Goal: Task Accomplishment & Management: Manage account settings

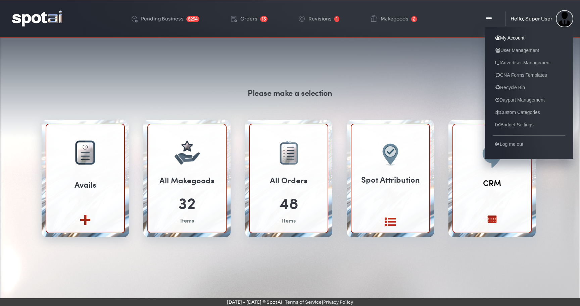
click at [517, 37] on link "My Account" at bounding box center [509, 38] width 34 height 8
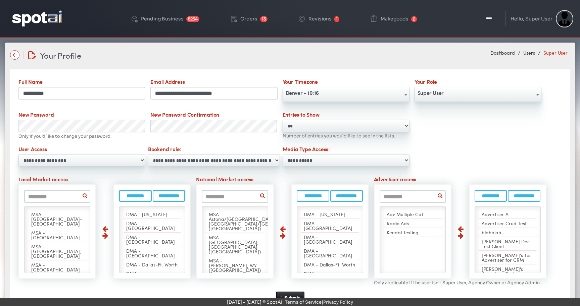
click at [54, 196] on input "text" at bounding box center [57, 196] width 66 height 13
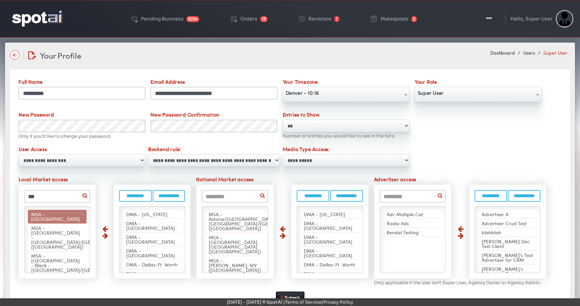
type input "***"
click at [56, 216] on span "MSA - Memphis" at bounding box center [55, 216] width 49 height 11
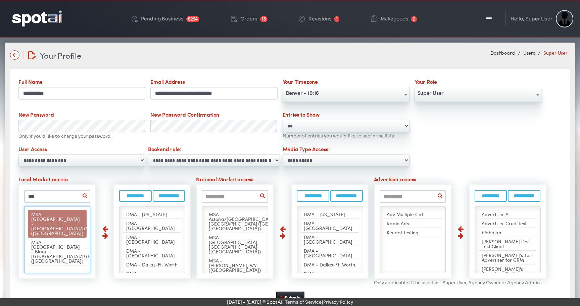
click at [62, 213] on span "MSA - Memphis - TN/AR (Eastlan)" at bounding box center [81, 223] width 100 height 25
click at [60, 217] on span "MSA - Memphis - Black - TN/AR (Eastland)" at bounding box center [81, 223] width 100 height 25
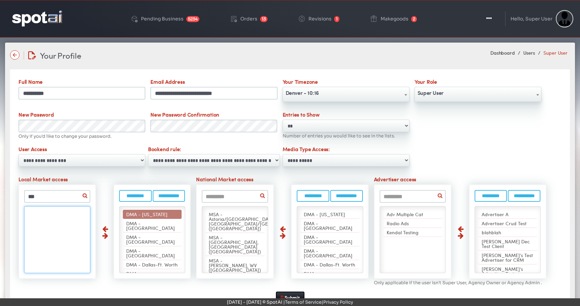
click at [230, 199] on input "text" at bounding box center [235, 196] width 66 height 13
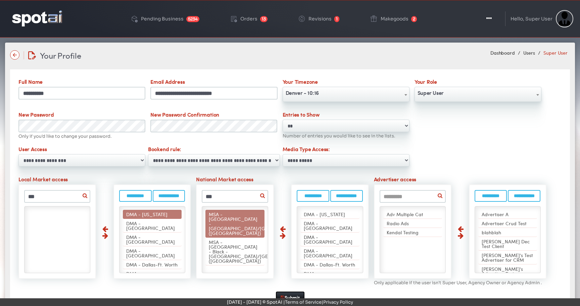
type input "***"
click at [239, 216] on span "MSA - Memphis - TN/AR (Eastlan)" at bounding box center [259, 223] width 100 height 25
click at [239, 216] on span "MSA - Memphis - Black - TN/AR (Eastland)" at bounding box center [259, 223] width 100 height 25
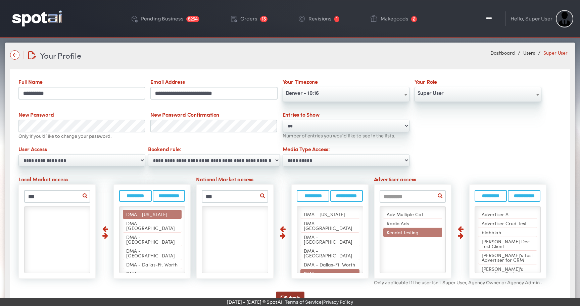
click at [286, 294] on button "Submit" at bounding box center [290, 298] width 29 height 12
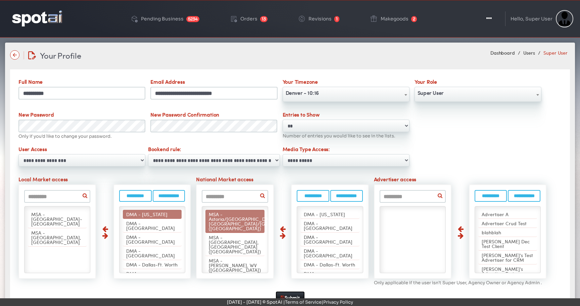
click at [239, 200] on input "text" at bounding box center [235, 196] width 66 height 13
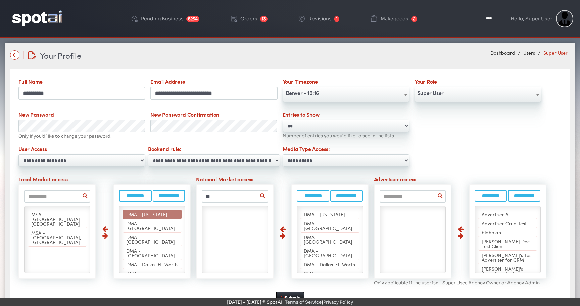
type input "*"
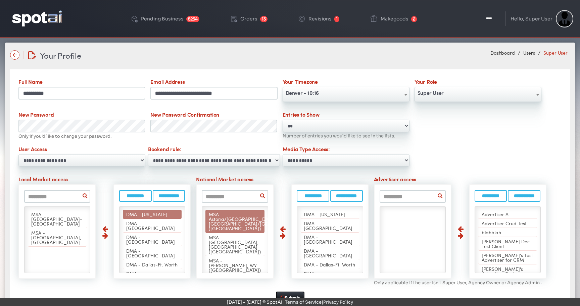
click at [40, 16] on img at bounding box center [37, 18] width 50 height 16
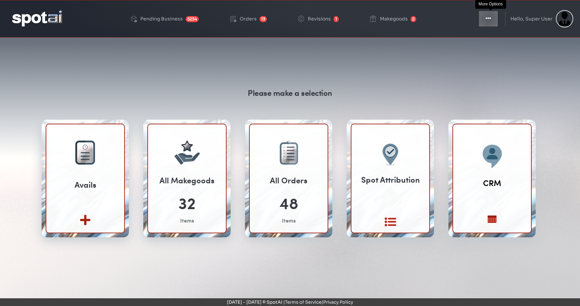
click at [490, 19] on icon "button" at bounding box center [487, 18] width 5 height 7
click at [486, 18] on button "Toggle Dropdown" at bounding box center [488, 18] width 20 height 17
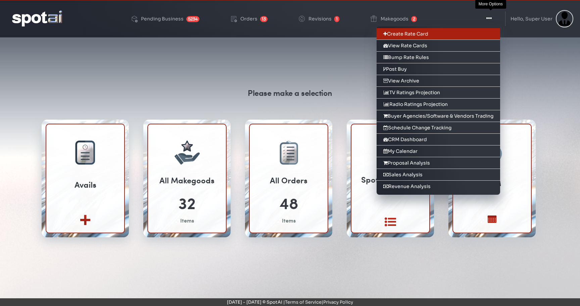
click at [482, 36] on link "Create Rate Card" at bounding box center [437, 34] width 123 height 12
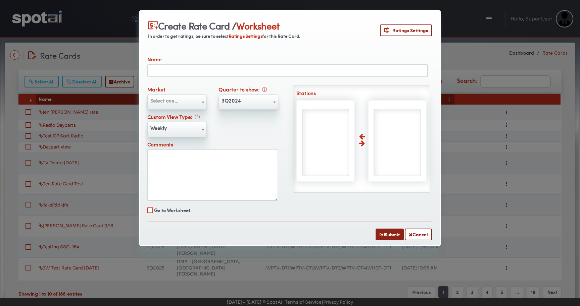
click at [177, 70] on input "text" at bounding box center [287, 70] width 280 height 13
type input "**********"
click at [182, 101] on span "Select one..." at bounding box center [177, 100] width 59 height 11
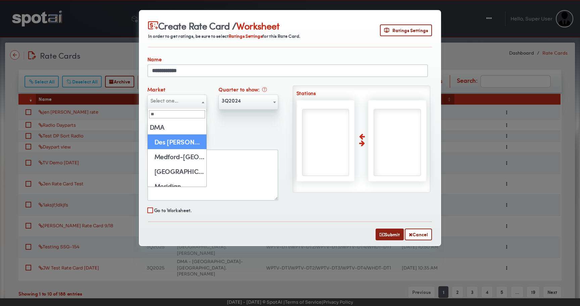
type input "***"
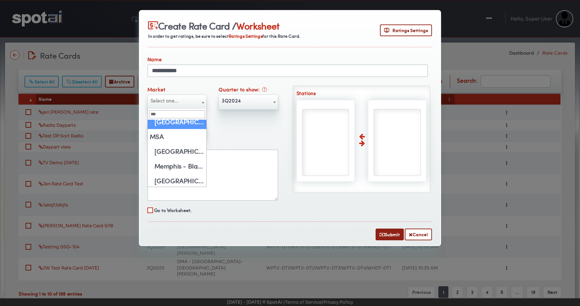
scroll to position [21, 0]
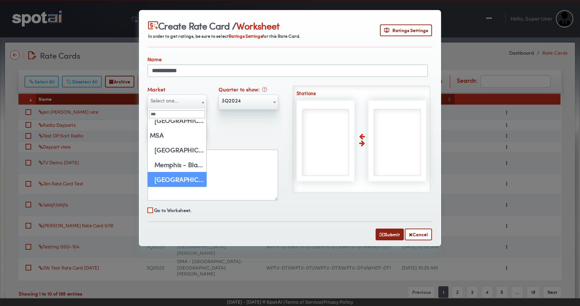
select select "****"
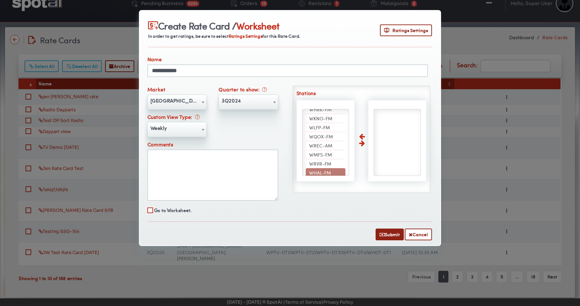
scroll to position [0, 0]
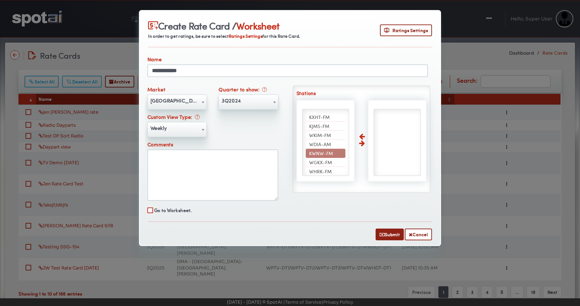
click at [266, 123] on div "**********" at bounding box center [218, 145] width 143 height 119
click at [419, 233] on button "Cancel" at bounding box center [418, 235] width 27 height 12
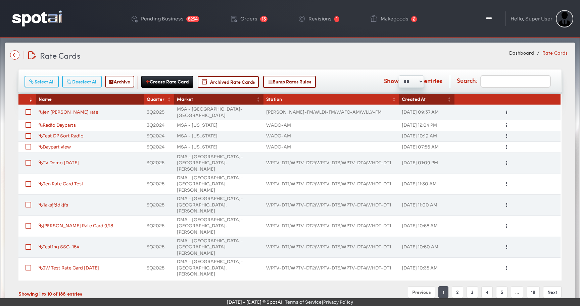
click at [304, 60] on div "Rate Cards Rate Cards Dashboard Rate Cards" at bounding box center [289, 55] width 559 height 12
click at [36, 23] on img at bounding box center [37, 18] width 50 height 16
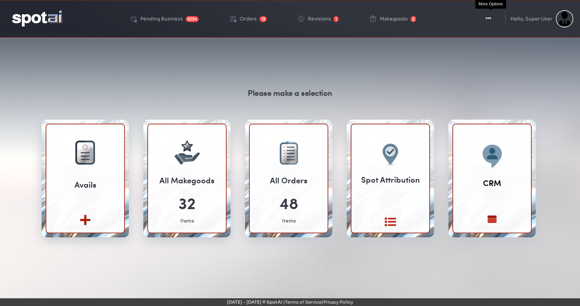
click at [492, 21] on button "Toggle Dropdown" at bounding box center [488, 18] width 20 height 17
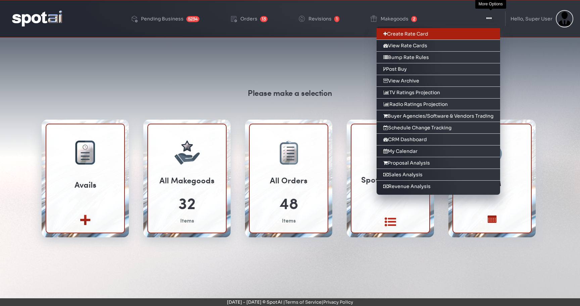
click at [431, 37] on link "Create Rate Card" at bounding box center [437, 34] width 123 height 12
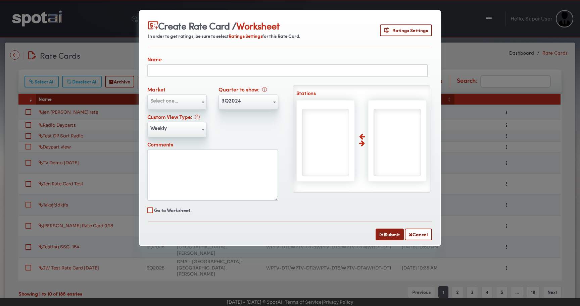
click at [215, 69] on input "text" at bounding box center [287, 70] width 280 height 13
type input "**********"
click at [183, 99] on span "Select one..." at bounding box center [177, 100] width 59 height 11
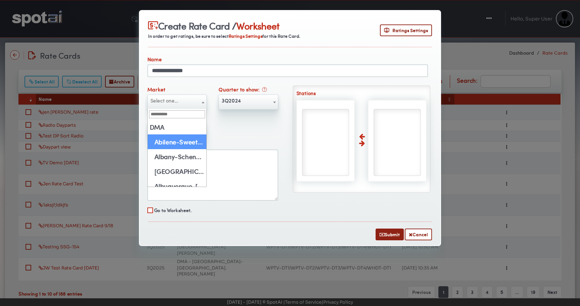
click at [172, 114] on input "search" at bounding box center [177, 114] width 56 height 8
type input "***"
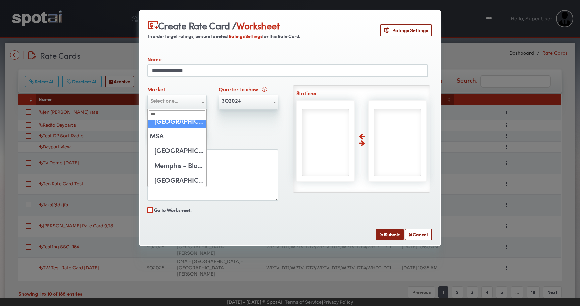
scroll to position [21, 0]
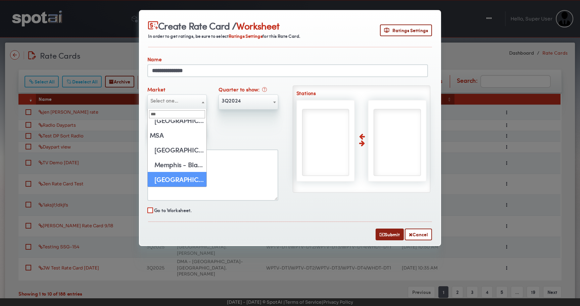
select select "****"
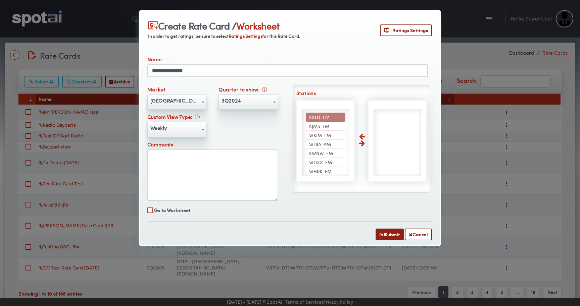
click at [327, 117] on span "KXHT-FM" at bounding box center [319, 117] width 20 height 7
select select "*****"
click at [249, 100] on span "3Q2024" at bounding box center [248, 100] width 59 height 11
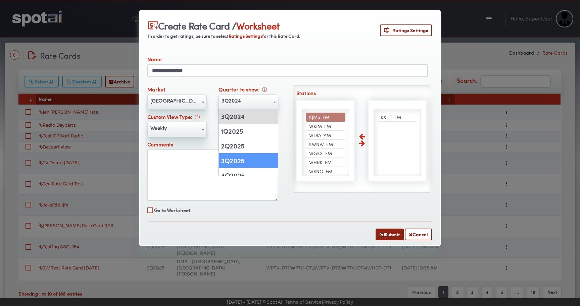
select select "******"
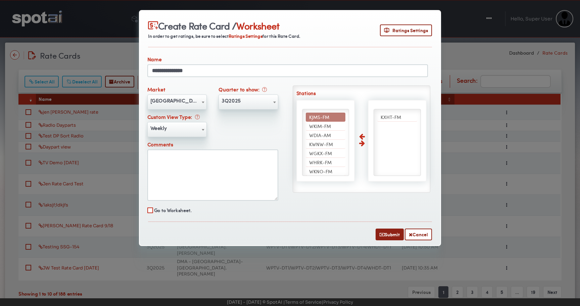
click at [280, 122] on div "**********" at bounding box center [218, 145] width 143 height 119
click at [270, 141] on div "Comments" at bounding box center [212, 171] width 131 height 60
click at [409, 28] on span "Ratings Settings" at bounding box center [406, 30] width 44 height 7
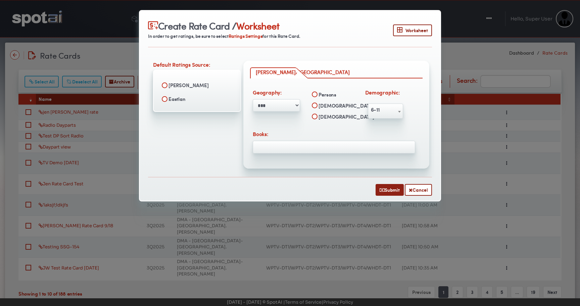
click at [304, 148] on span at bounding box center [334, 147] width 162 height 13
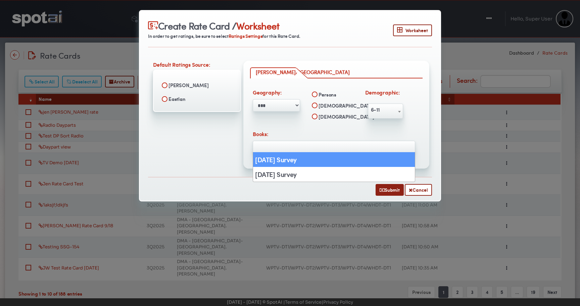
select select "*****"
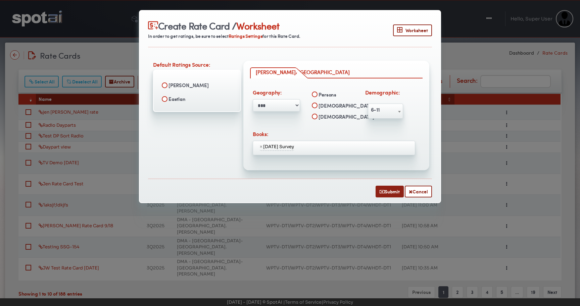
click at [319, 144] on ul "× August 2025 Survey" at bounding box center [334, 146] width 162 height 9
click at [379, 107] on span "6-11" at bounding box center [385, 109] width 35 height 11
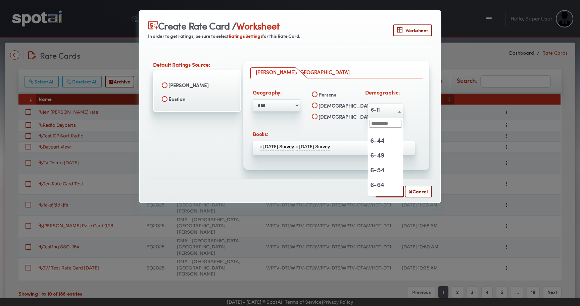
scroll to position [56, 0]
select select "**********"
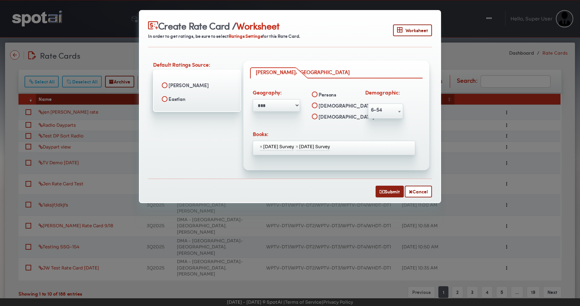
click at [179, 94] on label "Eastlan" at bounding box center [196, 98] width 77 height 11
click at [388, 186] on button "Submit" at bounding box center [389, 192] width 28 height 12
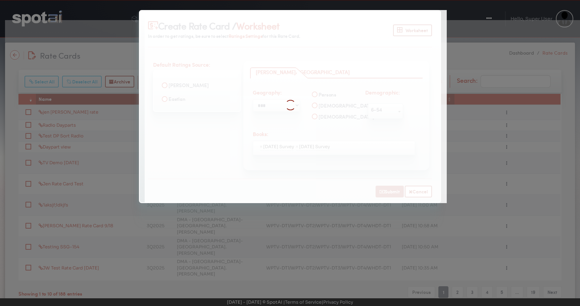
select select
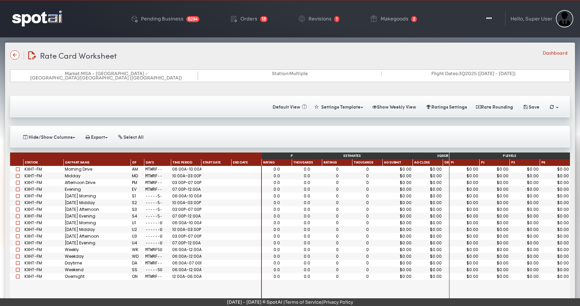
click at [17, 167] on span at bounding box center [18, 169] width 4 height 4
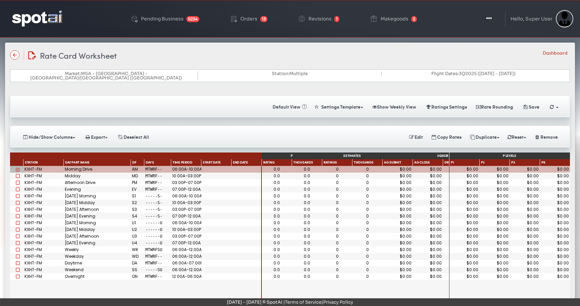
click at [19, 174] on span at bounding box center [18, 176] width 4 height 4
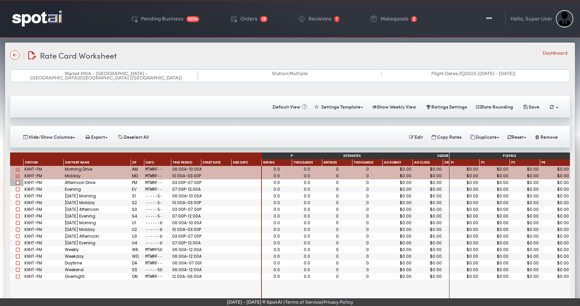
click at [18, 181] on span at bounding box center [18, 183] width 4 height 4
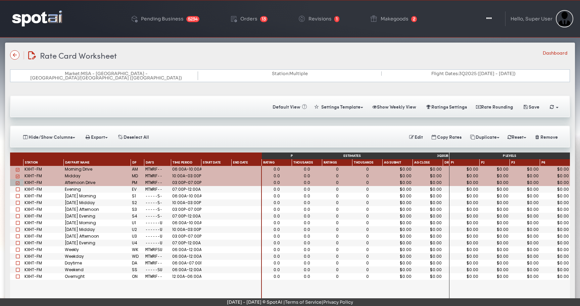
click at [17, 187] on span at bounding box center [18, 189] width 4 height 4
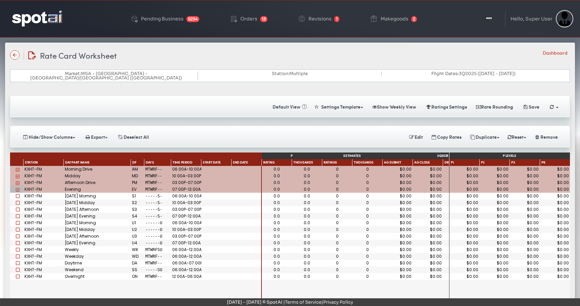
click at [17, 194] on span at bounding box center [18, 196] width 4 height 4
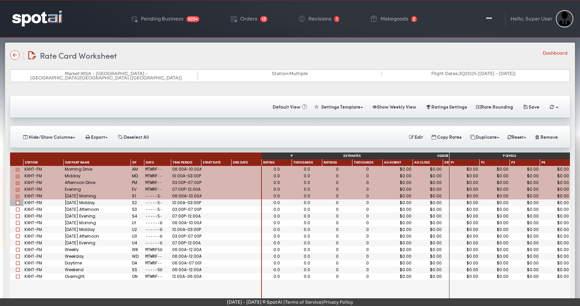
click at [18, 201] on span at bounding box center [18, 203] width 4 height 4
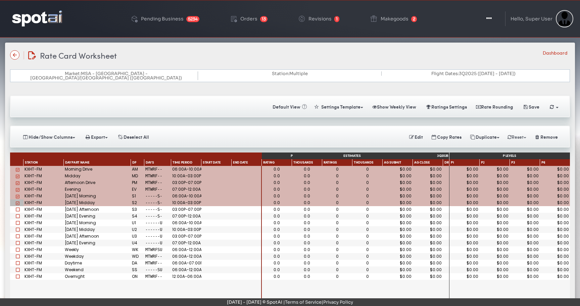
click at [518, 135] on button "Reset" at bounding box center [516, 137] width 27 height 12
click at [518, 146] on link "Ratings" at bounding box center [543, 150] width 81 height 11
click at [526, 107] on button "Save" at bounding box center [530, 107] width 26 height 12
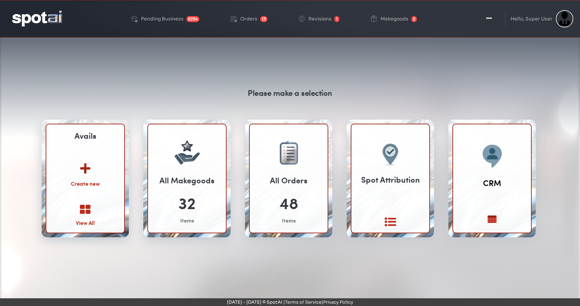
click at [85, 170] on img at bounding box center [85, 166] width 36 height 26
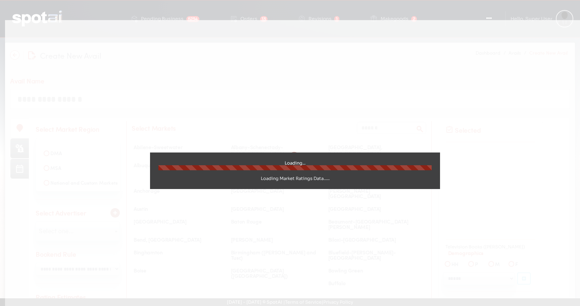
select select
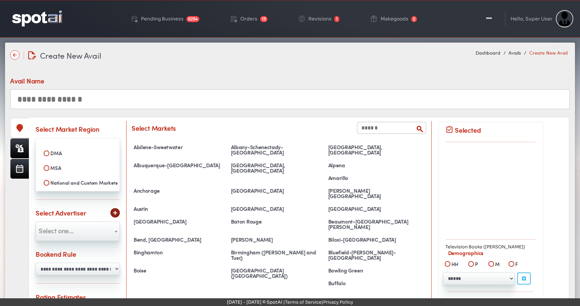
click at [104, 103] on input "text" at bounding box center [289, 99] width 559 height 20
type input "**********"
click at [77, 164] on label "MSA" at bounding box center [77, 167] width 75 height 11
select select
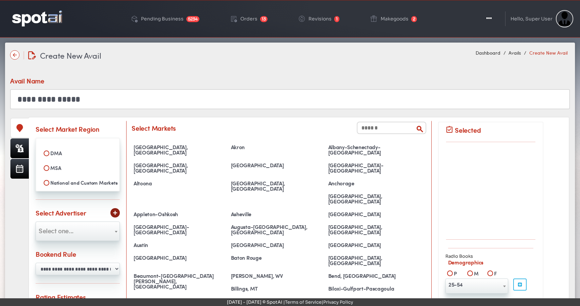
click at [360, 131] on input "text" at bounding box center [391, 128] width 69 height 12
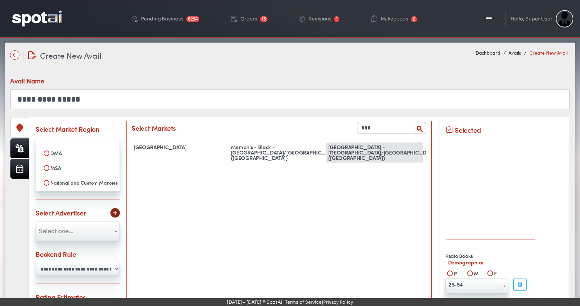
type input "***"
click at [368, 149] on div "Memphis - TN/AR (Eastlan)" at bounding box center [374, 153] width 97 height 20
select select "**********"
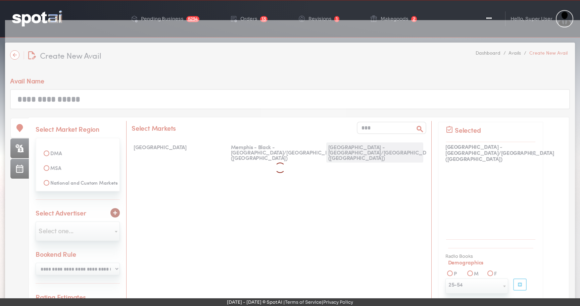
select select
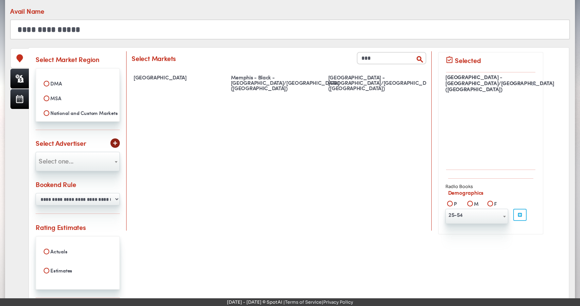
scroll to position [75, 0]
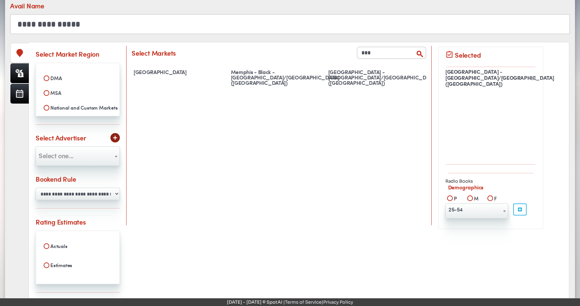
click at [69, 156] on span "Select one..." at bounding box center [56, 156] width 35 height 10
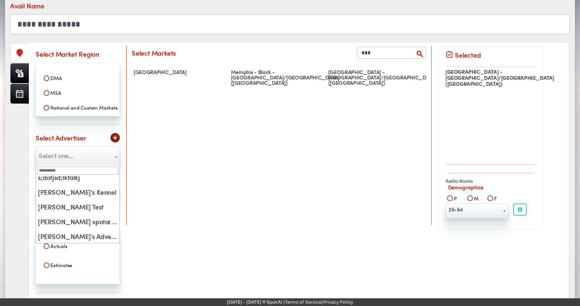
scroll to position [29, 0]
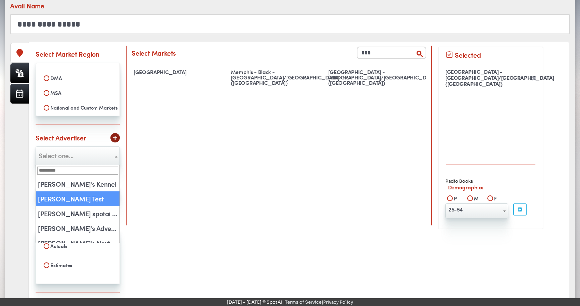
select select "**"
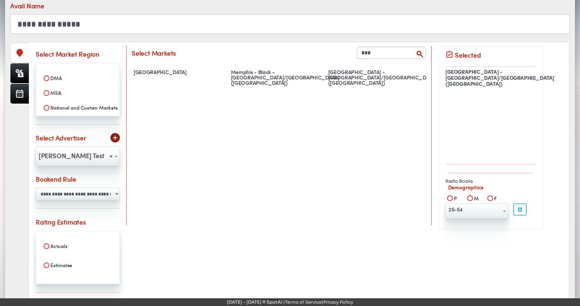
scroll to position [130, 0]
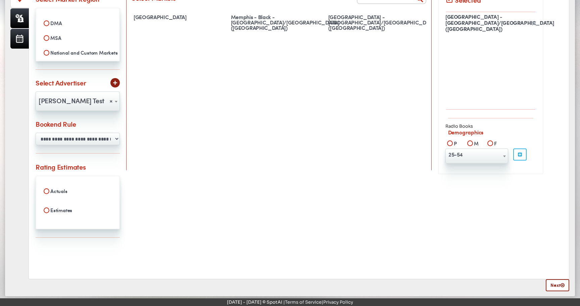
click at [482, 161] on span "25-54" at bounding box center [476, 156] width 63 height 15
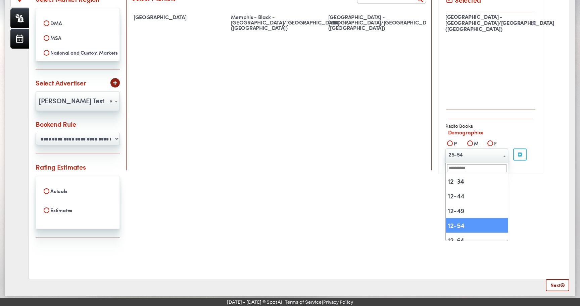
select select "**********"
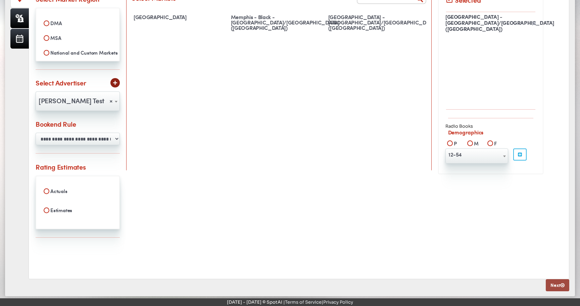
click at [559, 285] on link "Next" at bounding box center [556, 285] width 23 height 12
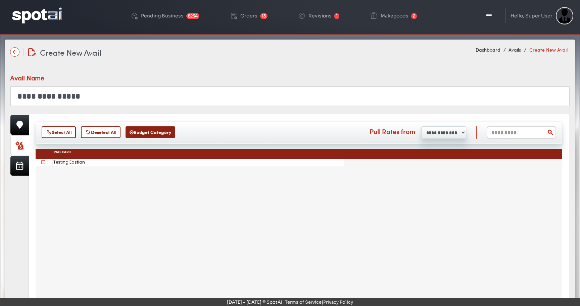
scroll to position [0, 0]
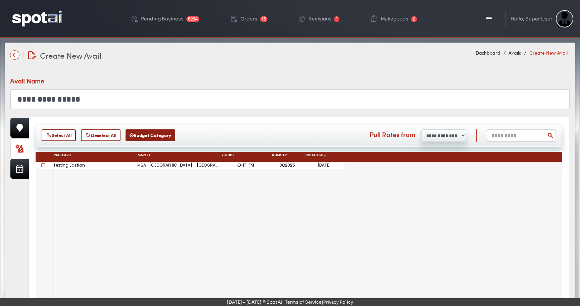
click at [44, 165] on span at bounding box center [43, 165] width 4 height 4
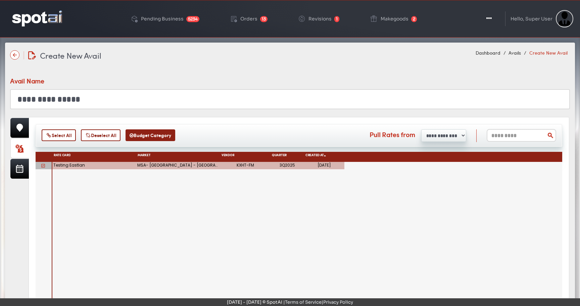
scroll to position [43, 0]
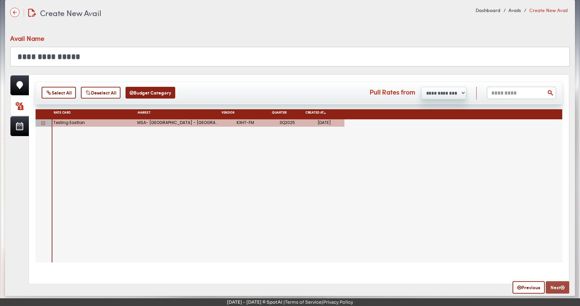
click at [555, 289] on link "Next" at bounding box center [556, 287] width 23 height 12
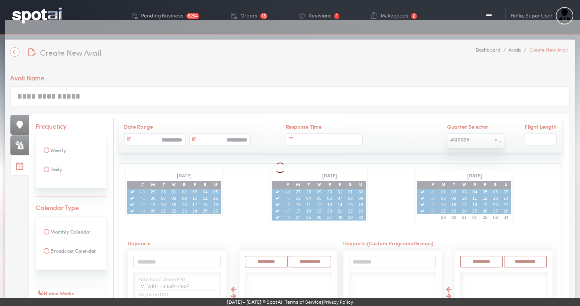
scroll to position [0, 0]
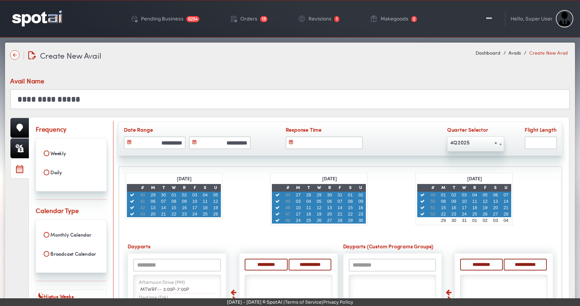
click at [467, 148] on span "× 4Q2025" at bounding box center [475, 144] width 57 height 15
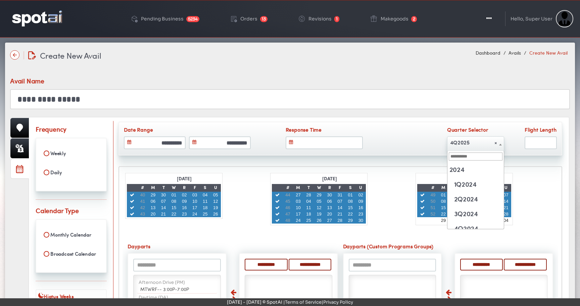
scroll to position [103, 0]
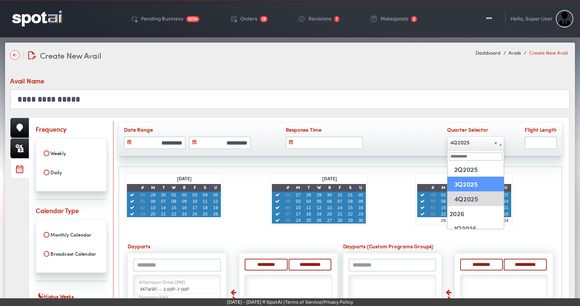
select select "******"
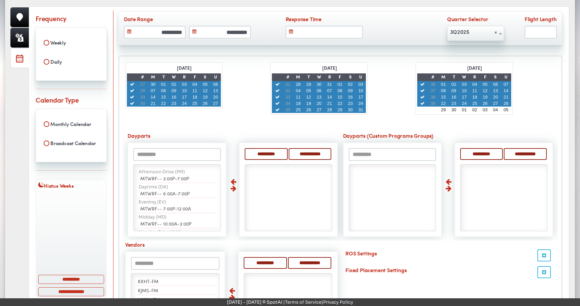
scroll to position [114, 0]
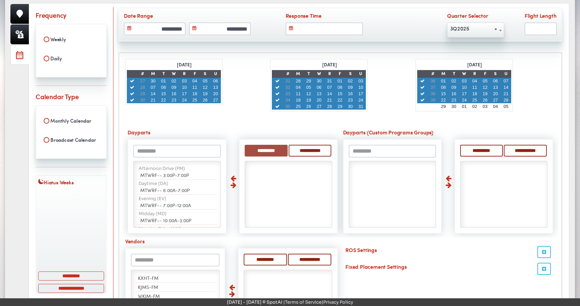
click at [261, 147] on input "**********" at bounding box center [266, 151] width 43 height 12
select select "**"
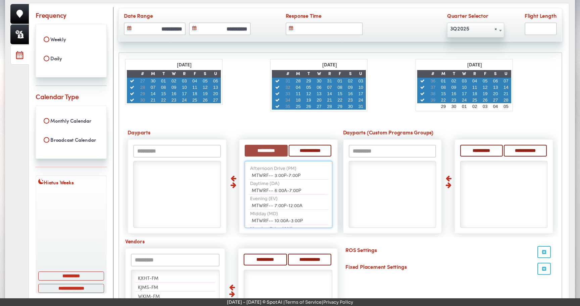
scroll to position [3, 0]
click at [178, 276] on li "KXHT-FM" at bounding box center [175, 278] width 81 height 9
select select "*****"
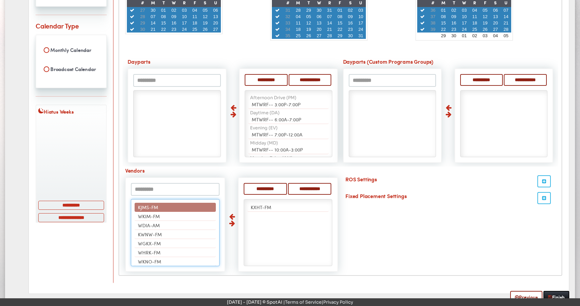
scroll to position [209, 0]
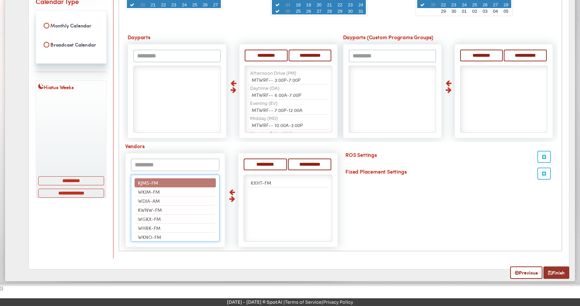
click at [556, 269] on link "Finish" at bounding box center [556, 273] width 26 height 12
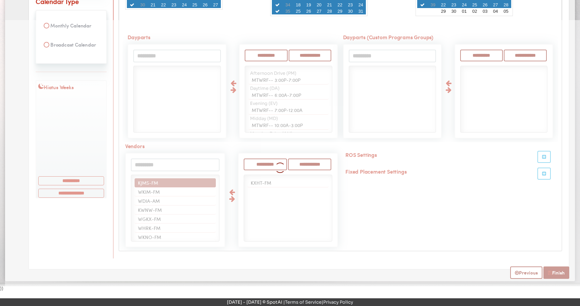
select select
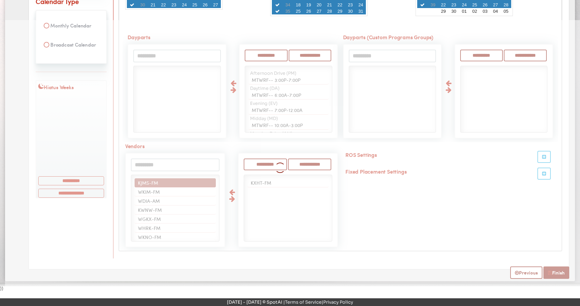
select select
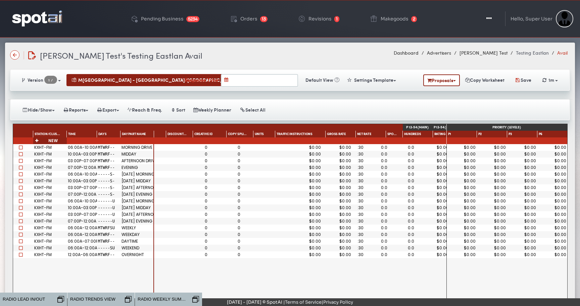
scroll to position [0, 291]
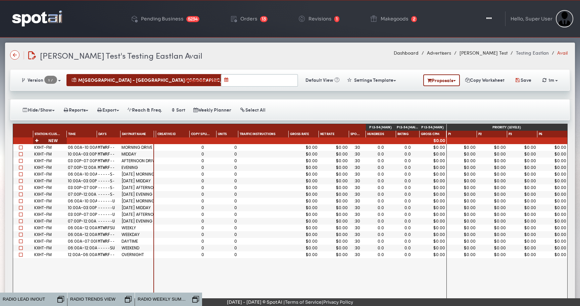
click at [21, 147] on span at bounding box center [21, 148] width 4 height 4
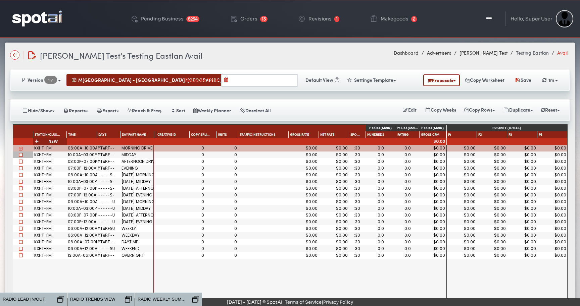
click at [21, 155] on span at bounding box center [21, 155] width 4 height 4
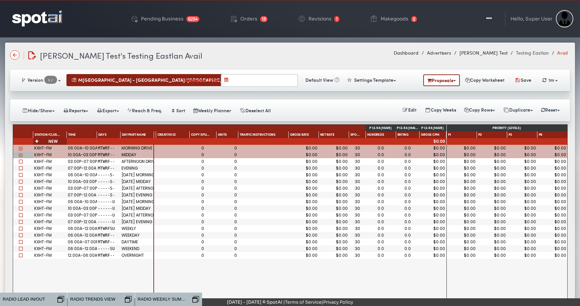
click at [21, 163] on span at bounding box center [21, 162] width 4 height 4
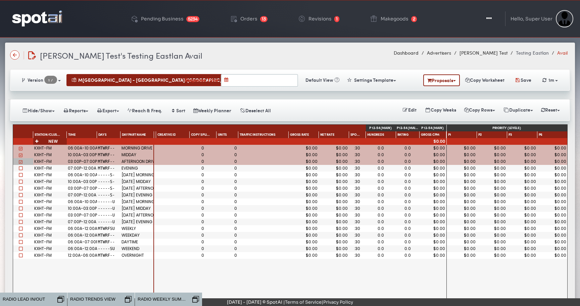
click at [20, 169] on span at bounding box center [21, 168] width 4 height 4
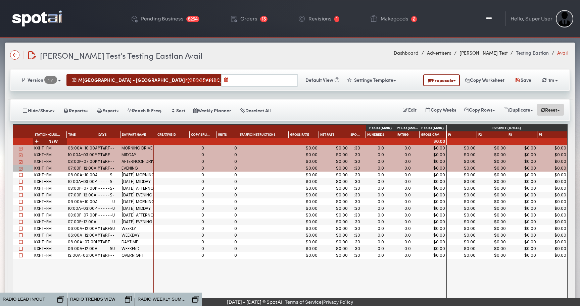
click at [547, 108] on button "Reset" at bounding box center [550, 110] width 27 height 12
click at [550, 122] on link "Ratings" at bounding box center [577, 123] width 81 height 12
click at [333, 96] on div "Version 1 / 1 New MSA Proposals 1m" at bounding box center [290, 80] width 565 height 38
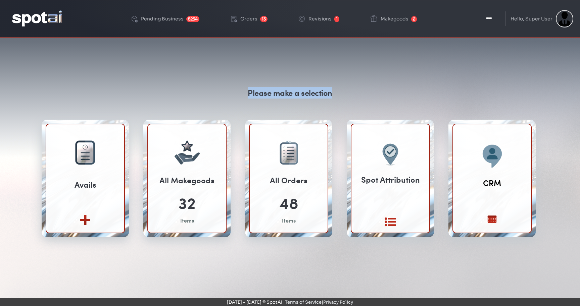
drag, startPoint x: 248, startPoint y: 94, endPoint x: 344, endPoint y: 91, distance: 96.6
click at [344, 91] on div "Please make a selection Avails Create new View All 32 Items 48" at bounding box center [289, 170] width 513 height 166
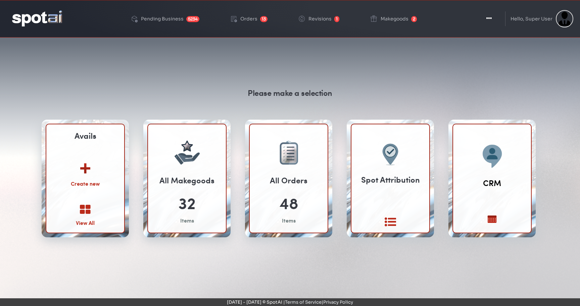
click at [86, 206] on icon at bounding box center [85, 209] width 11 height 11
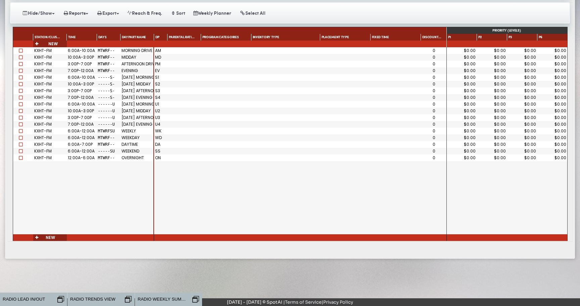
scroll to position [99, 0]
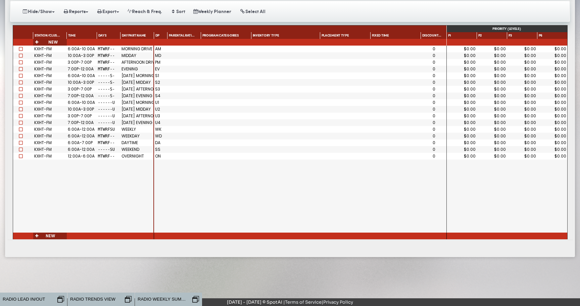
click at [21, 50] on span at bounding box center [21, 49] width 4 height 4
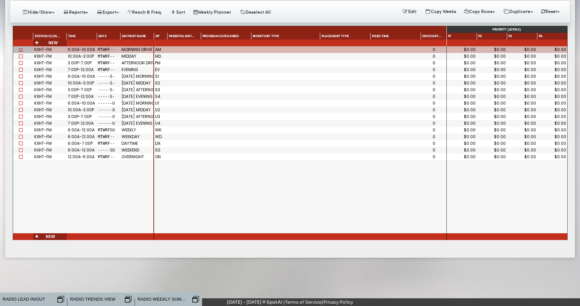
click at [21, 55] on span at bounding box center [21, 56] width 4 height 4
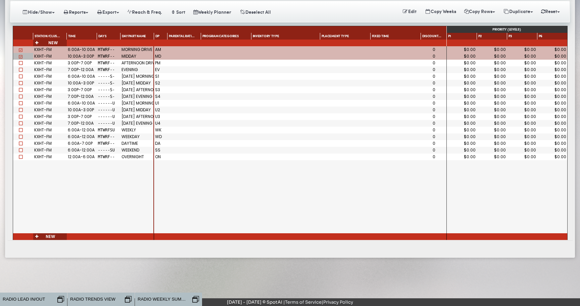
click at [21, 62] on span at bounding box center [21, 63] width 4 height 4
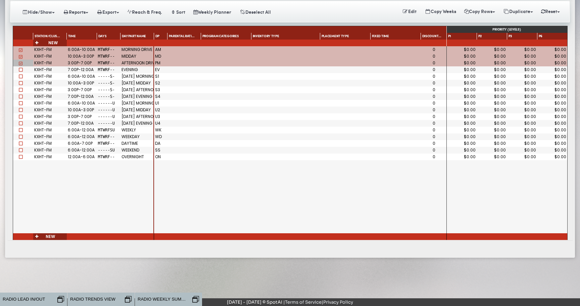
click at [21, 68] on span at bounding box center [21, 70] width 4 height 4
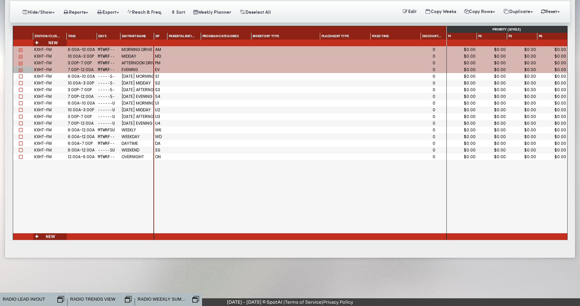
click at [21, 75] on span at bounding box center [21, 76] width 4 height 4
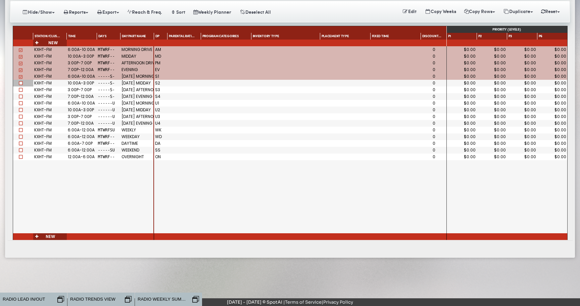
click at [20, 84] on span at bounding box center [21, 83] width 4 height 4
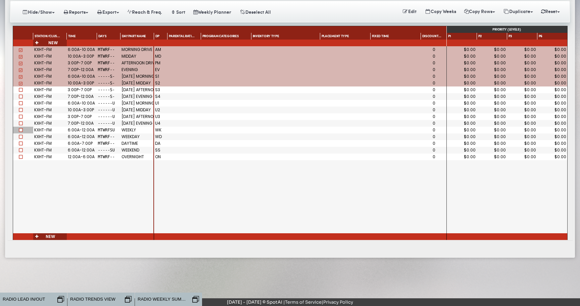
click at [19, 127] on div at bounding box center [23, 130] width 20 height 7
click at [20, 130] on span at bounding box center [21, 130] width 4 height 4
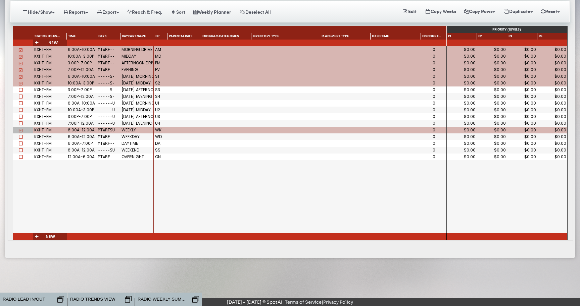
click at [20, 138] on span at bounding box center [21, 137] width 4 height 4
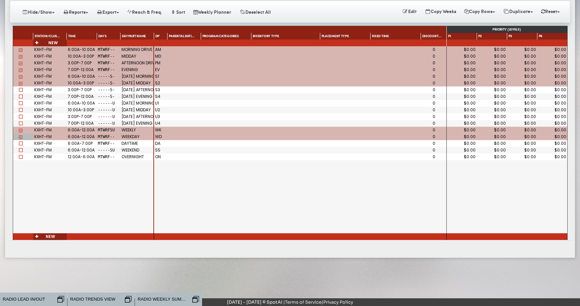
click at [21, 144] on span at bounding box center [21, 144] width 4 height 4
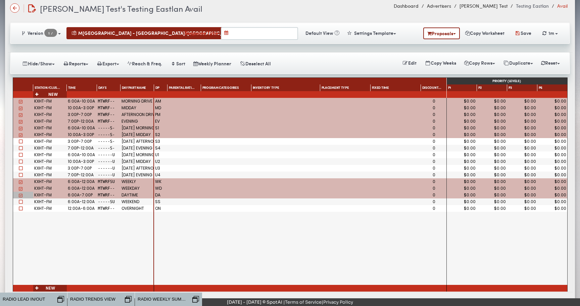
scroll to position [0, 0]
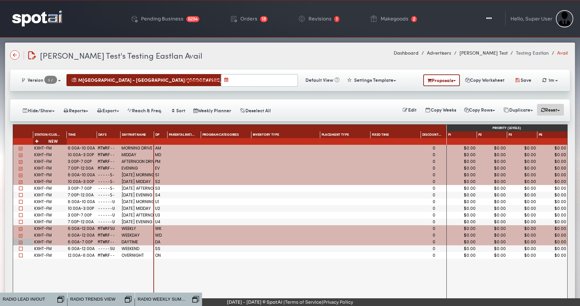
click at [551, 110] on button "Reset" at bounding box center [550, 110] width 27 height 12
click at [549, 121] on link "Ratings" at bounding box center [577, 123] width 81 height 12
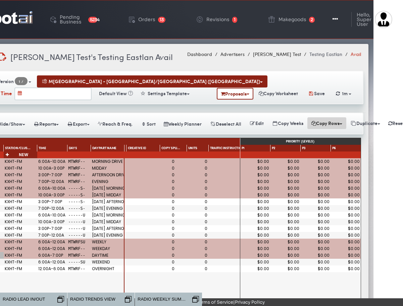
scroll to position [0, 52]
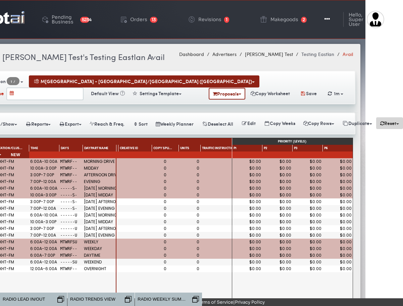
click at [386, 117] on button "Reset" at bounding box center [389, 123] width 27 height 12
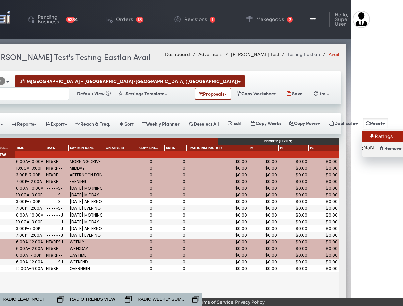
click at [375, 134] on icon at bounding box center [372, 136] width 6 height 5
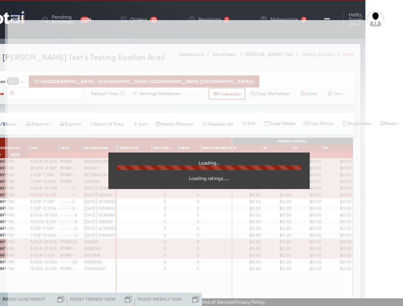
scroll to position [0, 0]
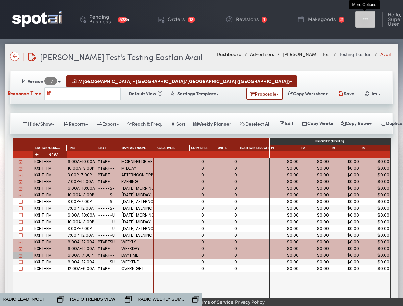
click at [363, 20] on icon "button" at bounding box center [365, 19] width 5 height 7
click at [361, 14] on button "Toggle Dropdown" at bounding box center [365, 19] width 20 height 17
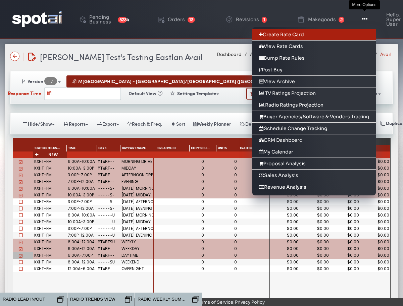
click at [361, 33] on link "Create Rate Card" at bounding box center [313, 35] width 123 height 12
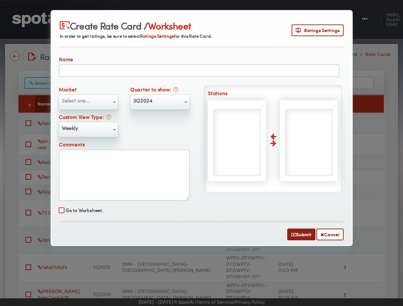
click at [100, 65] on input "text" at bounding box center [199, 70] width 280 height 13
type input "*****"
click at [92, 97] on span "Select one..." at bounding box center [88, 100] width 59 height 11
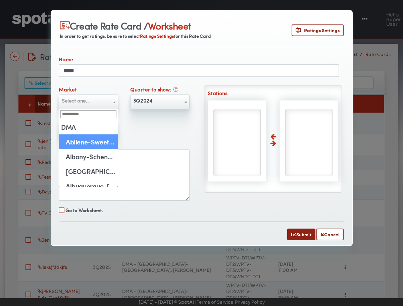
click at [93, 116] on input "search" at bounding box center [88, 114] width 56 height 8
type input "***"
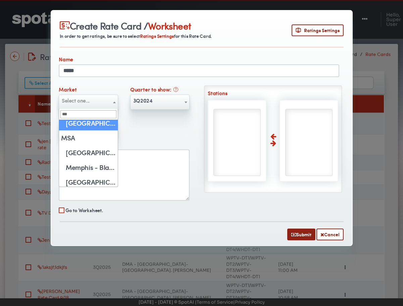
scroll to position [21, 0]
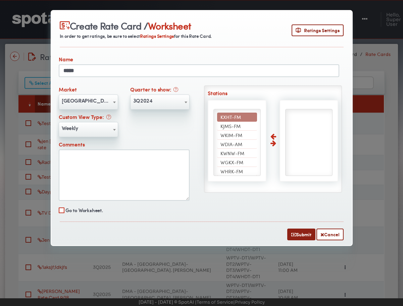
click at [97, 98] on span "[GEOGRAPHIC_DATA] - [GEOGRAPHIC_DATA]/[GEOGRAPHIC_DATA] ([GEOGRAPHIC_DATA])" at bounding box center [88, 100] width 59 height 11
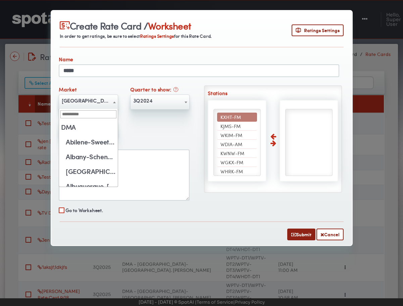
scroll to position [5328, 0]
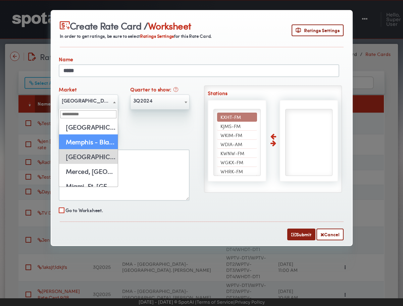
select select "****"
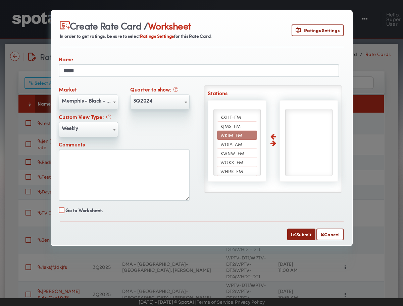
click at [180, 130] on div "**********" at bounding box center [130, 145] width 143 height 119
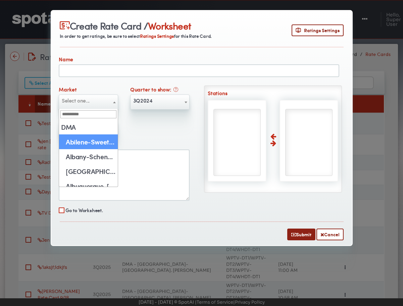
click at [104, 102] on span "Select one..." at bounding box center [88, 100] width 59 height 11
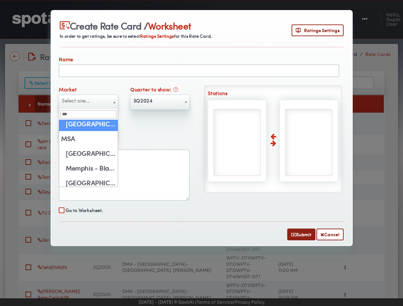
scroll to position [21, 0]
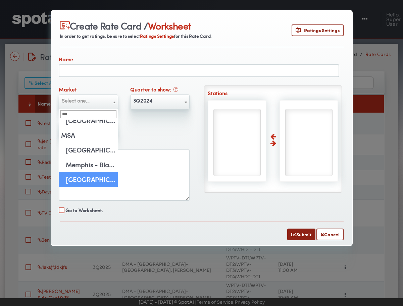
type input "***"
select select "****"
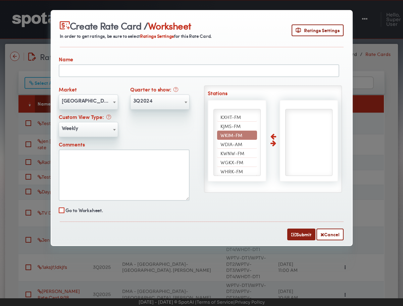
click at [137, 74] on input "text" at bounding box center [199, 70] width 280 height 13
type input "**********"
click at [241, 117] on li "KXHT-FM" at bounding box center [237, 117] width 40 height 9
select select "*****"
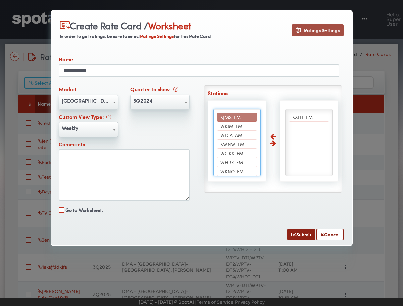
click at [305, 27] on span "Ratings Settings" at bounding box center [318, 30] width 44 height 7
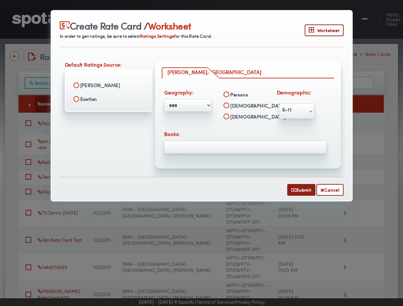
click at [223, 148] on span at bounding box center [245, 147] width 162 height 13
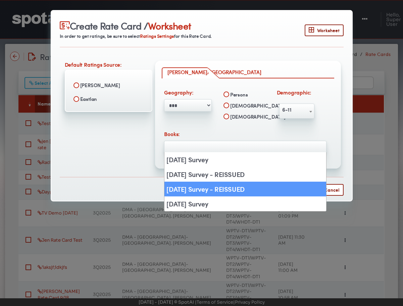
click at [107, 127] on div "Default Ratings Source: Nielsen Eastlan Comscore Nielsen/Eastlan ****" at bounding box center [201, 115] width 279 height 108
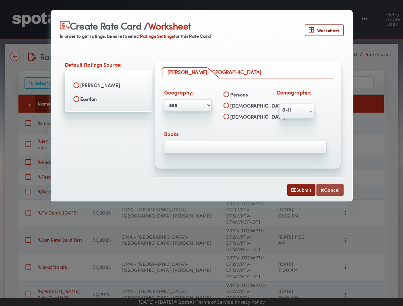
click at [340, 190] on button "Cancel" at bounding box center [329, 190] width 27 height 12
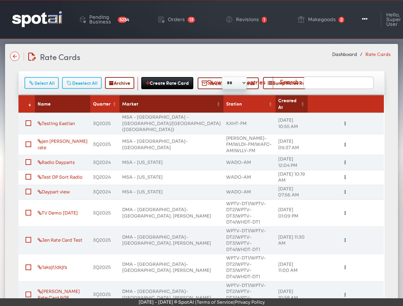
click at [44, 18] on img at bounding box center [37, 19] width 50 height 16
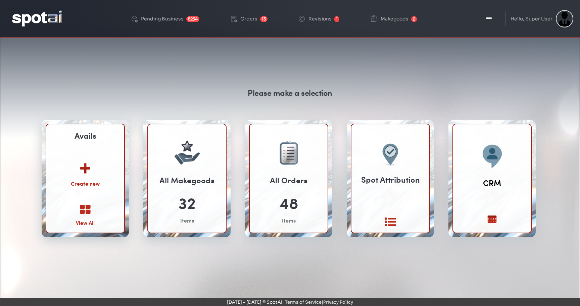
click at [87, 207] on icon at bounding box center [85, 209] width 11 height 11
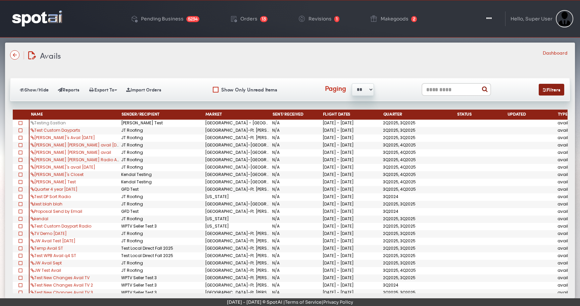
click at [60, 124] on link "Testing Eastlan" at bounding box center [48, 123] width 35 height 6
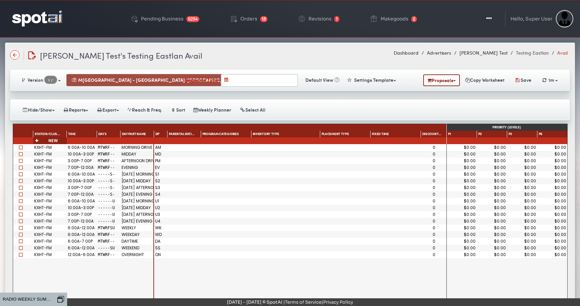
click at [133, 82] on button "M MEMPHIS - TN/AR (EASTLAN)" at bounding box center [181, 80] width 230 height 12
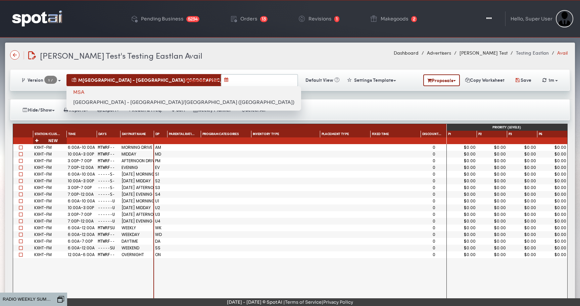
click at [236, 60] on div "Cindy Seller Test's Testing Eastlan Avail Cindy Seller Test's Testing Eastlan A…" at bounding box center [289, 55] width 559 height 12
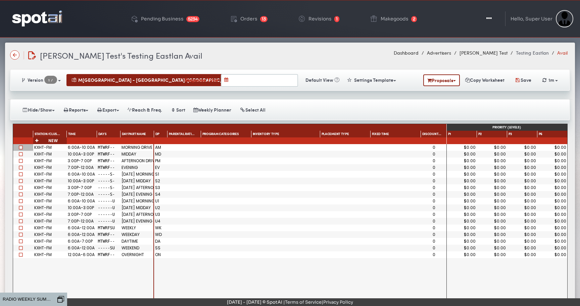
click at [21, 148] on span at bounding box center [21, 148] width 4 height 4
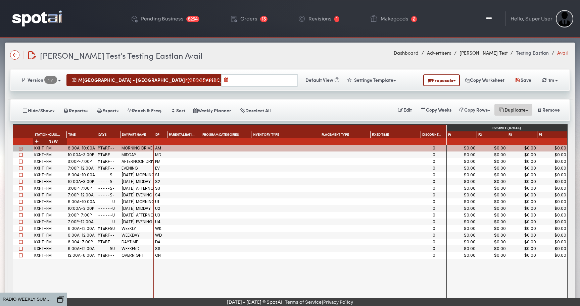
click at [516, 112] on button "Duplicate" at bounding box center [513, 110] width 38 height 12
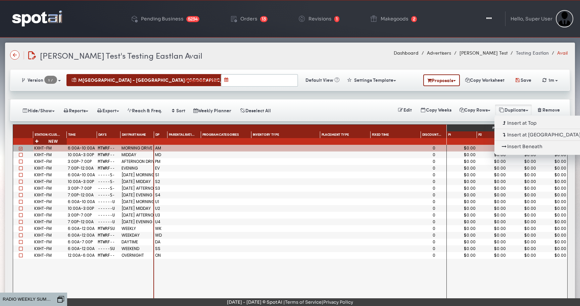
click at [458, 120] on div "Hide/Show DP Parental Rating Program Categories Inventory Status Gross Rate Net…" at bounding box center [289, 110] width 559 height 22
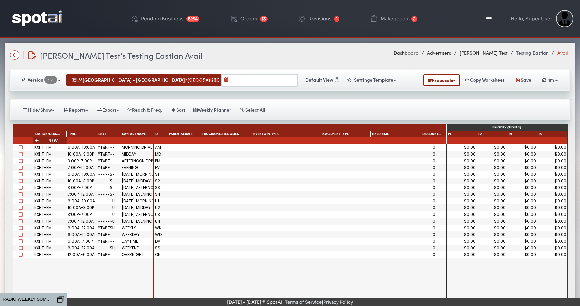
click at [21, 148] on span at bounding box center [21, 148] width 4 height 4
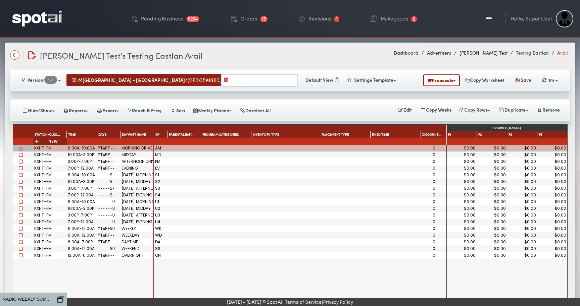
click at [309, 65] on div "Version 1 / 1 New MSA Manual Ratings" at bounding box center [290, 80] width 565 height 38
click at [52, 21] on img at bounding box center [37, 18] width 50 height 16
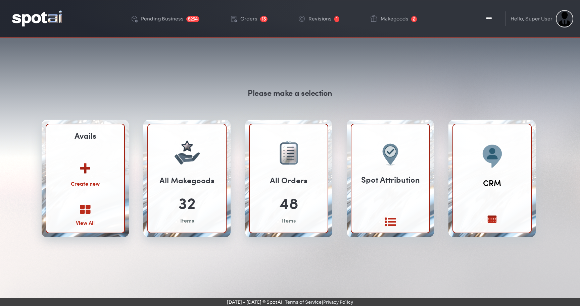
click at [87, 209] on icon at bounding box center [85, 209] width 11 height 11
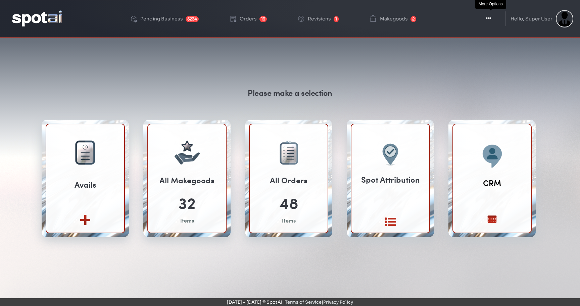
click at [483, 21] on button "Toggle Dropdown" at bounding box center [488, 18] width 20 height 17
click at [492, 18] on button "Toggle Dropdown" at bounding box center [488, 18] width 20 height 17
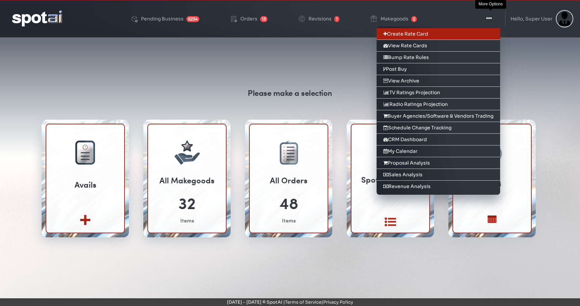
click at [489, 37] on link "Create Rate Card" at bounding box center [437, 34] width 123 height 12
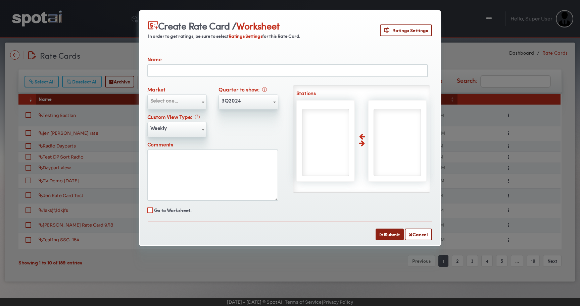
click at [249, 104] on span "3Q2024" at bounding box center [248, 100] width 59 height 11
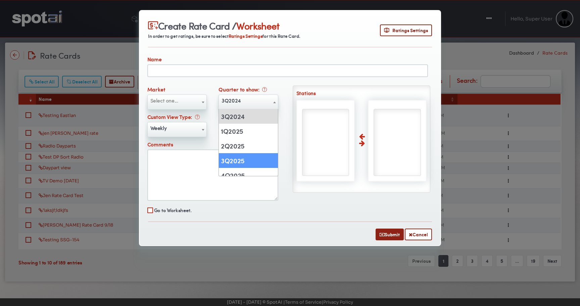
select select "******"
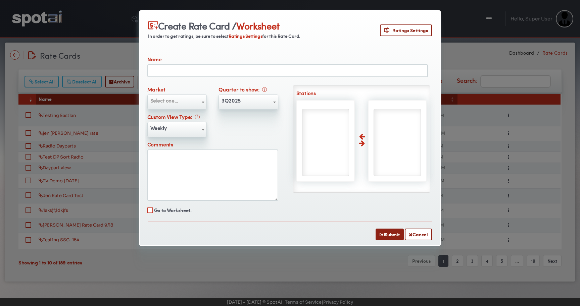
click at [198, 69] on input "text" at bounding box center [287, 70] width 280 height 13
type input "**********"
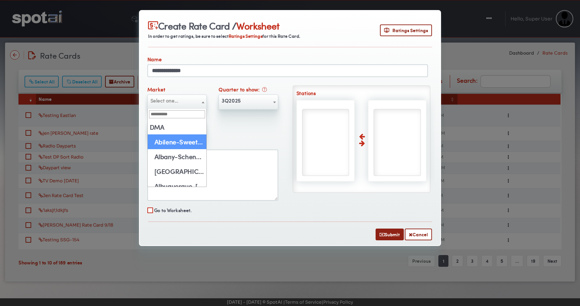
click at [183, 104] on span "Select one..." at bounding box center [177, 100] width 59 height 11
type input "***"
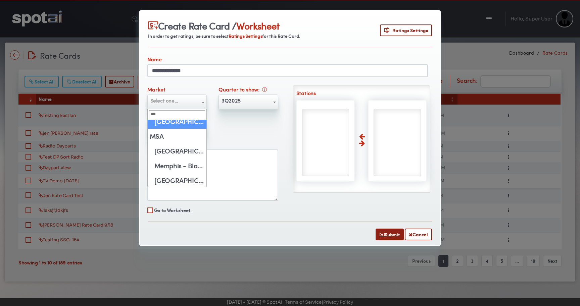
scroll to position [21, 0]
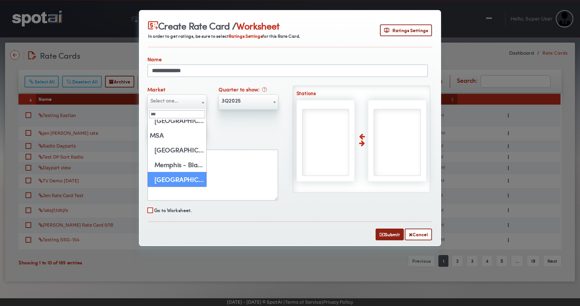
select select "****"
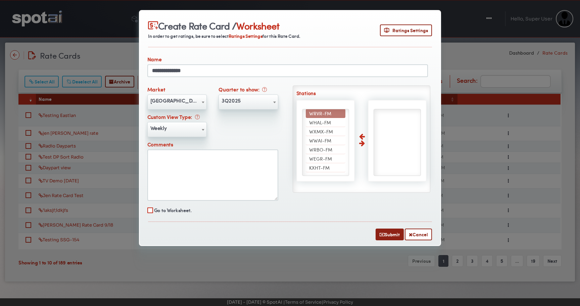
scroll to position [0, 0]
click at [327, 115] on span "KXHT-FM" at bounding box center [319, 117] width 20 height 7
select select "*****"
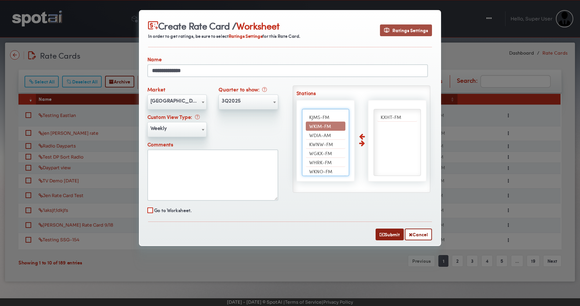
click at [399, 32] on span "Ratings Settings" at bounding box center [406, 30] width 44 height 7
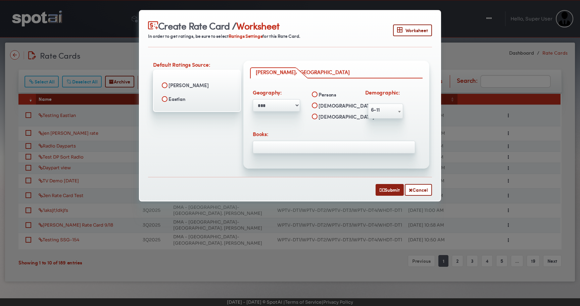
click at [286, 148] on span at bounding box center [334, 147] width 162 height 13
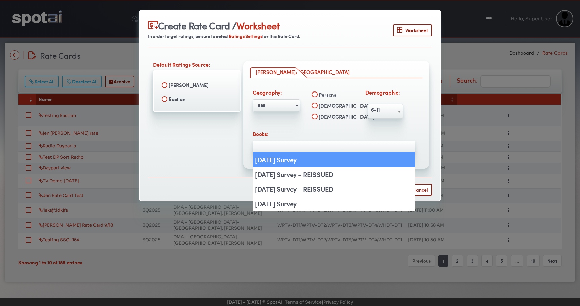
select select "*****"
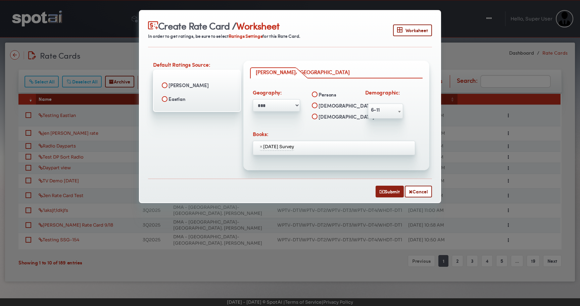
click at [320, 146] on ul "× [DATE] Survey" at bounding box center [334, 146] width 162 height 9
click at [181, 99] on label "Eastlan" at bounding box center [196, 98] width 77 height 11
click at [387, 111] on span "6-11" at bounding box center [385, 109] width 35 height 11
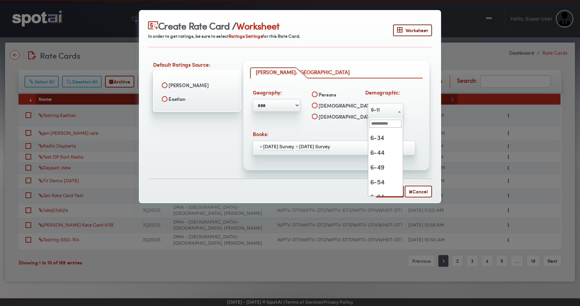
scroll to position [45, 0]
select select "**********"
click at [390, 189] on button "Submit" at bounding box center [389, 192] width 28 height 12
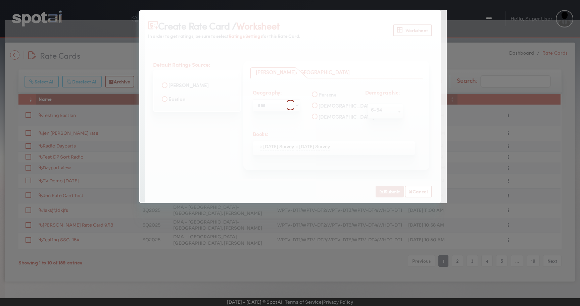
select select
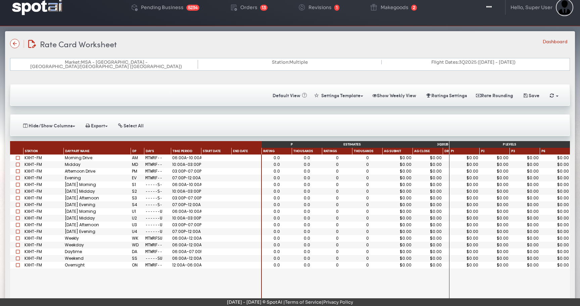
scroll to position [12, 0]
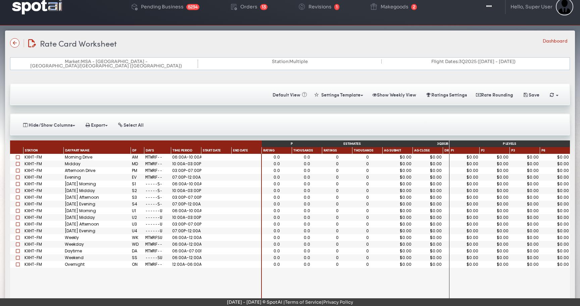
click at [19, 155] on span at bounding box center [18, 157] width 4 height 4
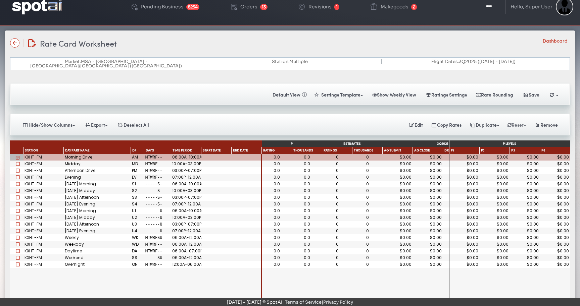
click at [513, 119] on button "Reset" at bounding box center [516, 125] width 27 height 12
click at [525, 135] on link "Ratings" at bounding box center [543, 137] width 81 height 11
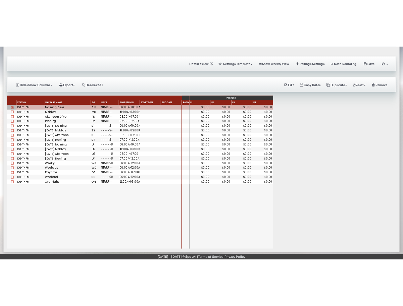
scroll to position [79, 0]
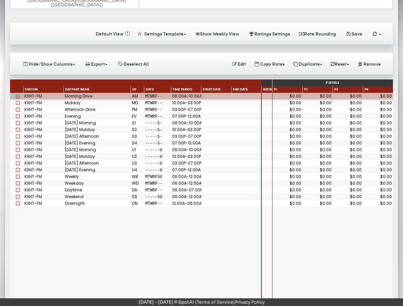
click at [18, 101] on span at bounding box center [18, 103] width 4 height 4
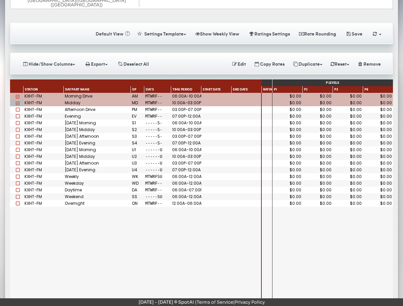
click at [18, 108] on span at bounding box center [18, 110] width 4 height 4
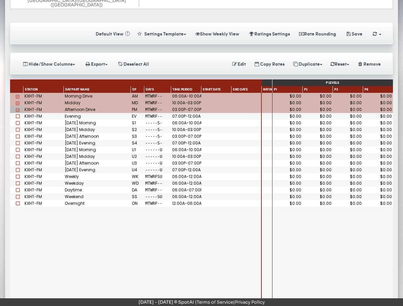
click at [18, 114] on span at bounding box center [18, 116] width 4 height 4
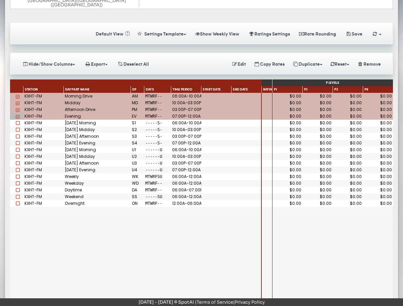
click at [17, 175] on span at bounding box center [18, 177] width 4 height 4
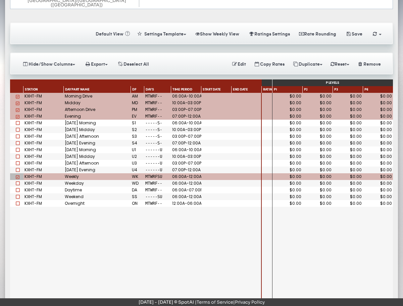
click at [18, 181] on span at bounding box center [18, 183] width 4 height 4
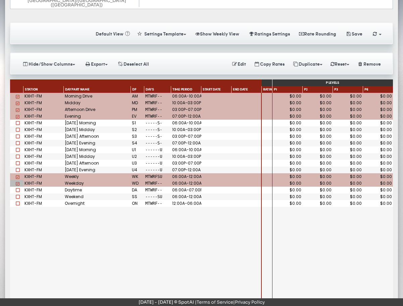
click at [18, 188] on span at bounding box center [18, 190] width 4 height 4
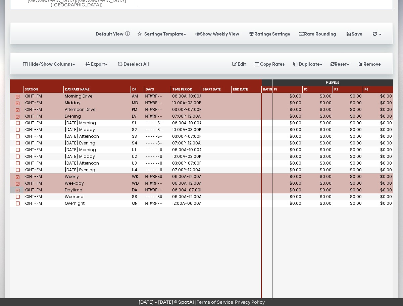
click at [17, 202] on span at bounding box center [18, 204] width 4 height 4
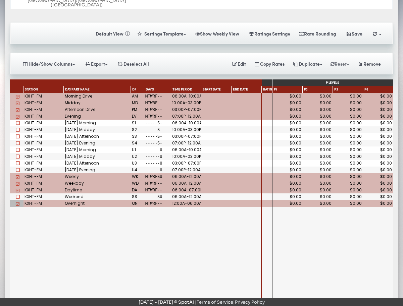
click at [339, 58] on button "Reset" at bounding box center [339, 64] width 27 height 12
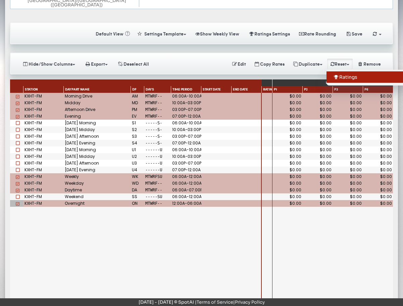
click at [345, 71] on link "Ratings" at bounding box center [366, 76] width 81 height 11
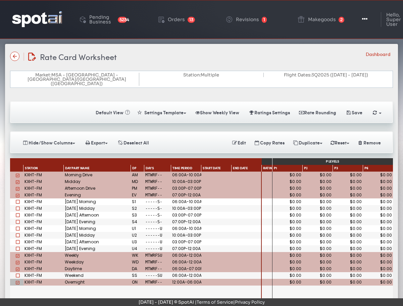
click at [327, 58] on div "Rate Card Worksheet Rate Card Worksheet Dashboard" at bounding box center [201, 57] width 383 height 12
click at [269, 107] on button "Ratings Settings" at bounding box center [269, 113] width 50 height 12
click at [265, 117] on div "Saving Calculating Default View « Settings Template Make Template Templates Sho…" at bounding box center [201, 236] width 393 height 286
click at [365, 17] on icon "button" at bounding box center [365, 19] width 5 height 7
click at [363, 22] on icon "button" at bounding box center [365, 19] width 5 height 7
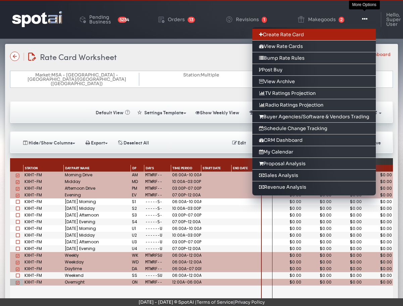
click at [359, 34] on link "Create Rate Card" at bounding box center [313, 35] width 123 height 12
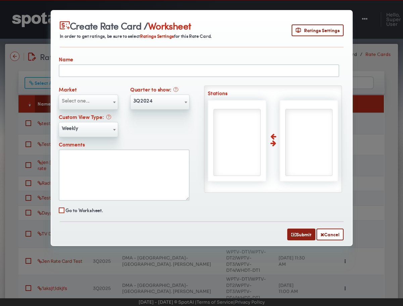
click at [104, 73] on input "text" at bounding box center [199, 70] width 280 height 13
type input "**********"
click at [92, 104] on span "Select one..." at bounding box center [88, 100] width 59 height 11
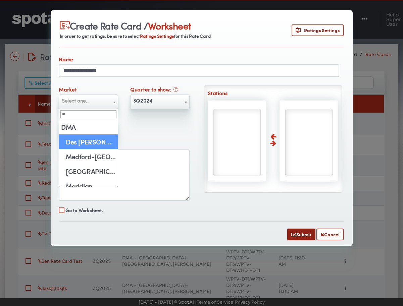
type input "***"
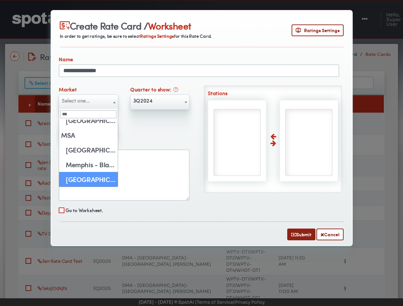
select select "****"
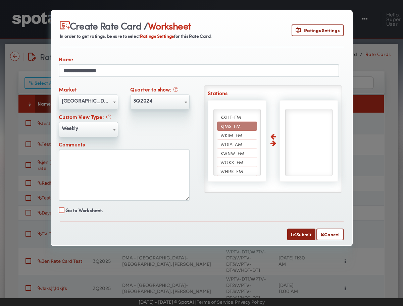
click at [242, 126] on li "KJMS-FM" at bounding box center [237, 126] width 40 height 9
select select "*****"
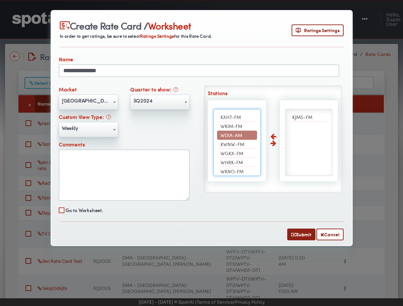
click at [165, 98] on span "3Q2024" at bounding box center [159, 100] width 59 height 11
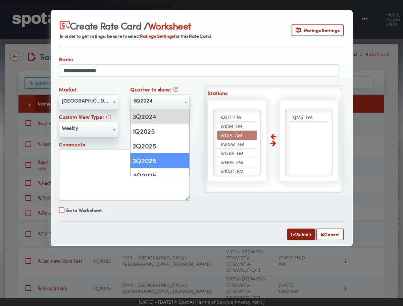
select select "******"
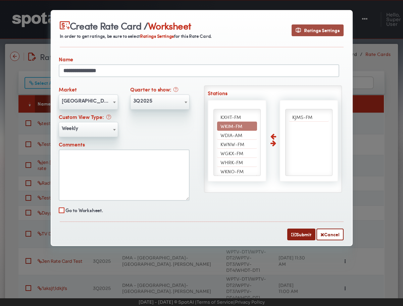
click at [315, 34] on button "Ratings Settings" at bounding box center [317, 30] width 52 height 12
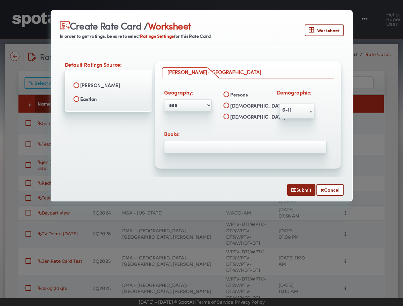
click at [225, 143] on ul at bounding box center [245, 145] width 162 height 6
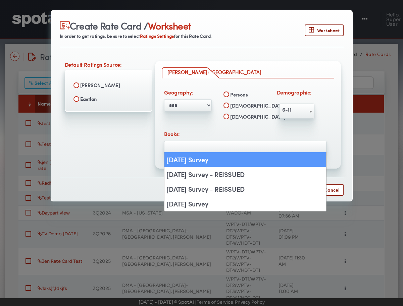
select select "*****"
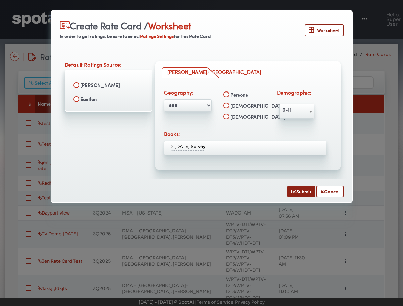
click at [238, 149] on ul "× [DATE] Survey" at bounding box center [245, 146] width 162 height 9
click at [98, 99] on label "Eastlan" at bounding box center [108, 98] width 77 height 11
click at [306, 113] on span "6-11" at bounding box center [296, 109] width 35 height 11
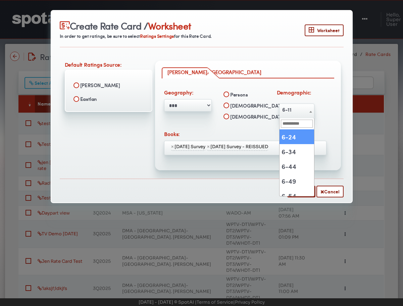
scroll to position [32, 0]
select select "**********"
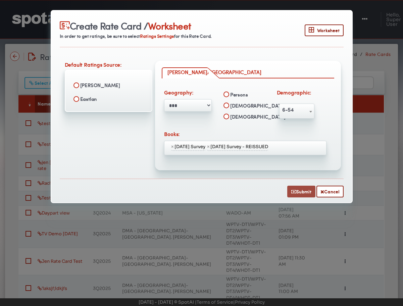
click at [306, 190] on button "Submit" at bounding box center [301, 192] width 28 height 12
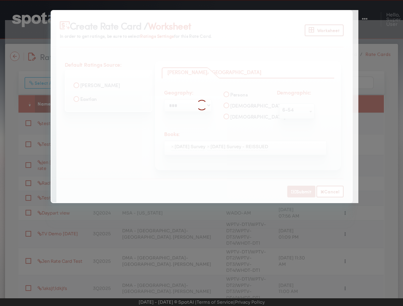
select select
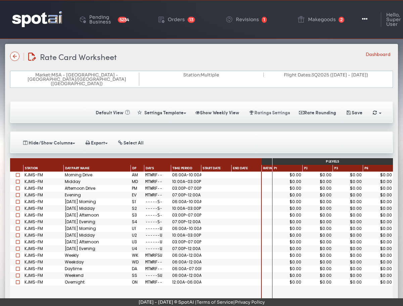
click at [272, 107] on button "Ratings Settings" at bounding box center [269, 113] width 50 height 12
click at [18, 173] on span at bounding box center [18, 175] width 4 height 4
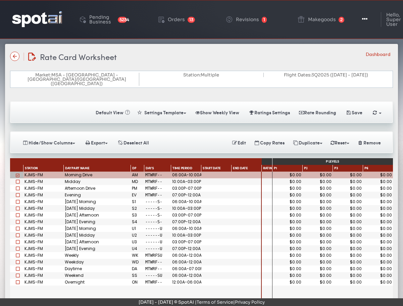
click at [18, 180] on span at bounding box center [18, 182] width 4 height 4
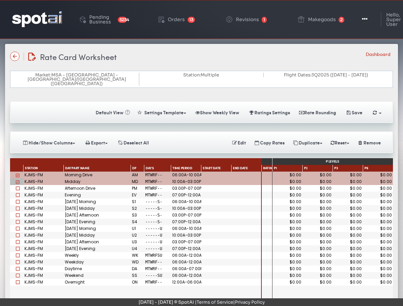
click at [18, 186] on span at bounding box center [18, 188] width 4 height 4
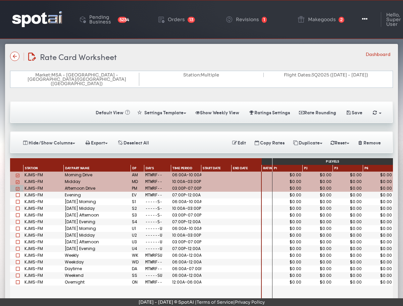
click at [18, 193] on span at bounding box center [18, 195] width 4 height 4
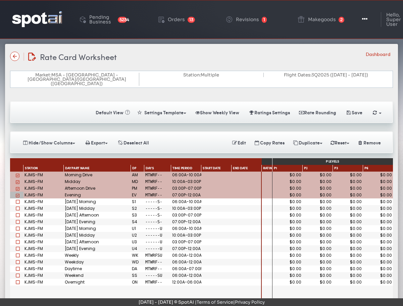
click at [18, 200] on span at bounding box center [18, 202] width 4 height 4
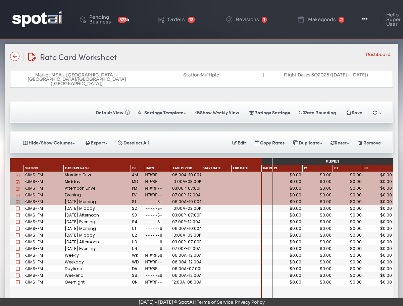
click at [17, 254] on span at bounding box center [18, 256] width 4 height 4
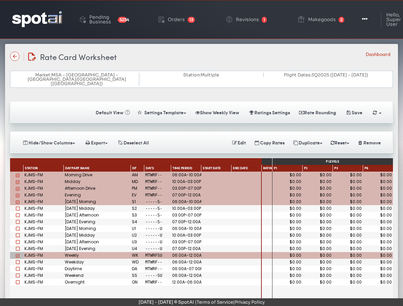
click at [17, 260] on span at bounding box center [18, 262] width 4 height 4
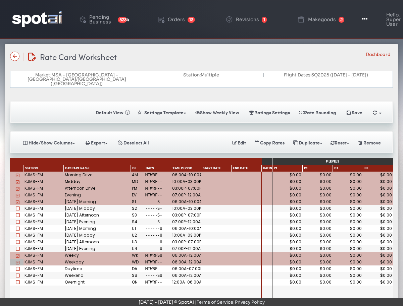
click at [18, 267] on span at bounding box center [18, 269] width 4 height 4
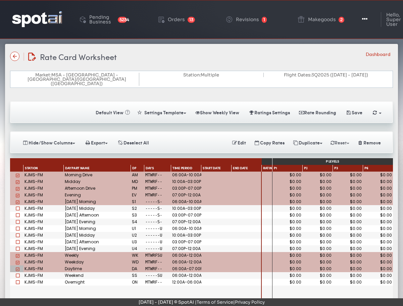
click at [338, 137] on button "Reset" at bounding box center [339, 143] width 27 height 12
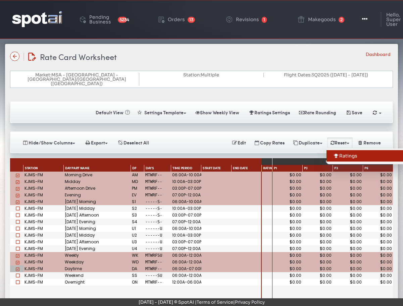
click at [339, 150] on link "Ratings" at bounding box center [366, 155] width 81 height 11
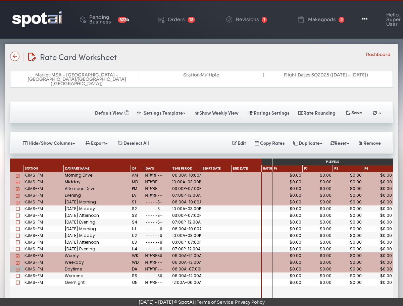
click at [350, 107] on button "Save" at bounding box center [353, 113] width 26 height 12
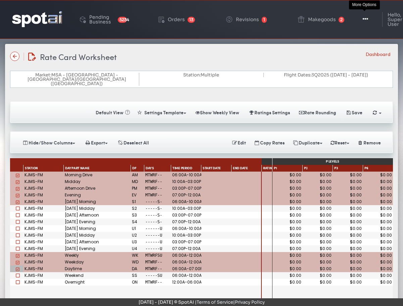
click at [364, 23] on button "Toggle Dropdown" at bounding box center [365, 19] width 20 height 17
click at [363, 17] on icon "button" at bounding box center [365, 19] width 5 height 7
click at [362, 24] on button "Toggle Dropdown" at bounding box center [365, 19] width 20 height 17
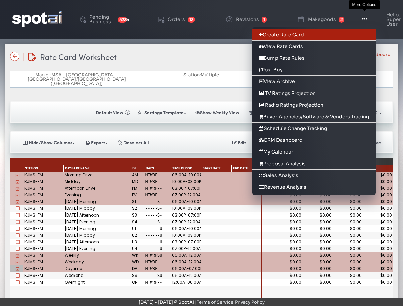
click at [361, 37] on link "Create Rate Card" at bounding box center [313, 35] width 123 height 12
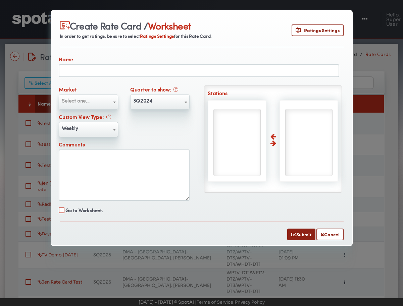
click at [117, 68] on input "text" at bounding box center [199, 70] width 280 height 13
type input "**********"
click at [95, 105] on span "Select one..." at bounding box center [88, 100] width 59 height 11
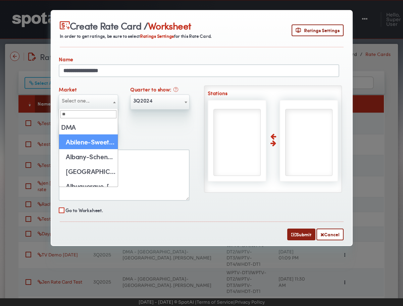
type input "***"
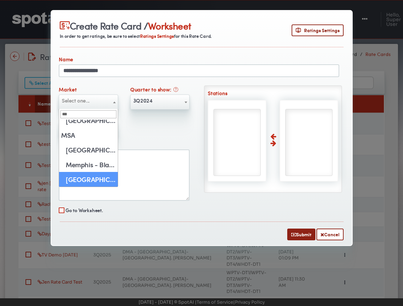
select select "****"
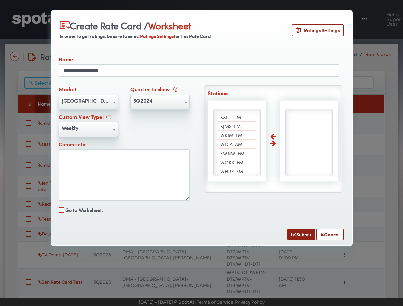
click at [175, 103] on span "3Q2024" at bounding box center [159, 100] width 59 height 11
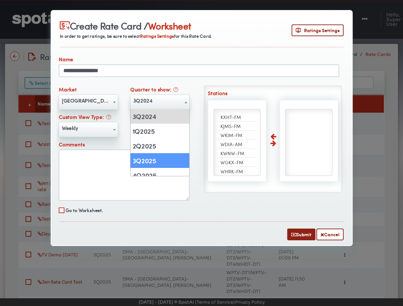
select select "******"
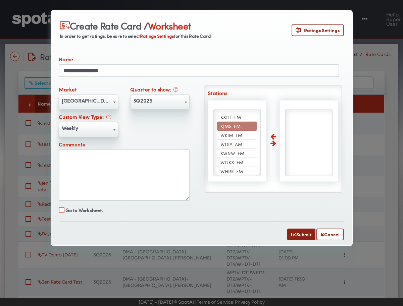
click at [240, 124] on span "KJMS-FM" at bounding box center [230, 126] width 20 height 7
select select "*****"
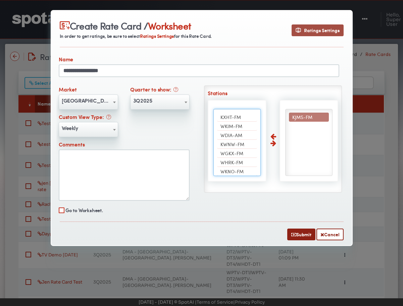
click at [323, 34] on button "Ratings Settings" at bounding box center [317, 30] width 52 height 12
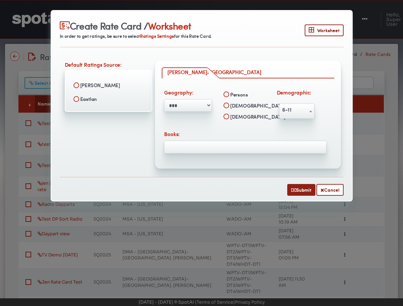
click at [286, 110] on span "6-11" at bounding box center [296, 109] width 35 height 11
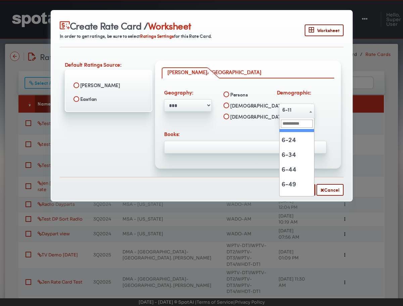
scroll to position [27, 0]
select select "**********"
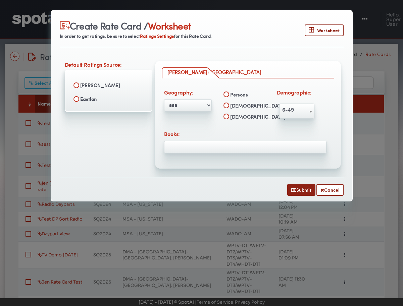
click at [239, 144] on ul at bounding box center [245, 145] width 162 height 6
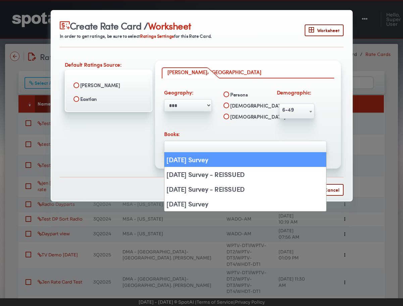
select select "*****"
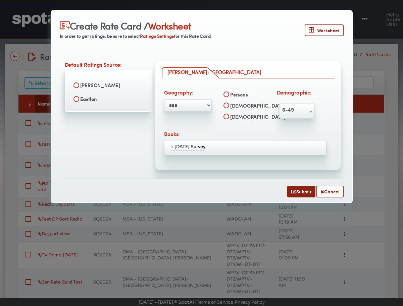
click at [248, 150] on span "× [DATE] Survey" at bounding box center [245, 148] width 162 height 14
click at [295, 189] on button "Submit" at bounding box center [301, 192] width 28 height 12
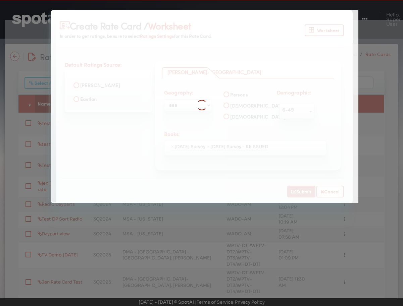
select select
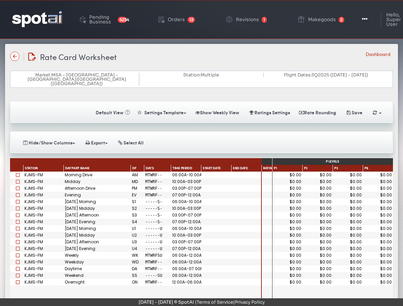
click at [247, 119] on div "Saving Calculating Default View « Settings Template Make Template Templates Sho…" at bounding box center [201, 236] width 393 height 286
click at [268, 107] on button "Ratings Settings" at bounding box center [269, 113] width 50 height 12
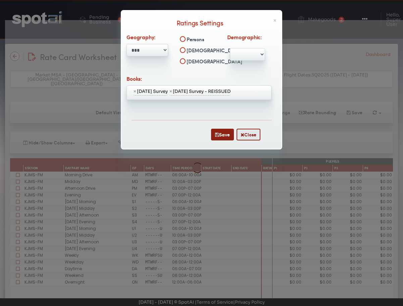
select select "**********"
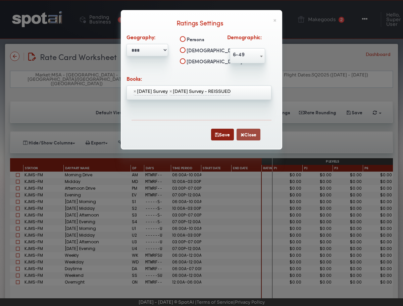
click at [252, 135] on button "Close" at bounding box center [248, 135] width 24 height 12
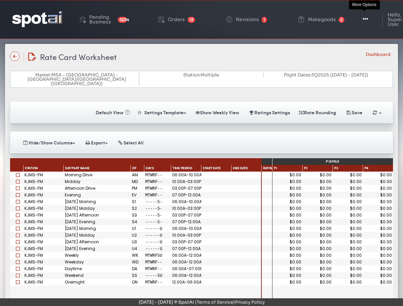
click at [365, 21] on icon "button" at bounding box center [365, 19] width 5 height 7
click at [361, 20] on button "Toggle Dropdown" at bounding box center [365, 19] width 20 height 17
click at [369, 15] on button "Toggle Dropdown" at bounding box center [365, 19] width 20 height 17
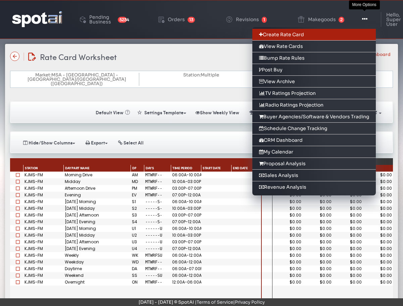
click at [362, 33] on link "Create Rate Card" at bounding box center [313, 35] width 123 height 12
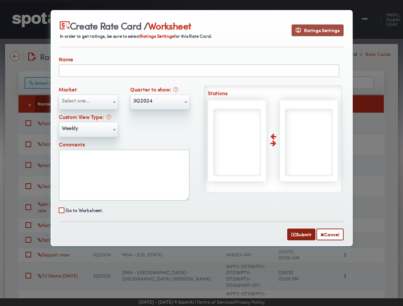
click at [323, 32] on span "Ratings Settings" at bounding box center [318, 30] width 44 height 7
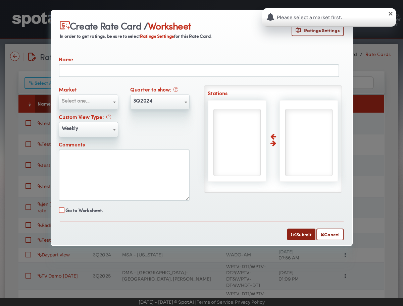
click at [390, 12] on div "×" at bounding box center [390, 13] width 7 height 7
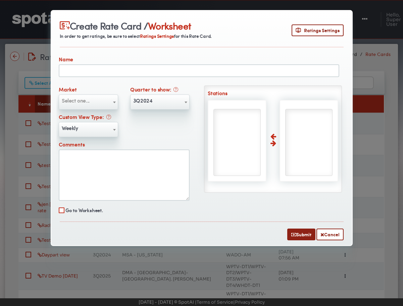
click at [86, 104] on span "Select one..." at bounding box center [88, 100] width 59 height 11
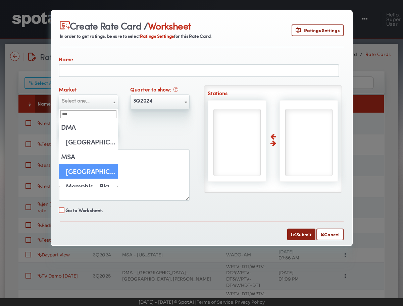
scroll to position [21, 0]
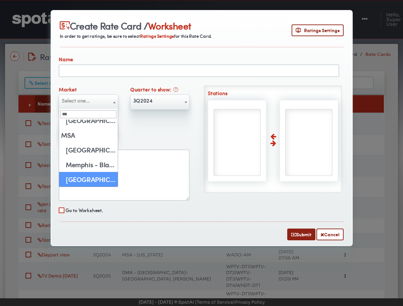
type input "***"
select select "****"
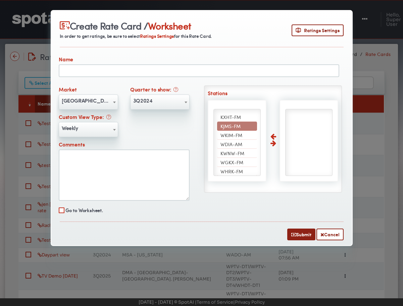
click at [243, 123] on li "KJMS-FM" at bounding box center [237, 126] width 40 height 9
select select "*****"
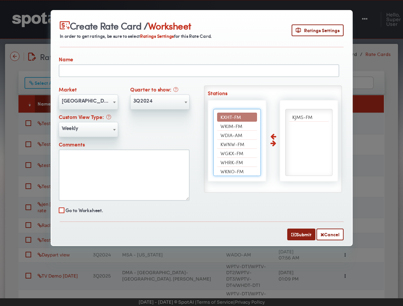
click at [323, 36] on div "Create Rate Card / Worksheet In order to get ratings, be sure to select Ratings…" at bounding box center [202, 33] width 284 height 28
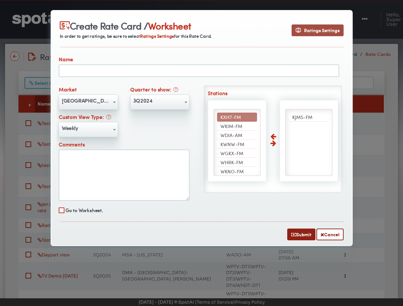
click at [326, 32] on span "Ratings Settings" at bounding box center [318, 30] width 44 height 7
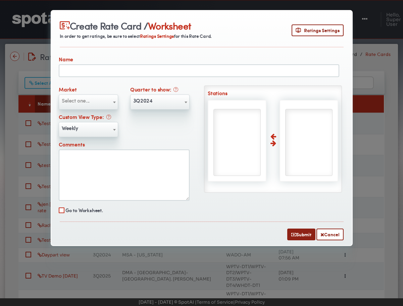
click at [101, 102] on span "Select one..." at bounding box center [88, 100] width 59 height 11
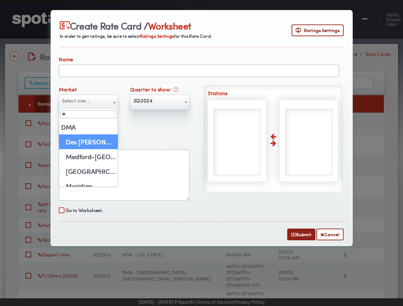
type input "***"
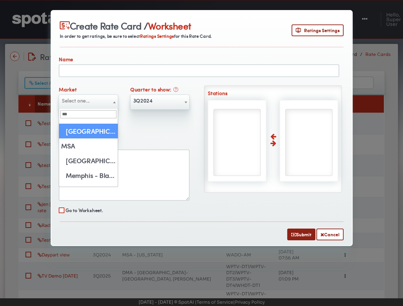
scroll to position [21, 0]
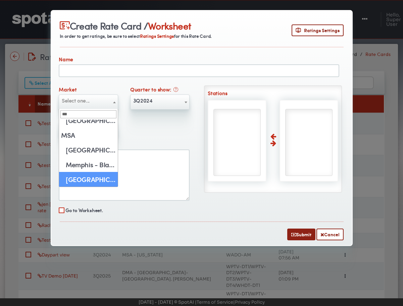
select select "****"
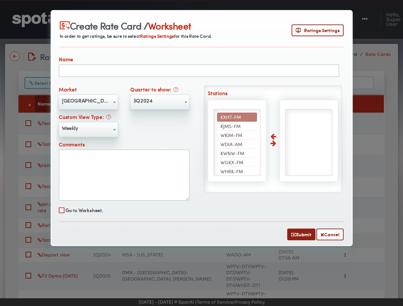
click at [232, 115] on span "KXHT-FM" at bounding box center [230, 117] width 20 height 7
select select "*****"
click at [307, 33] on span "Ratings Settings" at bounding box center [318, 30] width 44 height 7
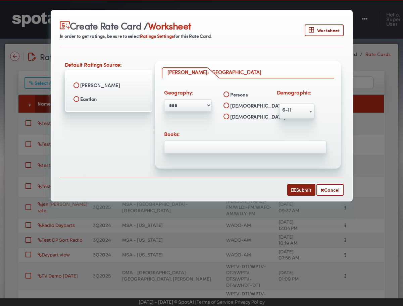
click at [87, 95] on label "Eastlan" at bounding box center [108, 98] width 77 height 11
click at [207, 145] on ul at bounding box center [245, 145] width 162 height 6
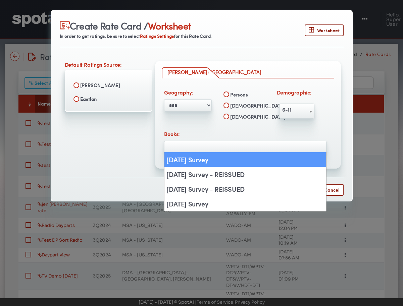
select select "*****"
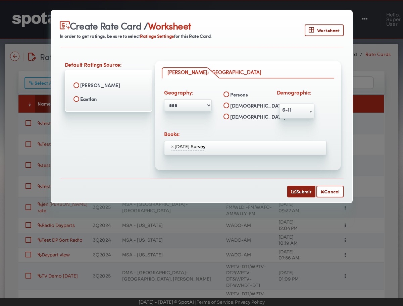
click at [235, 146] on ul "× [DATE] Survey" at bounding box center [245, 146] width 162 height 9
click at [283, 106] on span "6-11" at bounding box center [296, 109] width 35 height 11
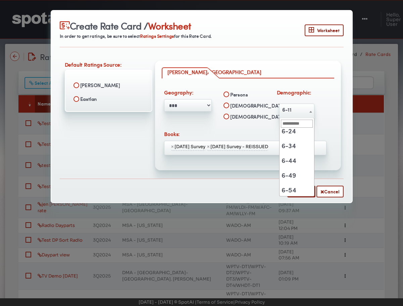
scroll to position [36, 0]
select select "**********"
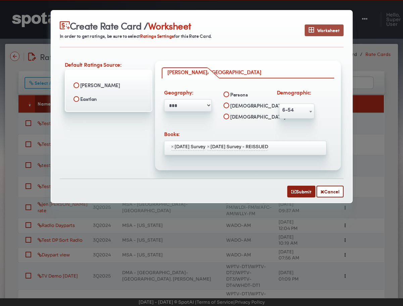
click at [323, 30] on span "Worksheet" at bounding box center [324, 30] width 31 height 7
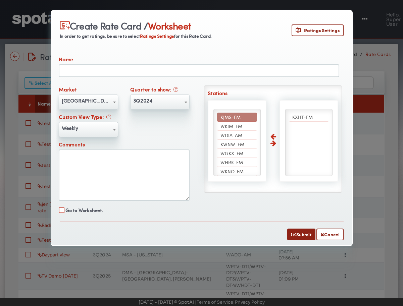
click at [111, 74] on input "text" at bounding box center [199, 70] width 280 height 13
type input "*********"
click at [166, 57] on div "Name *********" at bounding box center [198, 66] width 285 height 22
click at [301, 117] on span "KXHT-FM" at bounding box center [302, 117] width 20 height 7
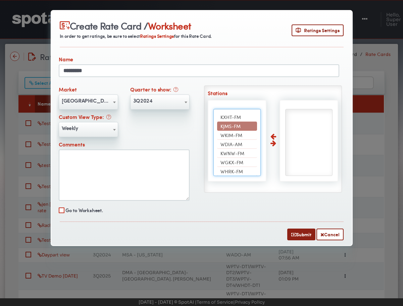
click at [239, 124] on span "KJMS-FM" at bounding box center [230, 126] width 20 height 7
select select "*****"
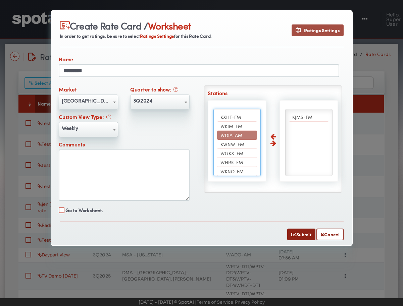
click at [328, 27] on span "Ratings Settings" at bounding box center [318, 30] width 44 height 7
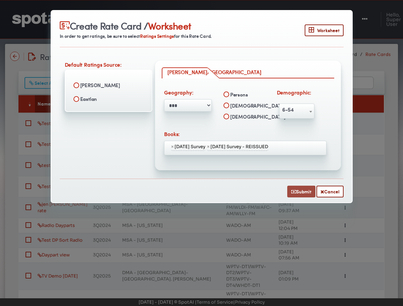
click at [301, 193] on button "Submit" at bounding box center [301, 192] width 28 height 12
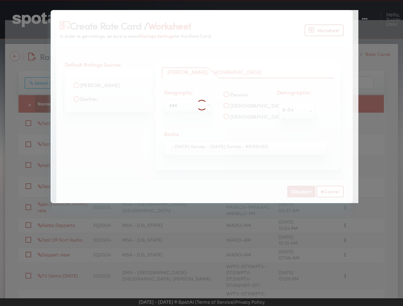
select select
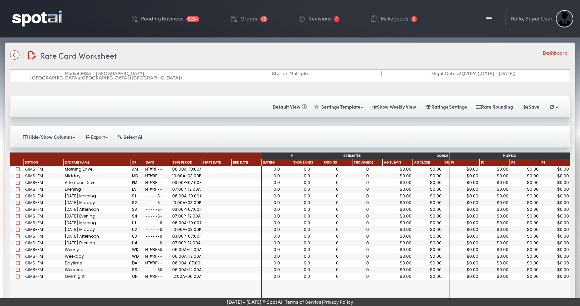
click at [43, 21] on img at bounding box center [37, 18] width 50 height 16
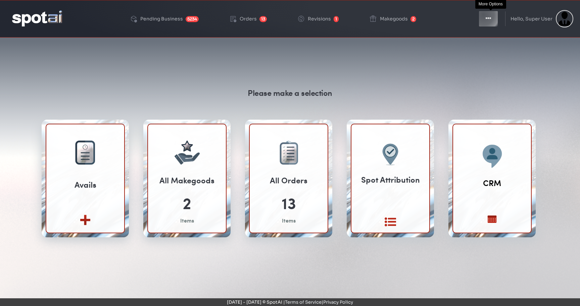
click at [485, 15] on button "Toggle Dropdown" at bounding box center [488, 18] width 20 height 17
click at [485, 19] on button "Toggle Dropdown" at bounding box center [488, 18] width 20 height 17
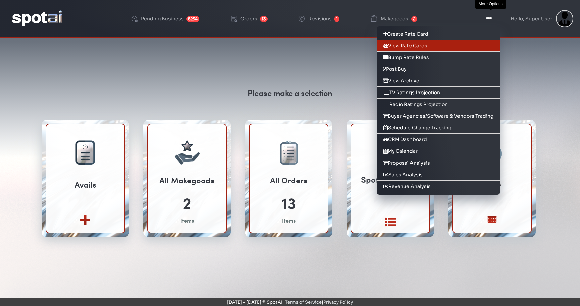
click at [485, 45] on link "View Rate Cards" at bounding box center [437, 46] width 123 height 12
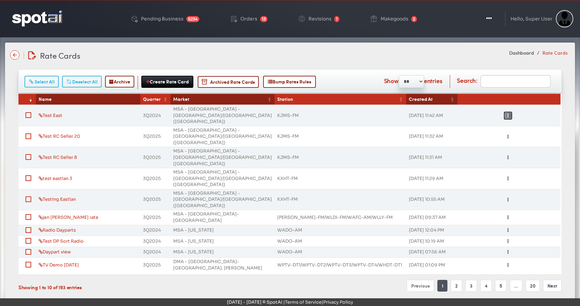
click at [508, 112] on button "Toggle Dropdown" at bounding box center [507, 116] width 8 height 8
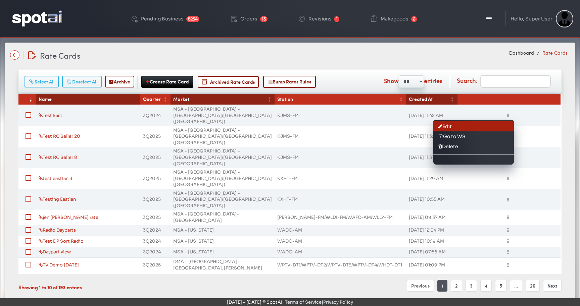
click at [477, 122] on link "Edit" at bounding box center [473, 126] width 81 height 10
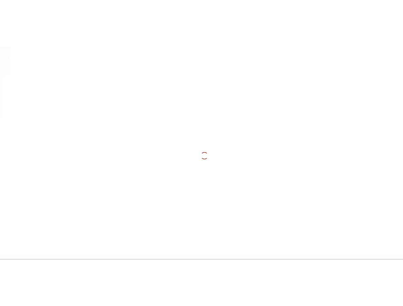
scroll to position [3, 0]
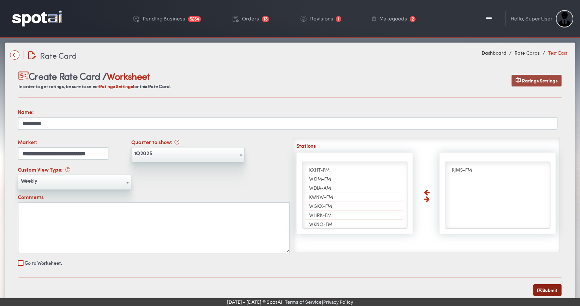
click at [525, 81] on span "Ratings Settings" at bounding box center [540, 80] width 36 height 7
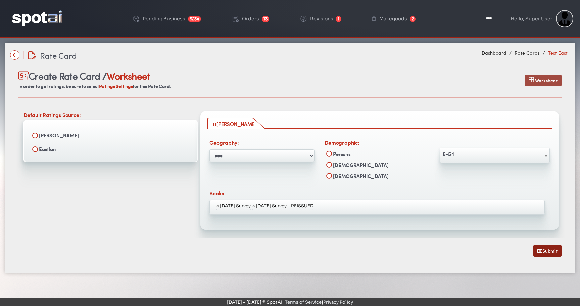
click at [539, 85] on button "Worksheet" at bounding box center [542, 81] width 37 height 12
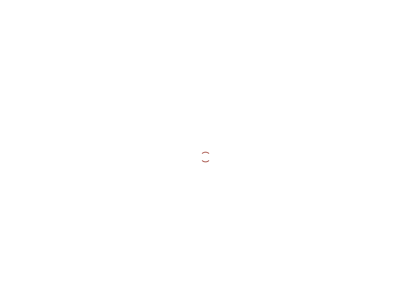
scroll to position [3, 0]
select select "**********"
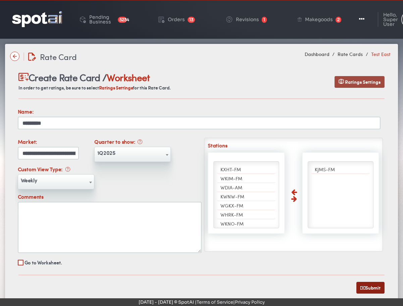
click at [357, 85] on span "Ratings Settings" at bounding box center [363, 81] width 36 height 7
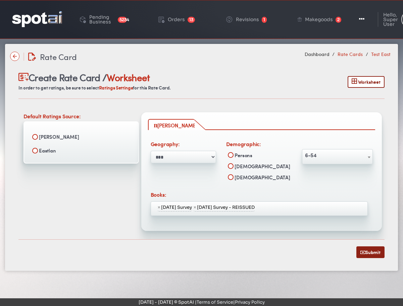
click at [345, 54] on link "Rate Cards" at bounding box center [349, 54] width 25 height 7
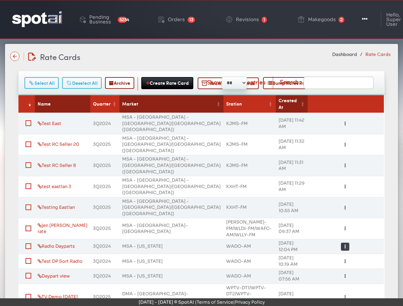
click at [341, 243] on button "Toggle Dropdown" at bounding box center [345, 247] width 8 height 8
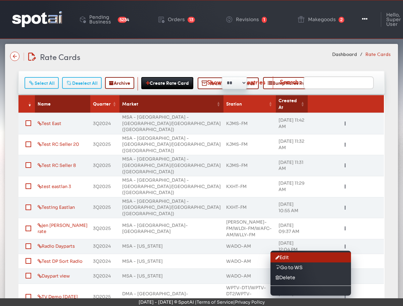
click at [314, 253] on link "Edit" at bounding box center [310, 258] width 81 height 10
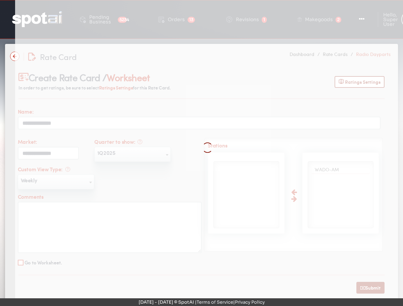
select select
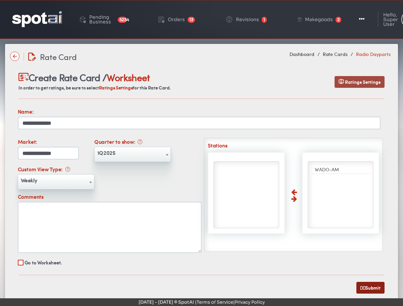
click at [365, 84] on span "Ratings Settings" at bounding box center [363, 81] width 36 height 7
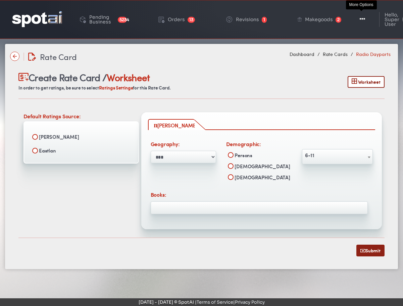
click at [364, 23] on button "Toggle Dropdown" at bounding box center [362, 19] width 20 height 17
click at [360, 22] on icon "button" at bounding box center [362, 19] width 5 height 7
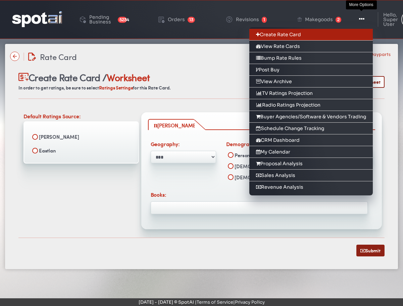
click at [357, 35] on link "Create Rate Card" at bounding box center [310, 35] width 123 height 12
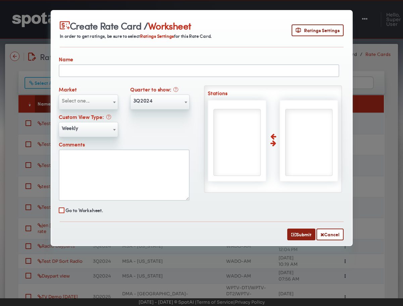
click at [93, 71] on input "text" at bounding box center [199, 70] width 280 height 13
click at [77, 100] on span "Select one..." at bounding box center [88, 102] width 59 height 15
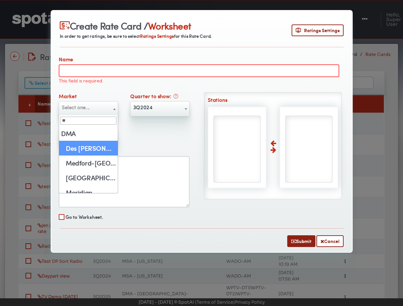
type input "***"
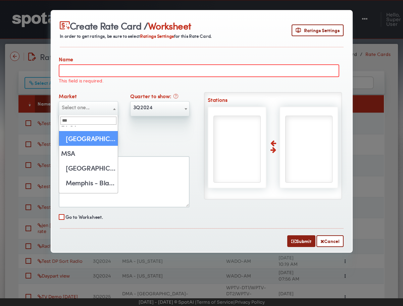
scroll to position [21, 0]
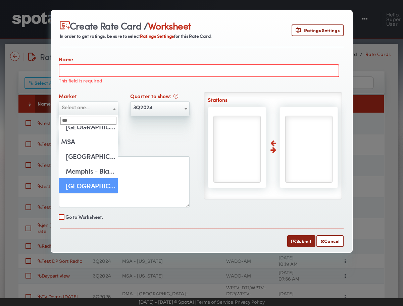
select select "****"
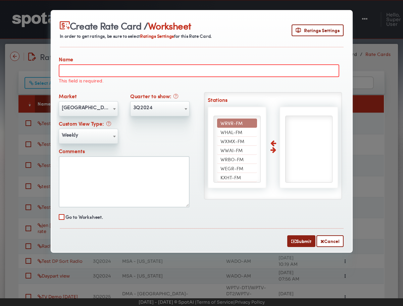
scroll to position [112, 0]
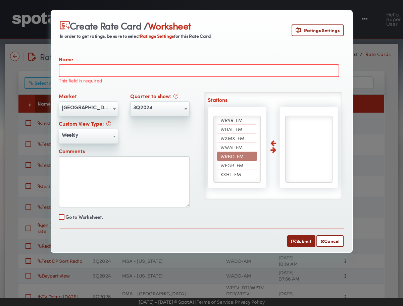
click at [234, 153] on span "WRBO-FM" at bounding box center [231, 156] width 23 height 7
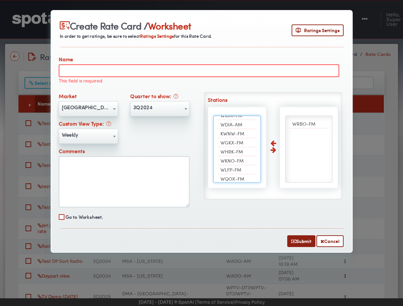
scroll to position [20, 0]
click at [239, 149] on span "WGKX-FM" at bounding box center [231, 148] width 23 height 7
select select "*****"
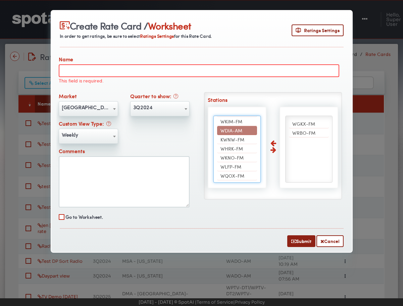
click at [106, 67] on input "text" at bounding box center [199, 70] width 280 height 13
type input "**********"
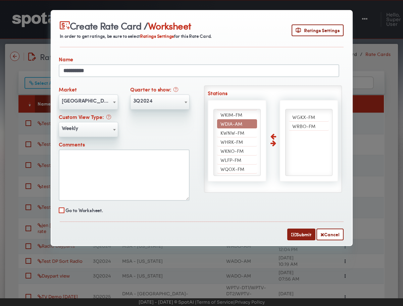
click at [188, 92] on div "Quarter to show: ****** ****** ****** ****** ****** ****** 3Q2024" at bounding box center [159, 98] width 59 height 24
click at [169, 107] on span "3Q2024" at bounding box center [159, 102] width 59 height 15
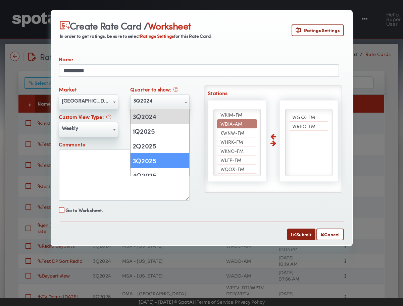
select select "******"
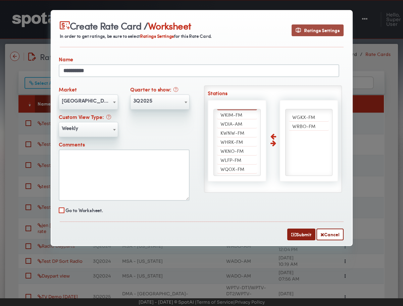
click at [313, 35] on button "Ratings Settings" at bounding box center [317, 30] width 52 height 12
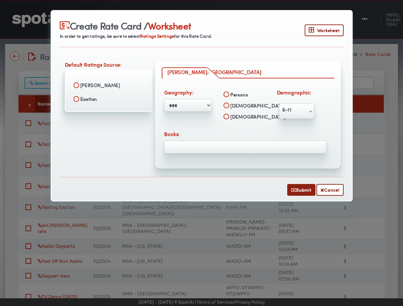
click at [238, 145] on ul at bounding box center [245, 145] width 162 height 6
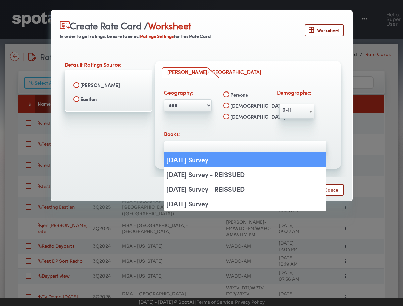
select select "*****"
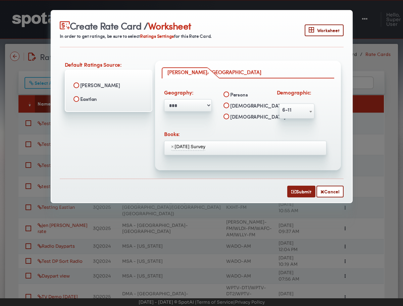
click at [247, 147] on ul "× August 2025 Survey" at bounding box center [245, 146] width 162 height 9
click at [293, 142] on ul "× August 2025 Survey × July 2025 Survey - REISSUED" at bounding box center [245, 146] width 162 height 9
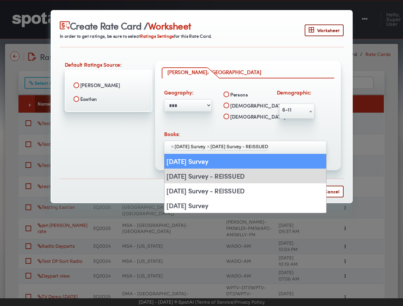
click at [320, 132] on div "**********" at bounding box center [245, 142] width 167 height 25
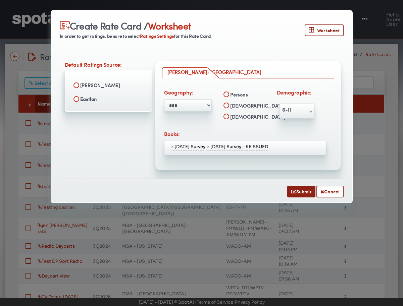
click at [303, 110] on span "6-11" at bounding box center [296, 109] width 35 height 11
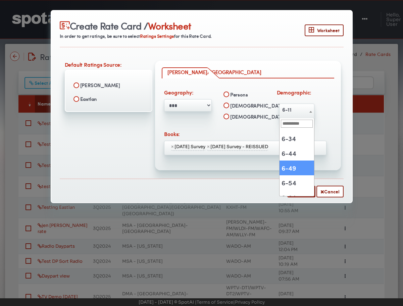
scroll to position [46, 0]
select select "**********"
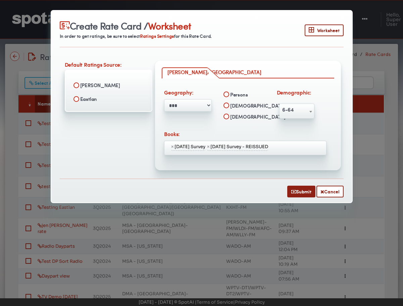
click at [96, 99] on label "Eastlan" at bounding box center [108, 98] width 77 height 11
click at [325, 32] on span "Worksheet" at bounding box center [324, 30] width 31 height 7
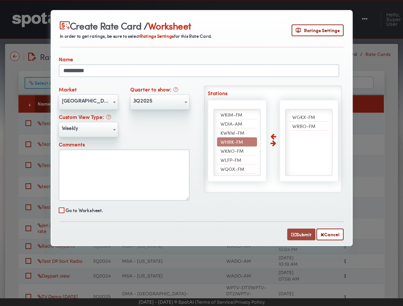
click at [295, 232] on button "Submit" at bounding box center [301, 235] width 28 height 12
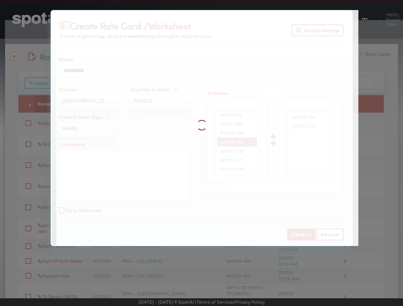
select select
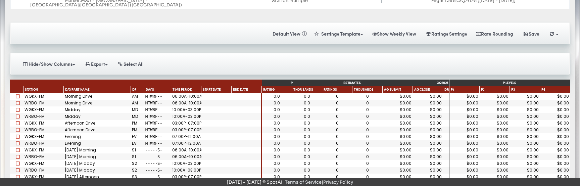
scroll to position [78, 0]
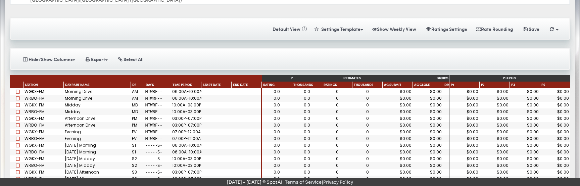
click at [18, 90] on span at bounding box center [18, 92] width 4 height 4
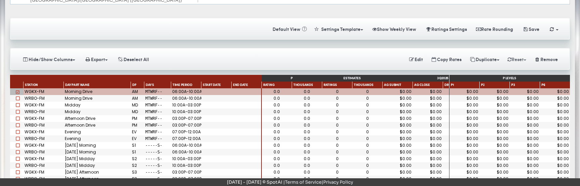
click at [403, 57] on button "Reset" at bounding box center [516, 59] width 27 height 12
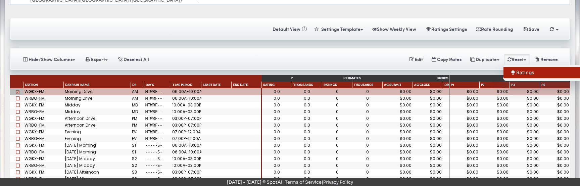
click at [403, 70] on link "Ratings" at bounding box center [543, 72] width 81 height 11
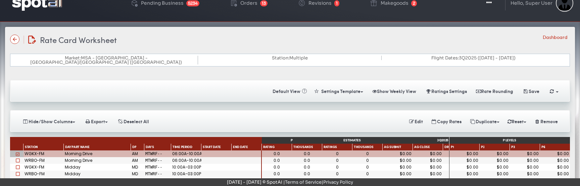
scroll to position [17, 0]
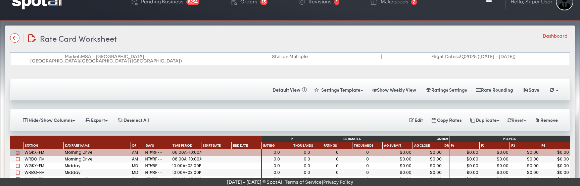
click at [403, 116] on button "Reset" at bounding box center [516, 120] width 27 height 12
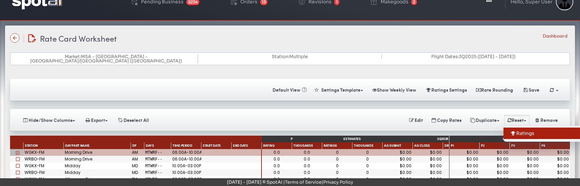
click at [403, 131] on icon at bounding box center [513, 133] width 6 height 5
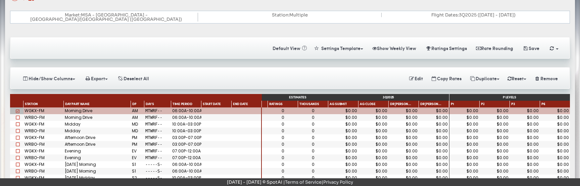
scroll to position [0, 0]
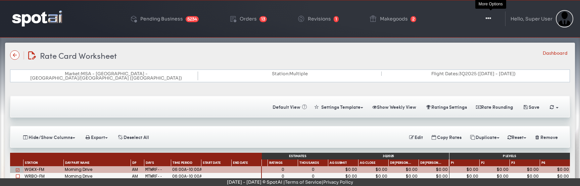
click at [403, 14] on button "Toggle Dropdown" at bounding box center [488, 18] width 20 height 17
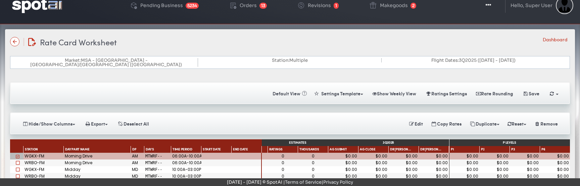
scroll to position [19, 0]
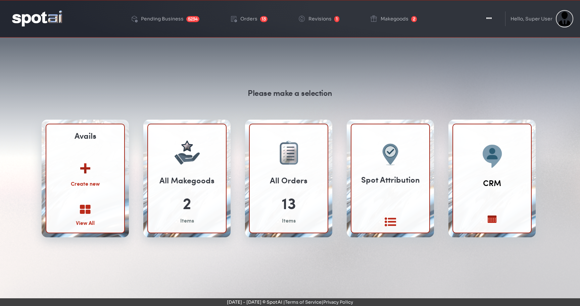
click at [88, 171] on img at bounding box center [85, 166] width 36 height 26
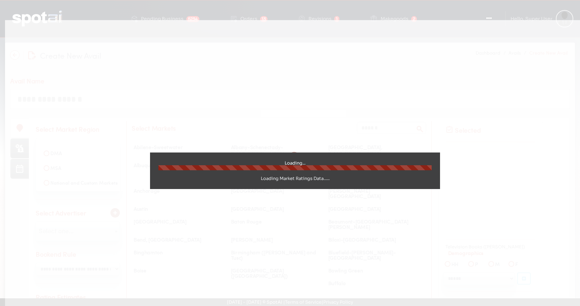
select select
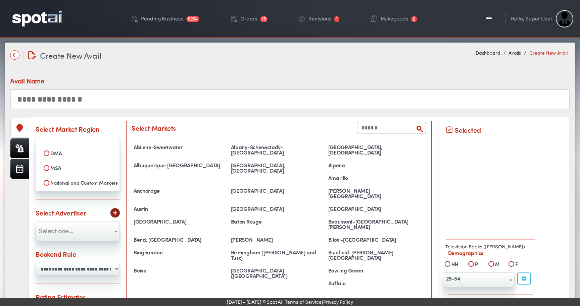
click at [78, 102] on input "text" at bounding box center [289, 99] width 559 height 20
type input "**********"
click at [65, 172] on label "MSA" at bounding box center [77, 167] width 75 height 11
select select
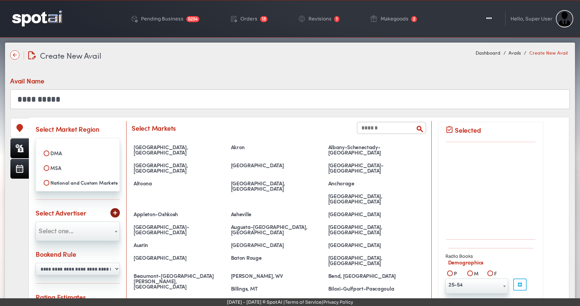
click at [362, 129] on input "text" at bounding box center [391, 128] width 69 height 12
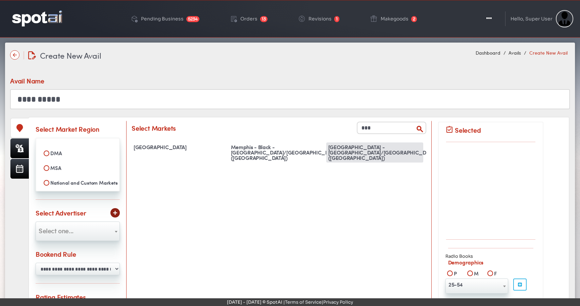
type input "***"
click at [363, 148] on div "[GEOGRAPHIC_DATA] - [GEOGRAPHIC_DATA]/[GEOGRAPHIC_DATA] ([GEOGRAPHIC_DATA])" at bounding box center [374, 153] width 97 height 20
select select "**********"
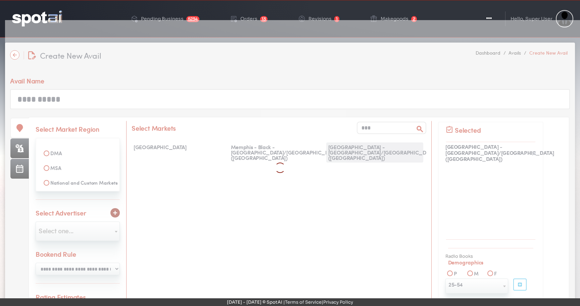
scroll to position [1852, 0]
select select
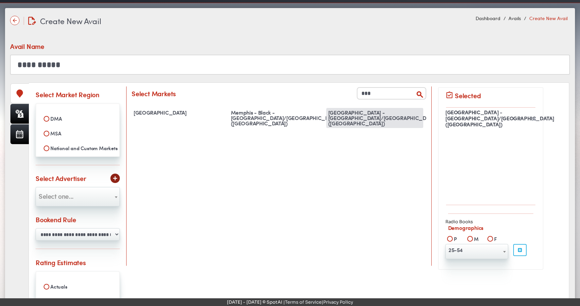
scroll to position [74, 0]
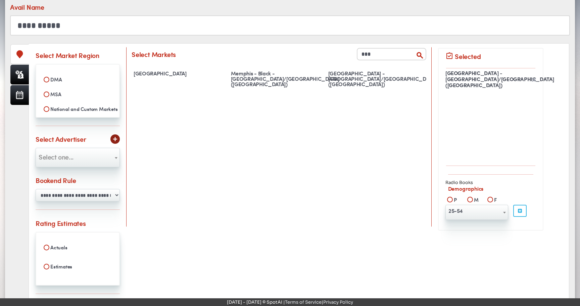
click at [103, 152] on span "Select one..." at bounding box center [78, 157] width 84 height 11
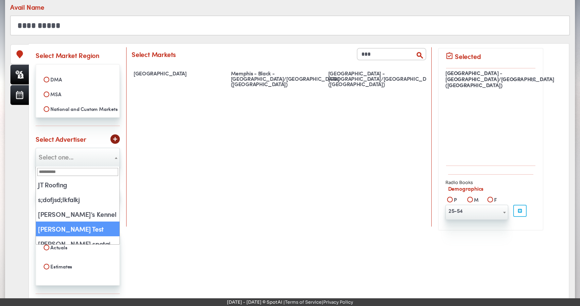
select select "**"
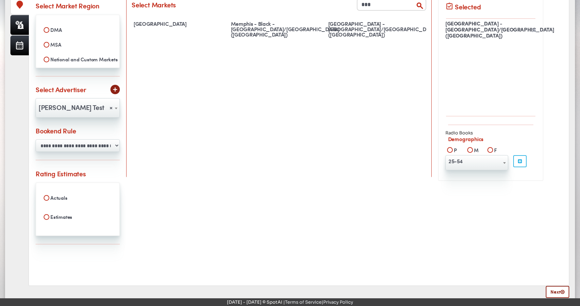
scroll to position [130, 0]
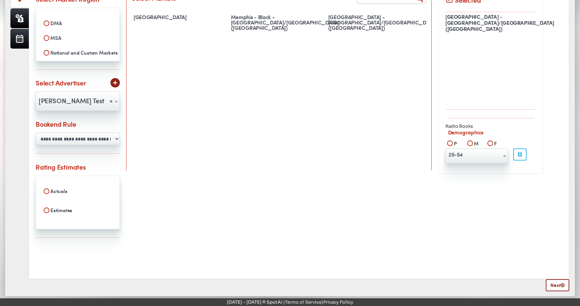
click at [474, 152] on span "25-54" at bounding box center [476, 154] width 62 height 11
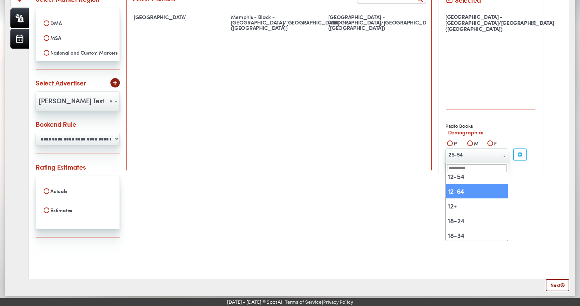
select select "**********"
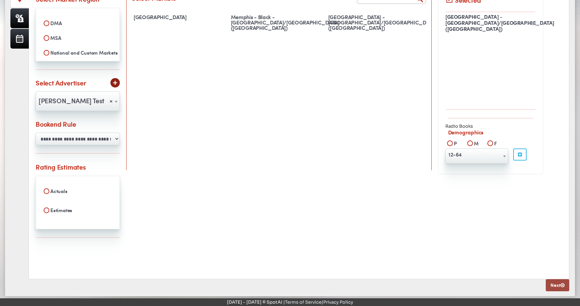
click at [552, 288] on link "Next" at bounding box center [556, 285] width 23 height 12
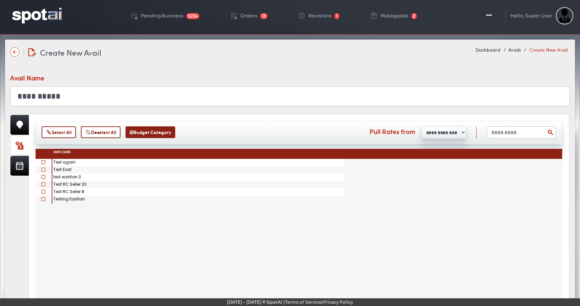
scroll to position [0, 0]
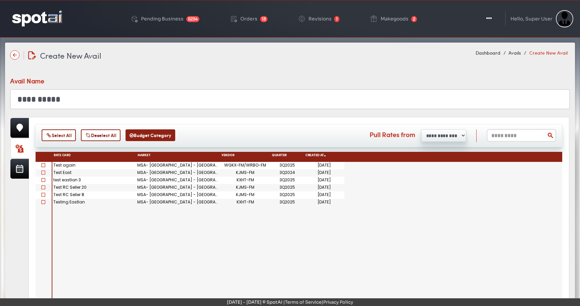
click at [43, 166] on span at bounding box center [43, 165] width 4 height 4
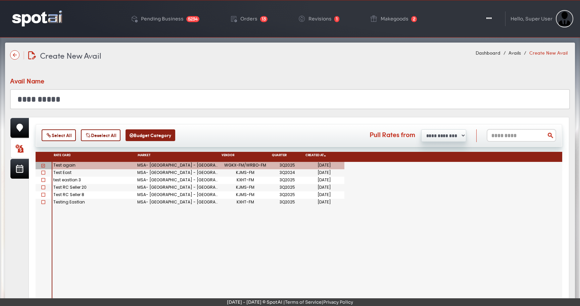
scroll to position [43, 0]
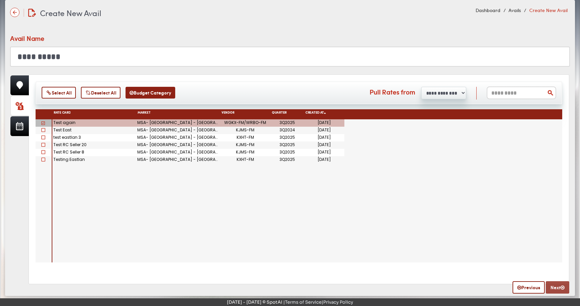
click at [556, 289] on link "Next" at bounding box center [556, 287] width 23 height 12
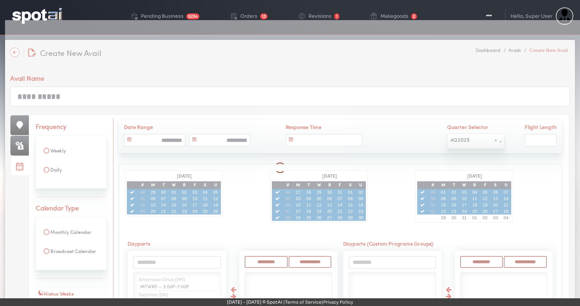
scroll to position [0, 0]
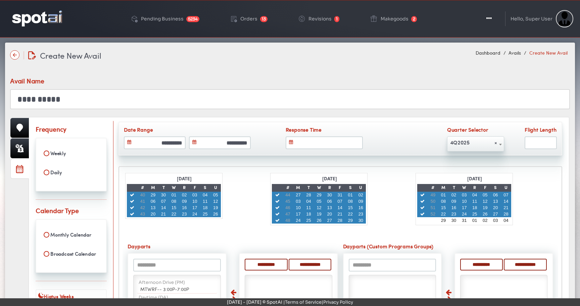
click at [477, 144] on span "× 4Q2025" at bounding box center [475, 142] width 56 height 11
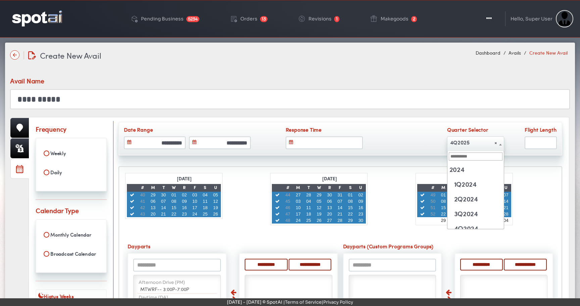
scroll to position [103, 0]
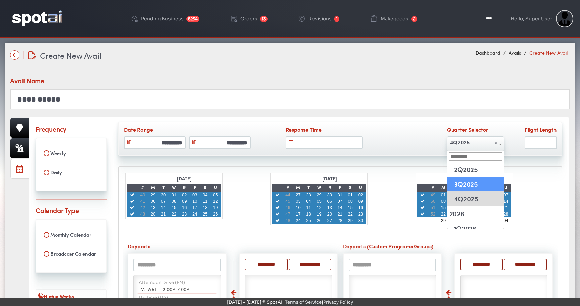
select select "******"
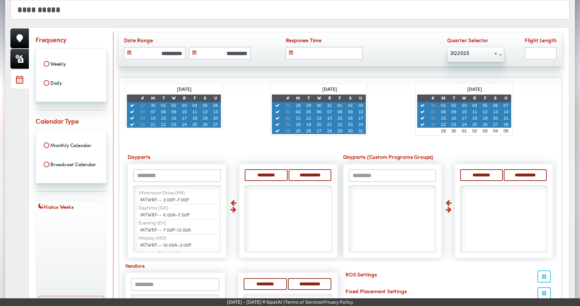
scroll to position [104, 0]
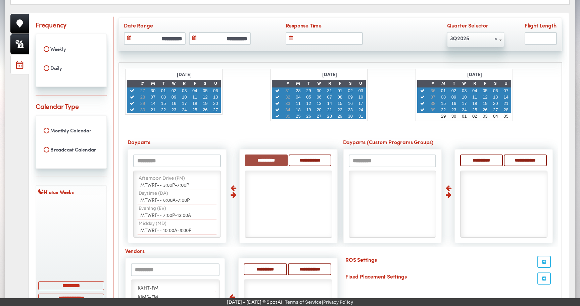
click at [265, 162] on input "**********" at bounding box center [266, 161] width 43 height 12
select select "**"
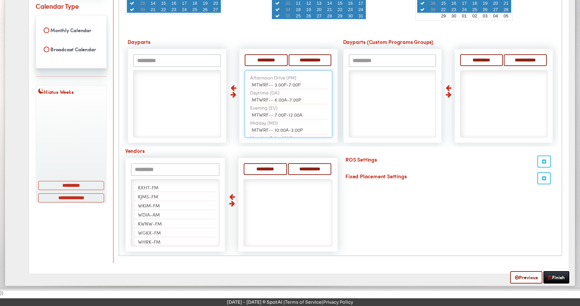
scroll to position [209, 0]
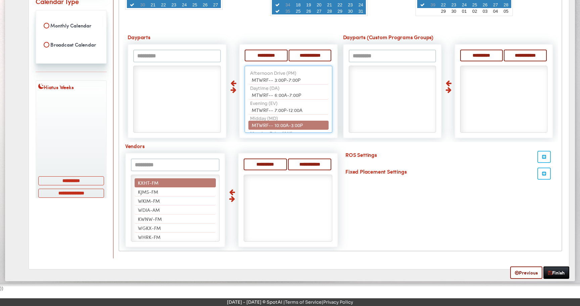
click at [170, 167] on input "text" at bounding box center [175, 165] width 89 height 13
type input "***"
click at [166, 186] on li "WRBO-FM" at bounding box center [175, 182] width 81 height 9
select select "*****"
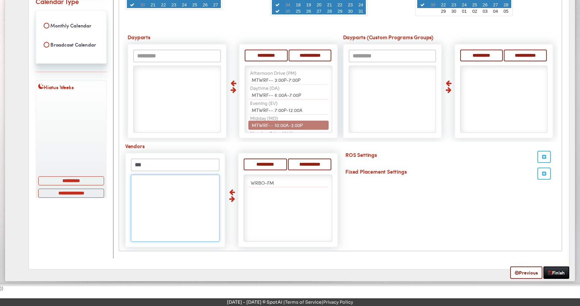
scroll to position [106, 0]
click at [160, 163] on input "***" at bounding box center [175, 165] width 89 height 13
type input "**"
click at [154, 180] on span "WGKX-FM" at bounding box center [149, 182] width 23 height 7
select select "*****"
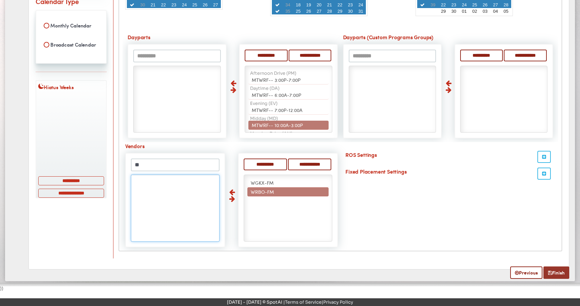
click at [560, 273] on link "Finish" at bounding box center [556, 273] width 26 height 12
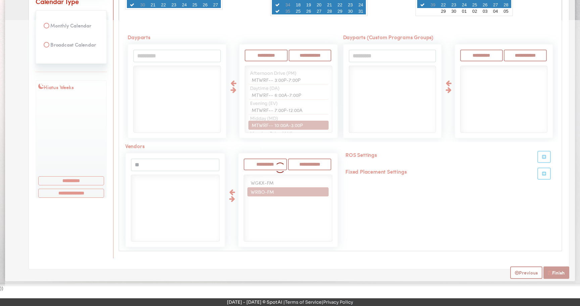
select select
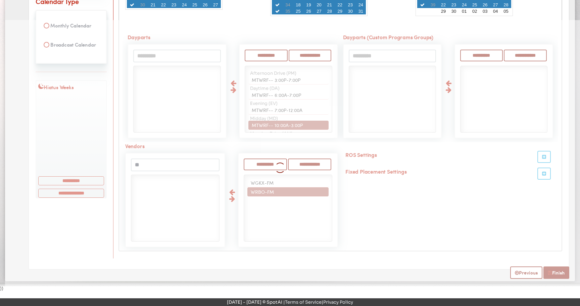
select select
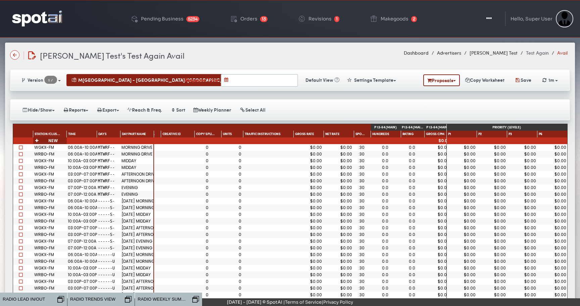
scroll to position [0, 291]
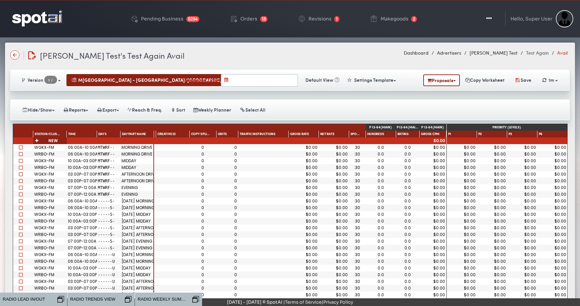
click at [20, 148] on span at bounding box center [21, 148] width 4 height 4
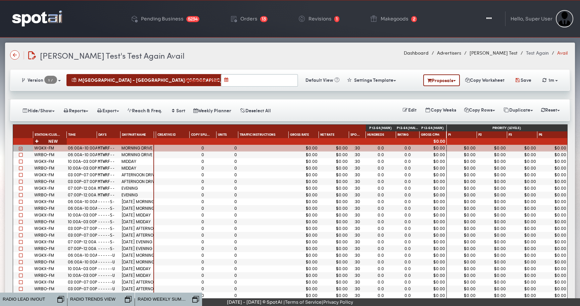
click at [20, 155] on span at bounding box center [21, 155] width 4 height 4
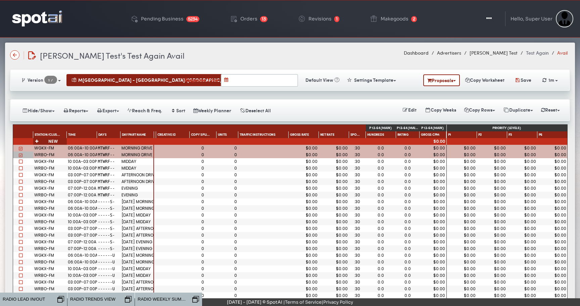
click at [20, 161] on span at bounding box center [21, 162] width 4 height 4
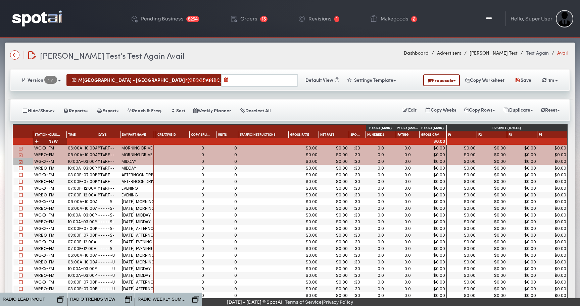
click at [20, 169] on span at bounding box center [21, 168] width 4 height 4
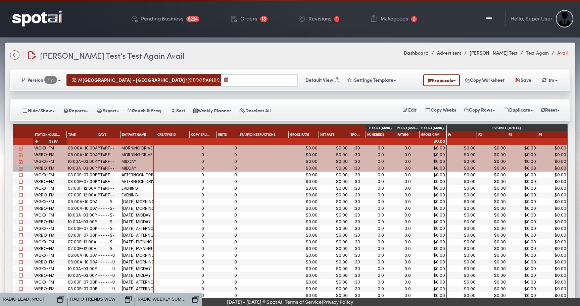
click at [21, 176] on span at bounding box center [21, 175] width 4 height 4
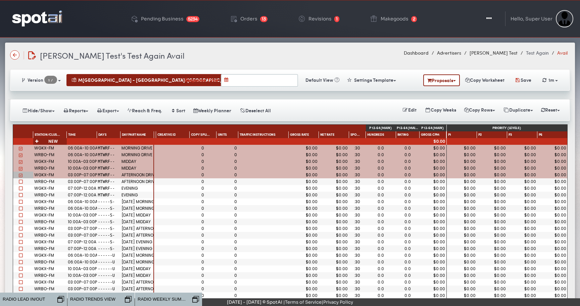
click at [20, 181] on span at bounding box center [21, 182] width 4 height 4
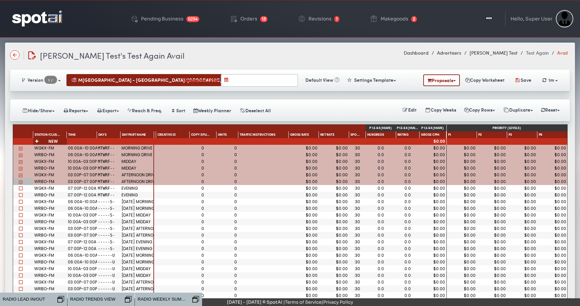
click at [21, 190] on span at bounding box center [21, 188] width 4 height 4
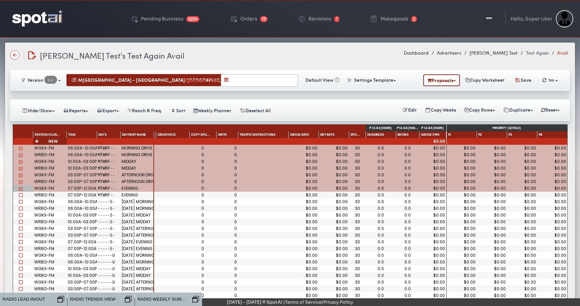
click at [20, 195] on span at bounding box center [21, 195] width 4 height 4
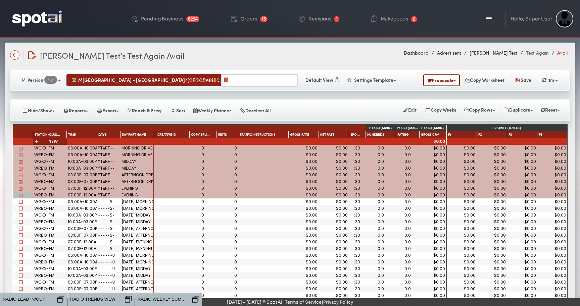
click at [309, 148] on div "$0.00" at bounding box center [303, 148] width 28 height 4
type input "*"
type input "**"
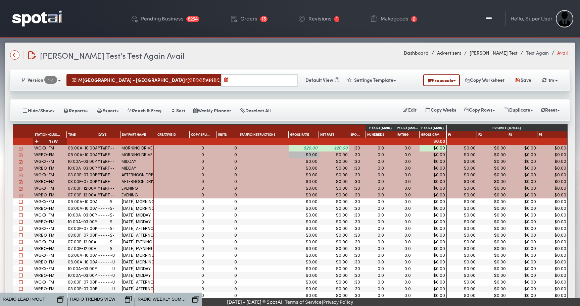
click at [307, 155] on div "$0.00" at bounding box center [303, 155] width 28 height 4
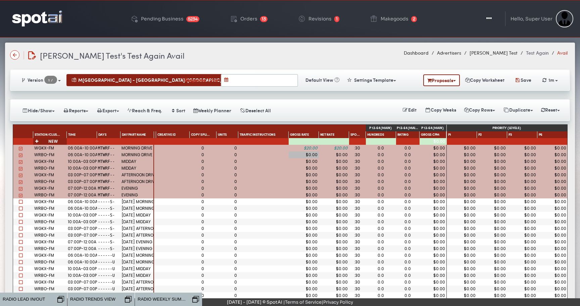
click at [312, 156] on div "$0.00" at bounding box center [303, 155] width 28 height 4
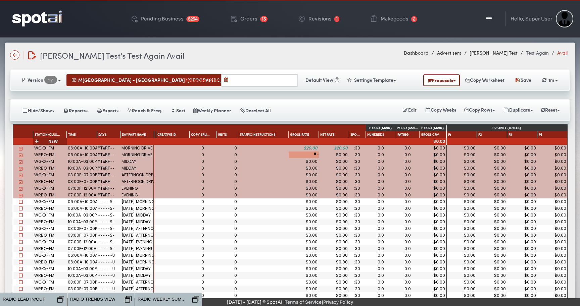
type input "**"
click at [310, 160] on div "$0.00" at bounding box center [303, 162] width 28 height 4
click at [308, 163] on div "$0.00" at bounding box center [303, 162] width 28 height 4
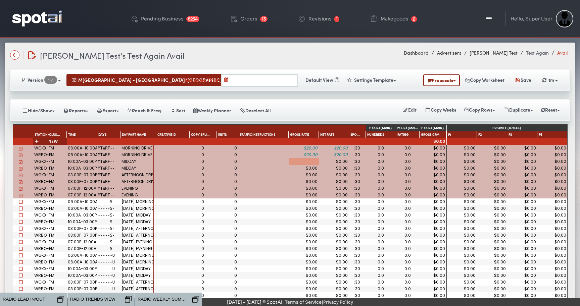
scroll to position [0, 14]
type input "**"
click at [306, 169] on div "$0.00" at bounding box center [303, 168] width 28 height 4
click at [307, 170] on div "$0.00" at bounding box center [303, 168] width 28 height 4
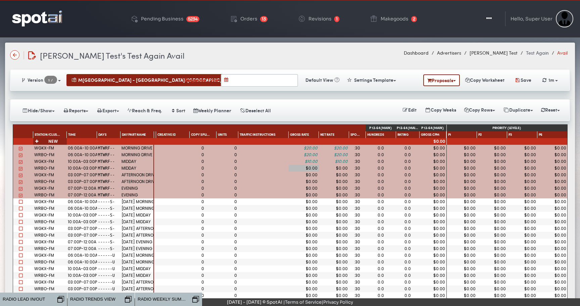
click at [307, 170] on div "$0.00" at bounding box center [303, 168] width 28 height 4
type input "*"
click at [307, 176] on div "$0.00" at bounding box center [303, 175] width 28 height 4
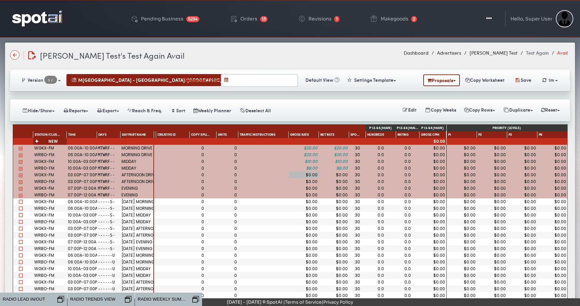
click at [312, 177] on div "$0.00" at bounding box center [303, 175] width 28 height 4
type input "**"
click at [309, 182] on div "$0.00" at bounding box center [303, 182] width 28 height 4
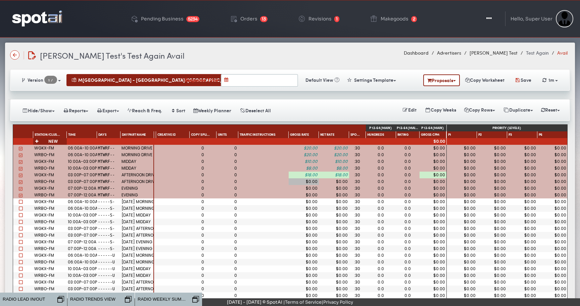
scroll to position [0, 0]
click at [313, 182] on div "$0.00" at bounding box center [303, 182] width 28 height 4
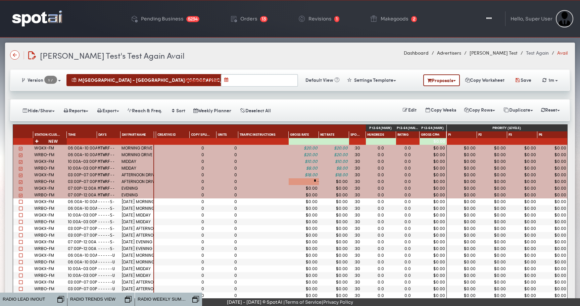
type input "**"
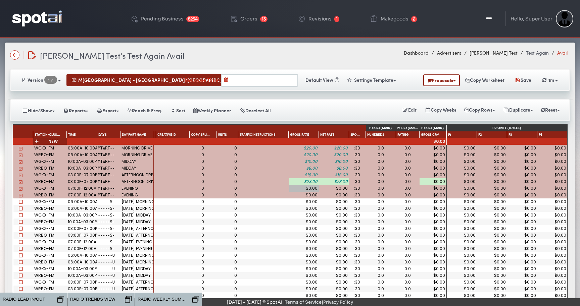
click at [311, 189] on div "$0.00" at bounding box center [303, 188] width 28 height 4
click at [307, 189] on div "$0.00" at bounding box center [303, 188] width 28 height 4
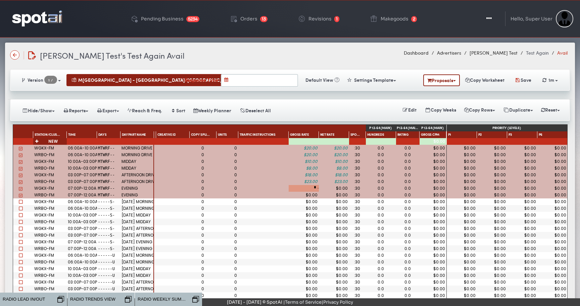
type input "**"
click at [305, 195] on div "$0.00" at bounding box center [303, 195] width 28 height 4
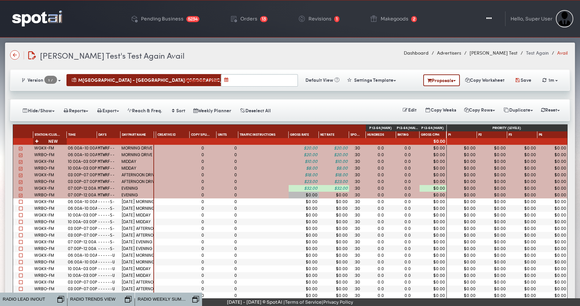
click at [312, 195] on div "$0.00" at bounding box center [303, 195] width 28 height 4
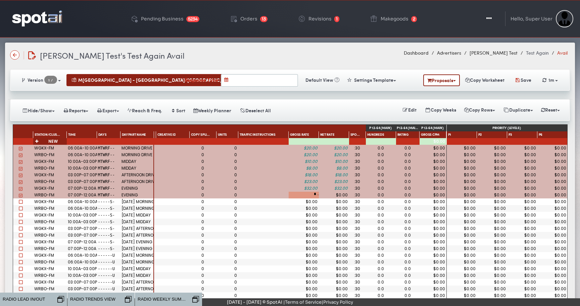
type input "**"
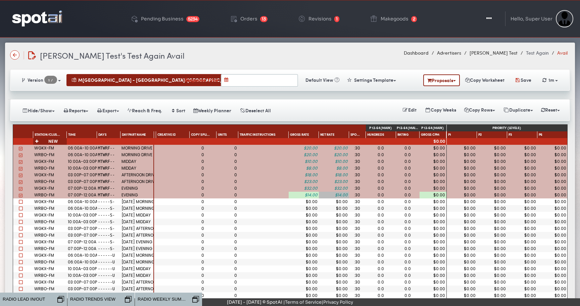
scroll to position [0, 0]
click at [546, 109] on button "Reset" at bounding box center [550, 110] width 27 height 12
click at [549, 122] on link "Ratings" at bounding box center [577, 123] width 81 height 12
click at [215, 113] on button "Weekly Planner" at bounding box center [212, 111] width 46 height 12
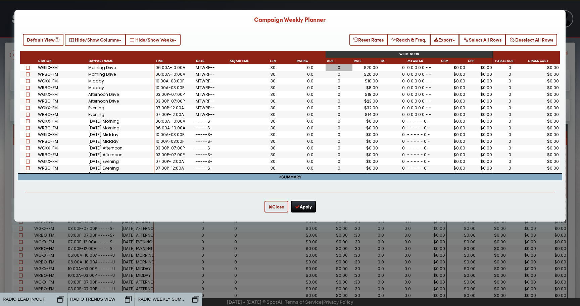
click at [335, 67] on div "0" at bounding box center [338, 68] width 24 height 4
type input "*"
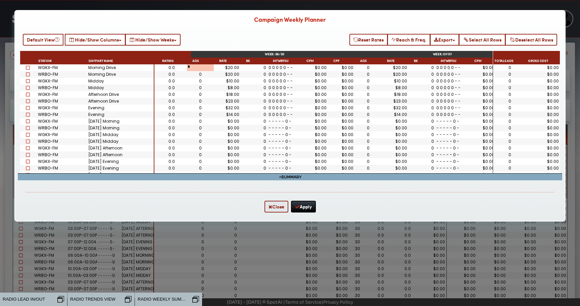
scroll to position [0, 149]
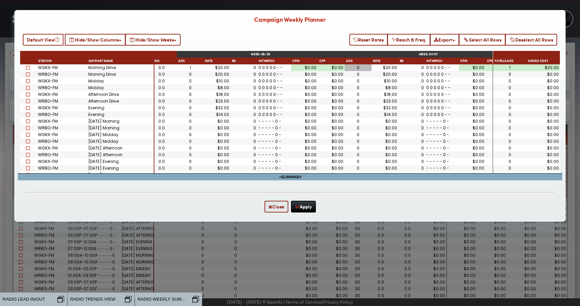
click at [364, 66] on div "0" at bounding box center [357, 68] width 24 height 4
type input "*"
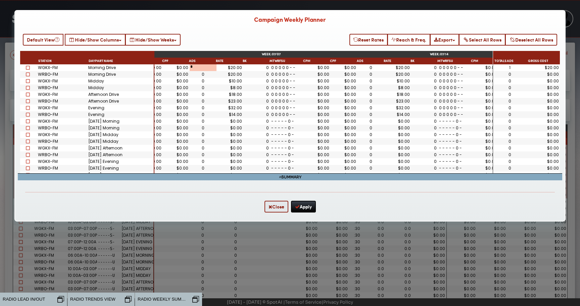
scroll to position [0, 307]
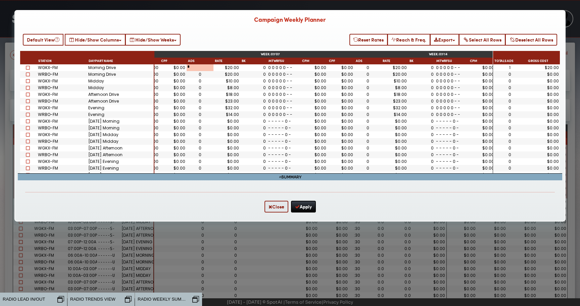
click at [369, 67] on div "0" at bounding box center [367, 68] width 24 height 4
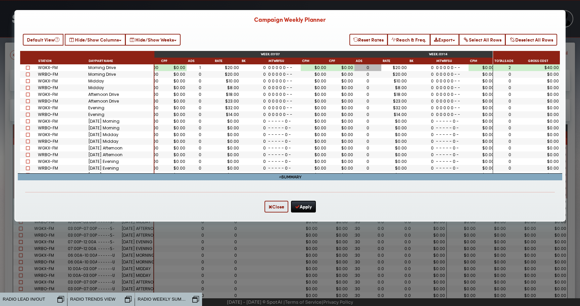
click at [369, 67] on div "0" at bounding box center [367, 68] width 24 height 4
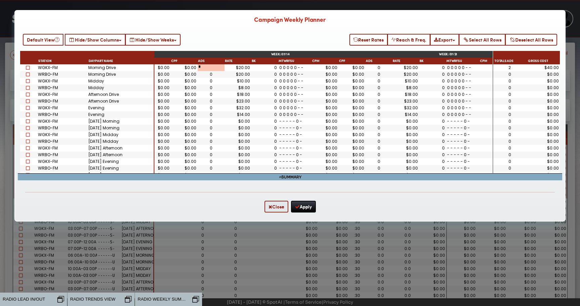
scroll to position [0, 464]
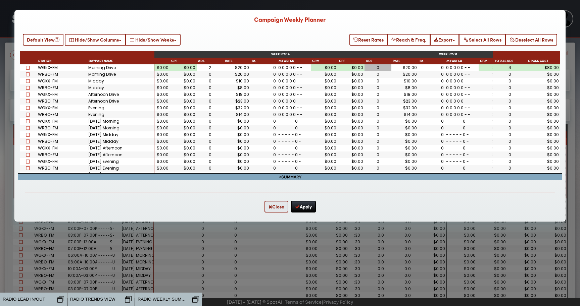
click at [378, 68] on div "0" at bounding box center [377, 68] width 24 height 4
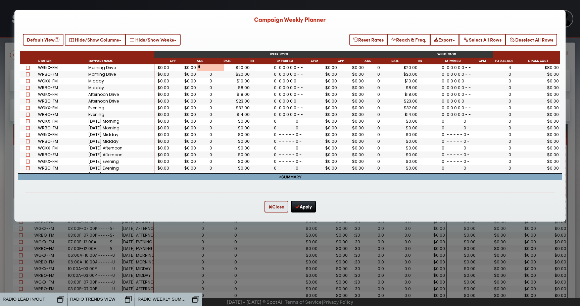
scroll to position [0, 636]
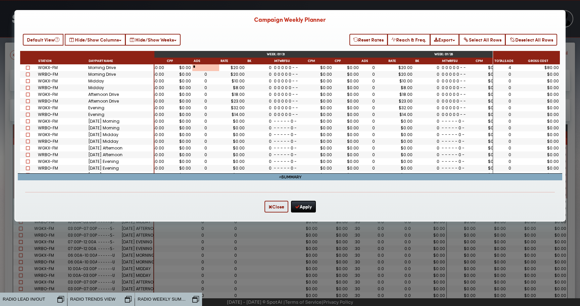
click at [374, 67] on div "0" at bounding box center [373, 68] width 24 height 4
type input "*"
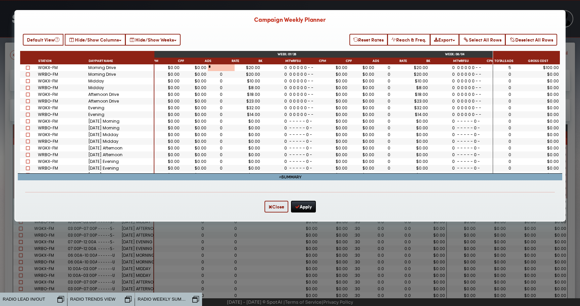
scroll to position [0, 795]
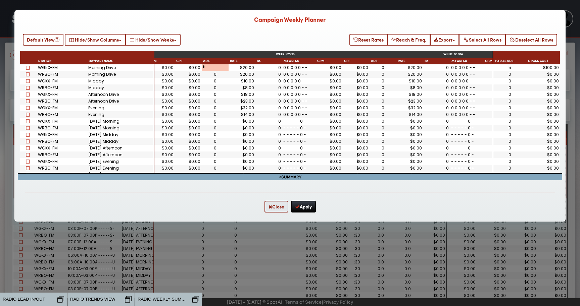
click at [374, 69] on div "0" at bounding box center [382, 68] width 24 height 4
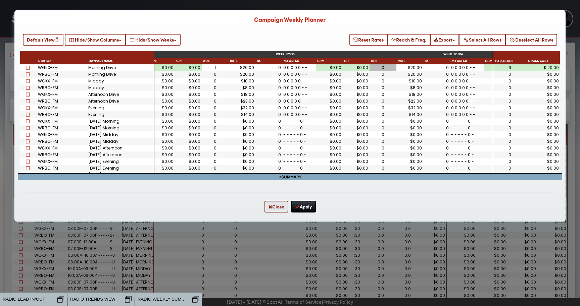
click at [374, 69] on div "0" at bounding box center [382, 68] width 24 height 4
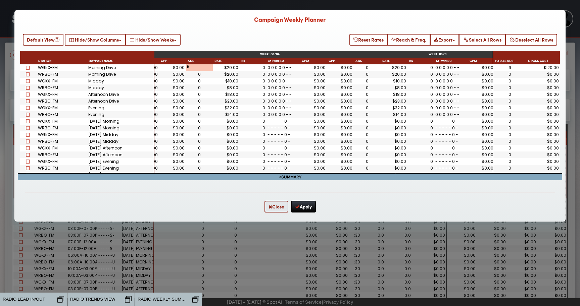
scroll to position [0, 978]
click at [368, 68] on div "0" at bounding box center [366, 68] width 24 height 4
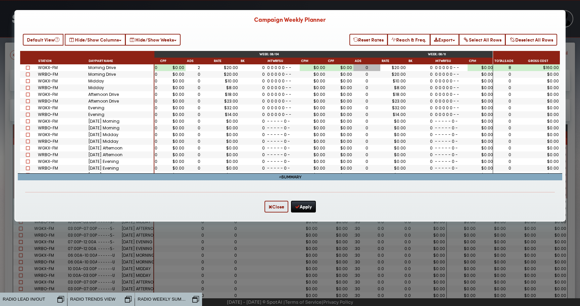
click at [368, 68] on div "0" at bounding box center [366, 68] width 24 height 4
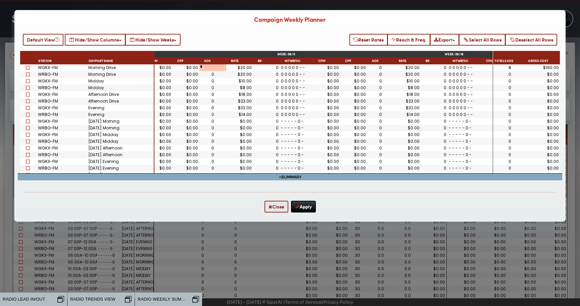
scroll to position [0, 1135]
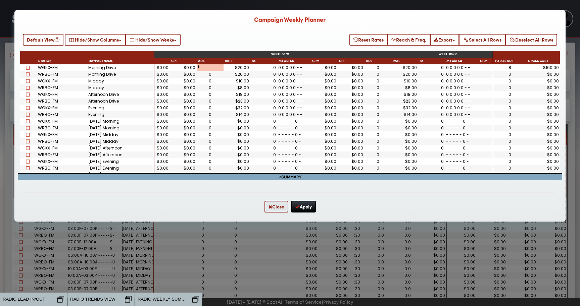
click at [378, 66] on div "0" at bounding box center [377, 68] width 24 height 4
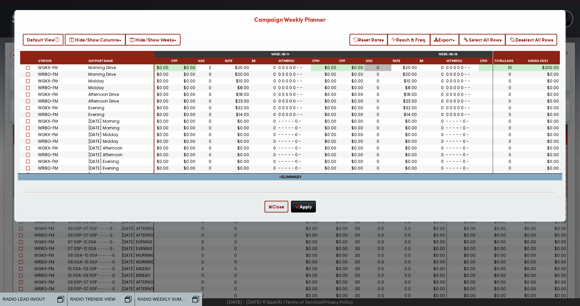
click at [378, 66] on div "0" at bounding box center [377, 68] width 24 height 4
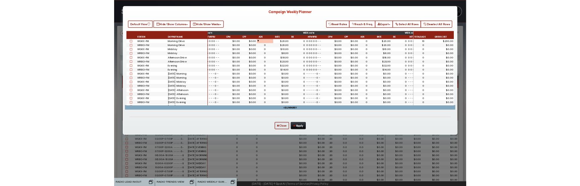
scroll to position [0, 1266]
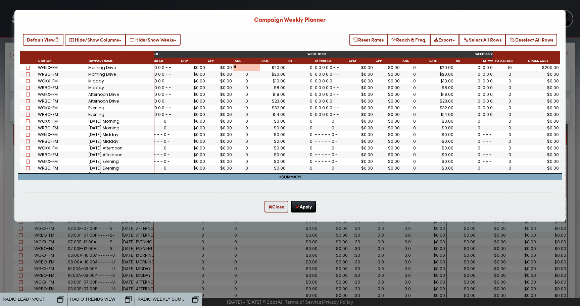
click at [348, 196] on div "Close Apply" at bounding box center [289, 206] width 529 height 29
click at [308, 207] on button "Apply" at bounding box center [303, 207] width 25 height 12
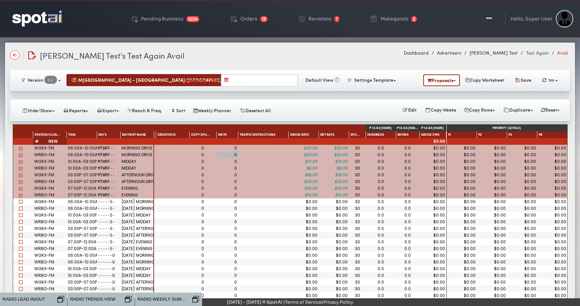
click at [235, 156] on div "0" at bounding box center [226, 155] width 19 height 4
click at [543, 110] on button "Reset" at bounding box center [550, 110] width 27 height 12
click at [553, 126] on link "Ratings" at bounding box center [577, 123] width 81 height 12
click at [20, 196] on span at bounding box center [20, 195] width 5 height 5
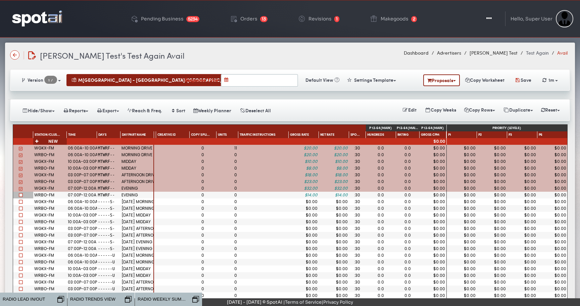
click at [21, 187] on span at bounding box center [20, 188] width 5 height 5
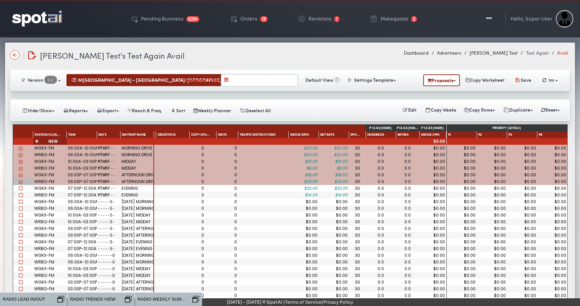
click at [19, 179] on div at bounding box center [23, 181] width 20 height 7
click at [20, 181] on span at bounding box center [20, 182] width 5 height 5
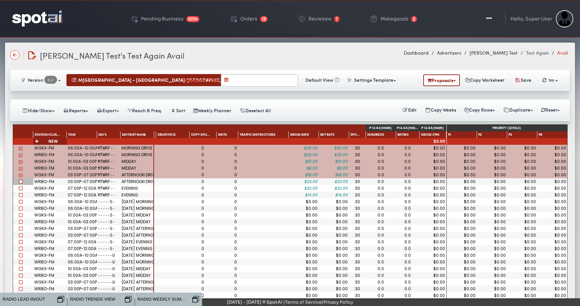
click at [20, 175] on span at bounding box center [20, 175] width 5 height 5
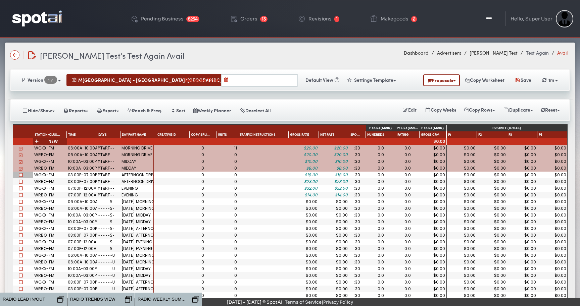
click at [21, 167] on span at bounding box center [20, 168] width 5 height 5
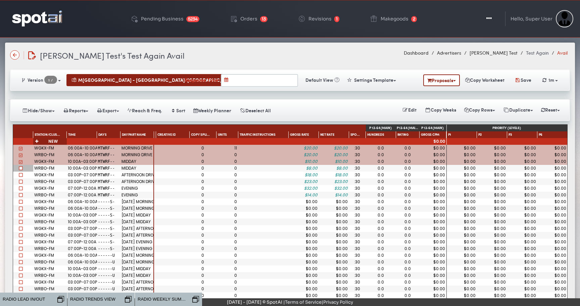
click at [21, 161] on span at bounding box center [20, 162] width 5 height 5
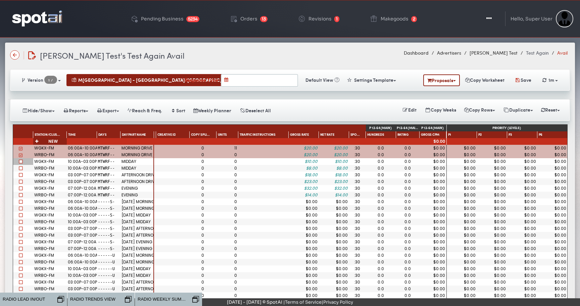
click at [20, 157] on span at bounding box center [20, 155] width 5 height 5
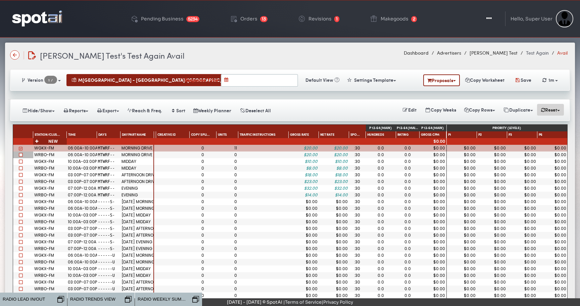
click at [547, 111] on button "Reset" at bounding box center [550, 110] width 27 height 12
click at [550, 121] on link "Ratings" at bounding box center [577, 123] width 81 height 12
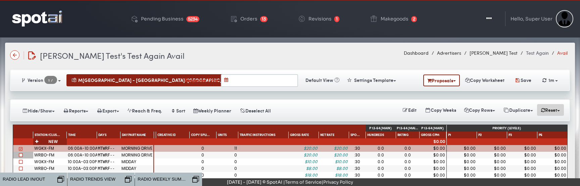
click at [557, 106] on button "Reset" at bounding box center [550, 110] width 27 height 12
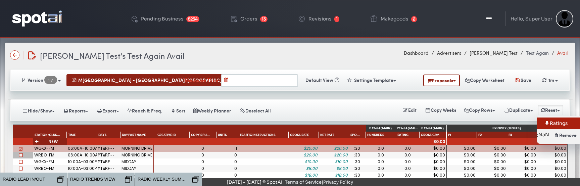
click at [545, 120] on link "Ratings" at bounding box center [577, 123] width 81 height 12
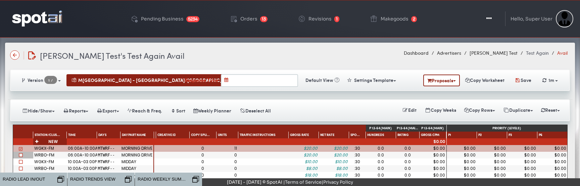
click at [22, 149] on span at bounding box center [20, 148] width 5 height 5
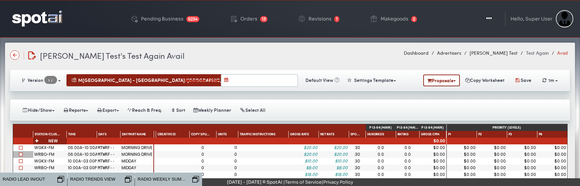
click at [20, 153] on span at bounding box center [21, 154] width 4 height 4
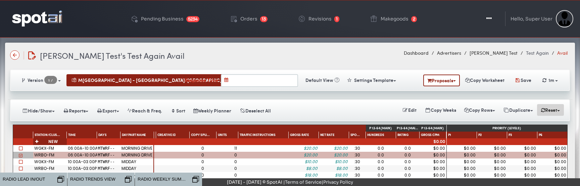
click at [553, 113] on button "Reset" at bounding box center [550, 110] width 27 height 12
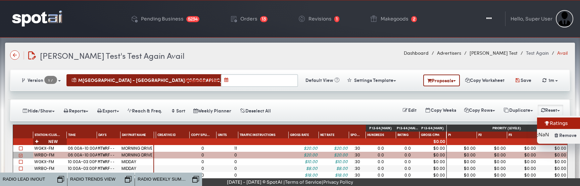
click at [551, 121] on link "Ratings" at bounding box center [577, 123] width 81 height 12
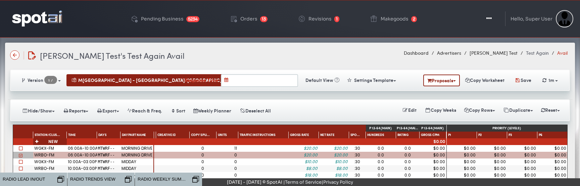
click at [51, 16] on img at bounding box center [37, 18] width 50 height 16
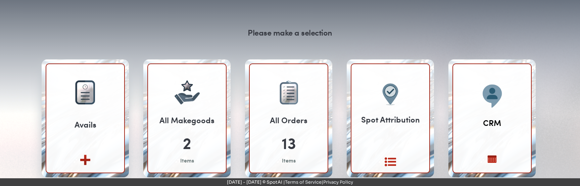
scroll to position [45, 0]
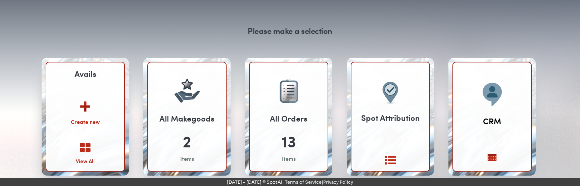
click at [85, 146] on icon at bounding box center [85, 147] width 11 height 11
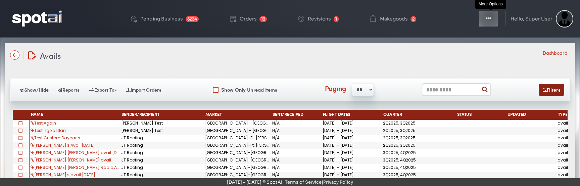
click at [491, 16] on icon "button" at bounding box center [487, 18] width 5 height 7
click at [492, 19] on button "Toggle Dropdown" at bounding box center [488, 18] width 20 height 17
click at [39, 18] on img at bounding box center [37, 18] width 50 height 16
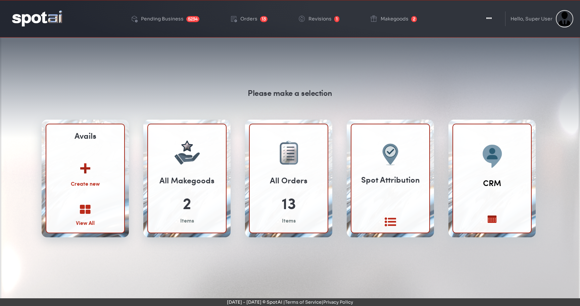
click at [87, 172] on img at bounding box center [85, 166] width 36 height 26
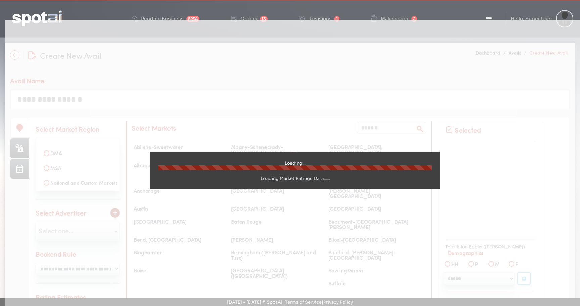
select select
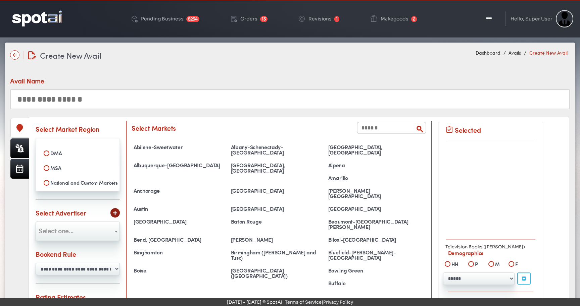
click at [118, 99] on input "text" at bounding box center [289, 99] width 559 height 20
type input "**********"
click at [74, 170] on label "MSA" at bounding box center [77, 167] width 75 height 11
select select
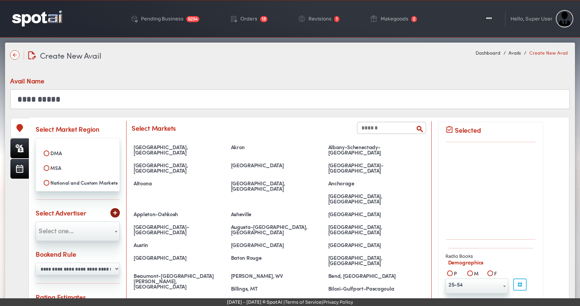
click at [368, 125] on input "text" at bounding box center [391, 128] width 69 height 12
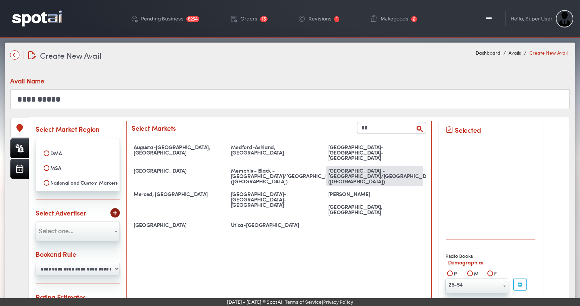
type input "**"
click at [362, 166] on div "[GEOGRAPHIC_DATA] - [GEOGRAPHIC_DATA]/[GEOGRAPHIC_DATA] ([GEOGRAPHIC_DATA])" at bounding box center [374, 176] width 97 height 20
select select "**********"
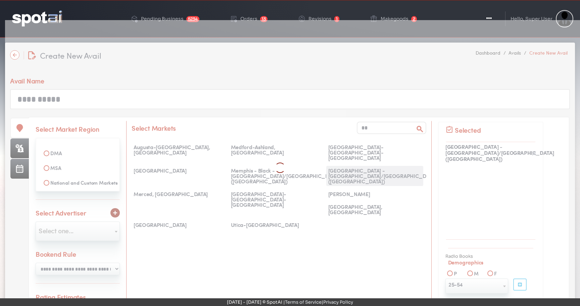
scroll to position [1852, 0]
select select
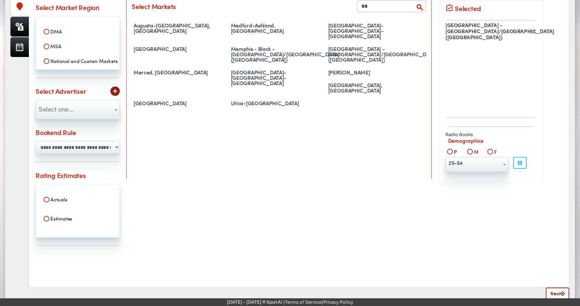
scroll to position [130, 0]
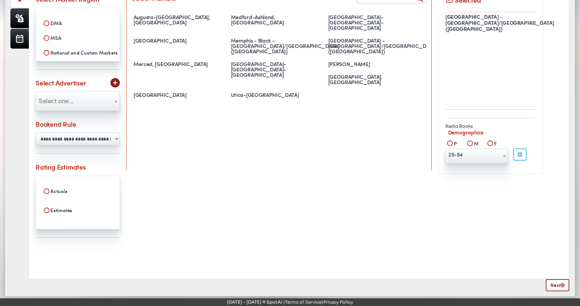
click at [469, 156] on span "25-54" at bounding box center [476, 154] width 62 height 11
click at [469, 155] on span "25-49" at bounding box center [476, 154] width 62 height 11
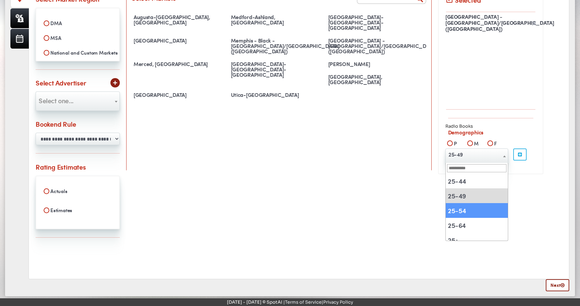
select select "**********"
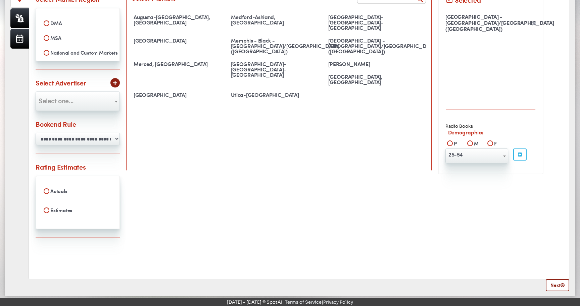
click at [102, 106] on span "Select one..." at bounding box center [78, 101] width 84 height 19
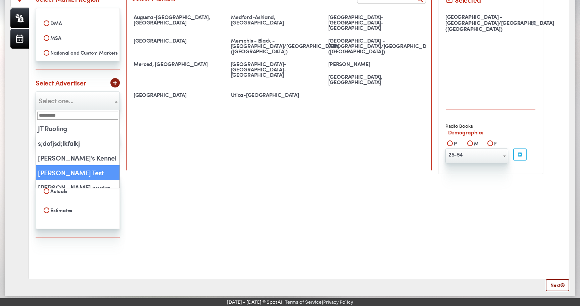
select select "**"
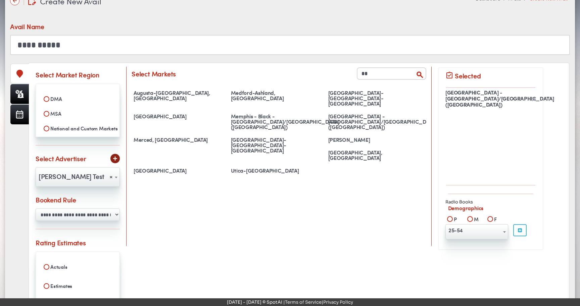
scroll to position [130, 0]
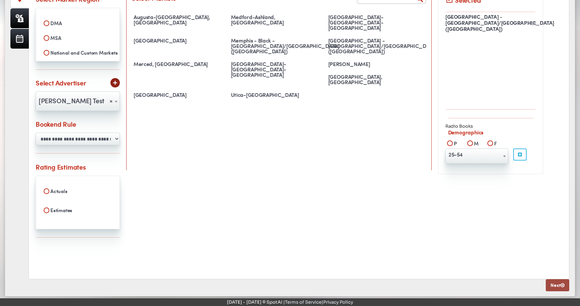
click at [554, 286] on link "Next" at bounding box center [556, 285] width 23 height 12
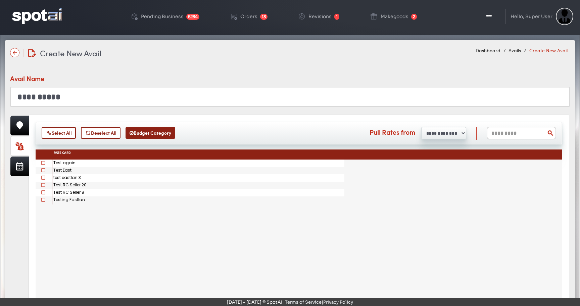
scroll to position [0, 0]
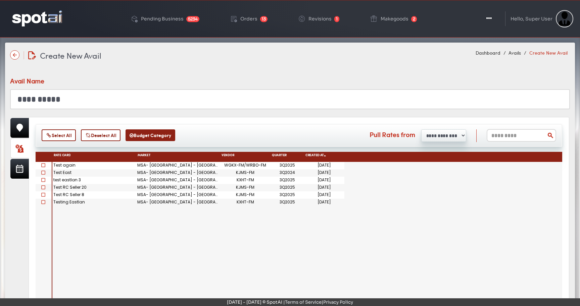
click at [44, 166] on span at bounding box center [43, 165] width 4 height 4
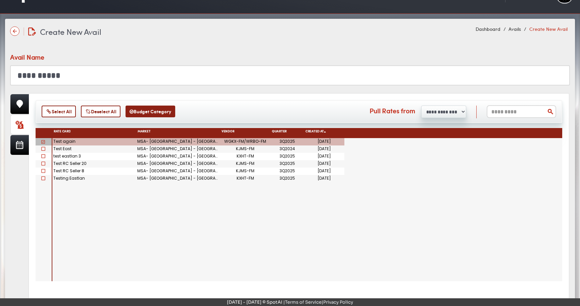
scroll to position [43, 0]
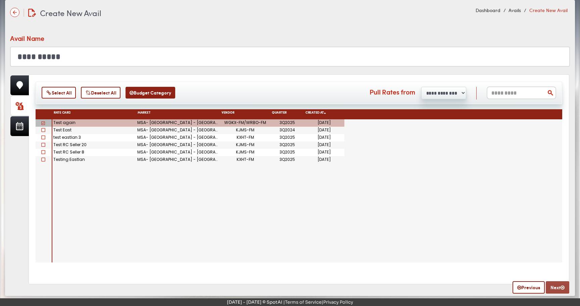
click at [558, 288] on link "Next" at bounding box center [556, 287] width 23 height 12
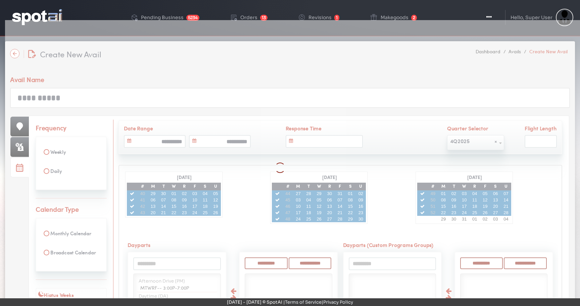
scroll to position [0, 0]
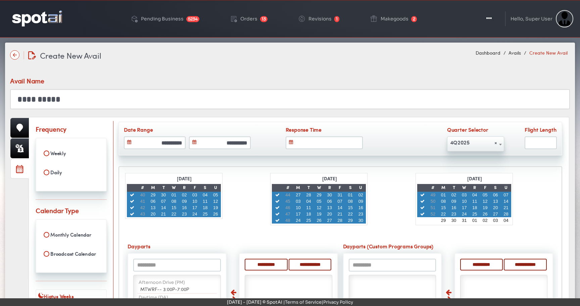
click at [469, 146] on span "× 4Q2025" at bounding box center [475, 142] width 56 height 11
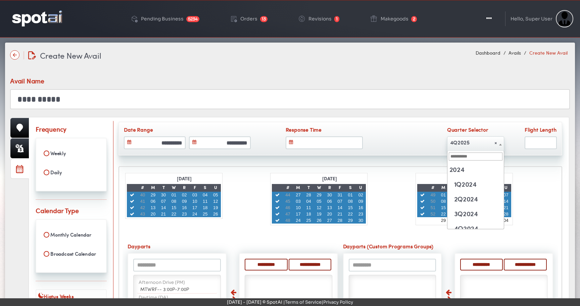
scroll to position [103, 0]
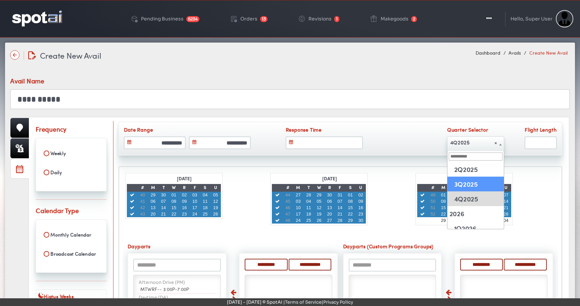
select select "******"
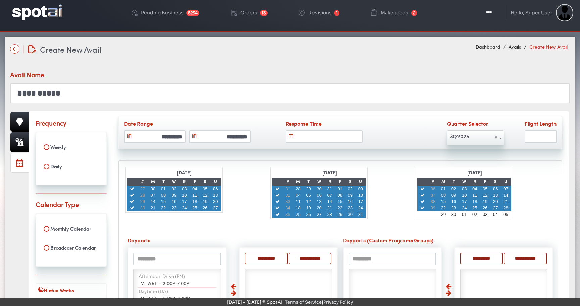
scroll to position [0, 0]
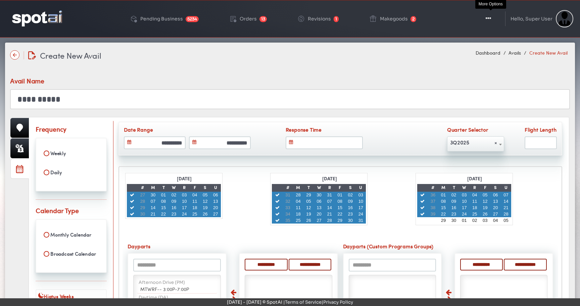
click at [489, 18] on icon "button" at bounding box center [487, 18] width 5 height 7
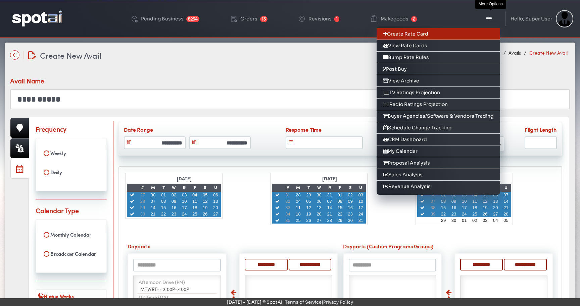
click at [489, 32] on link "Create Rate Card" at bounding box center [437, 34] width 123 height 12
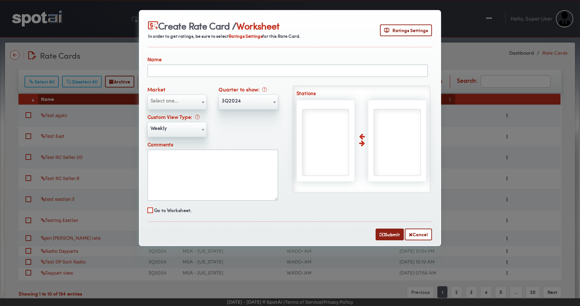
click at [238, 70] on input "text" at bounding box center [287, 70] width 280 height 13
paste input "**********"
paste input "******"
type input "**********"
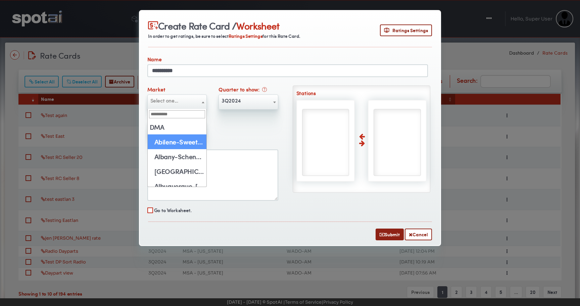
click at [191, 100] on span "Select one..." at bounding box center [177, 100] width 59 height 11
type input "***"
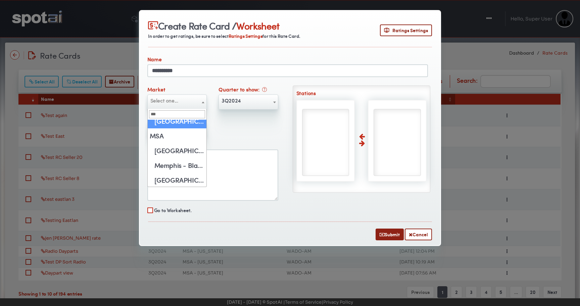
scroll to position [21, 0]
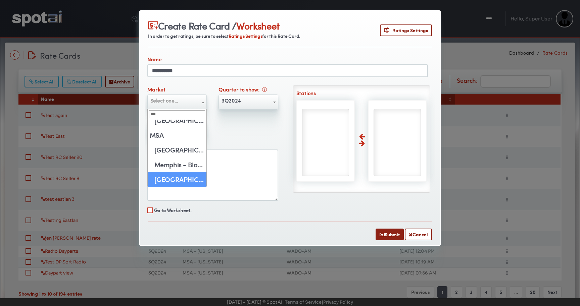
select select "****"
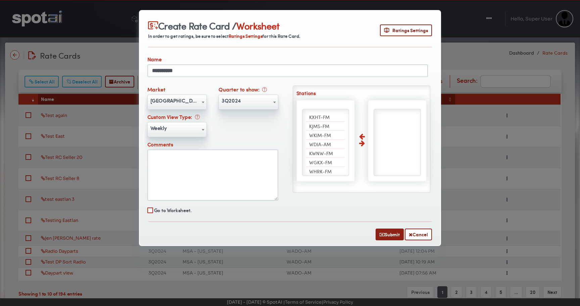
click at [252, 104] on span "3Q2024" at bounding box center [248, 100] width 59 height 11
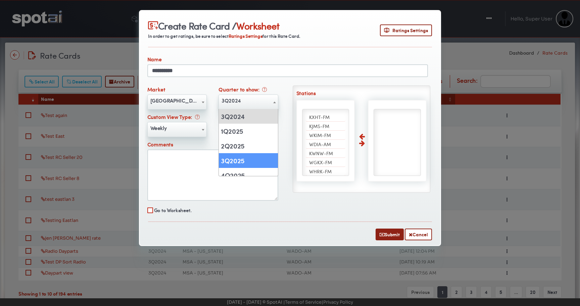
select select "******"
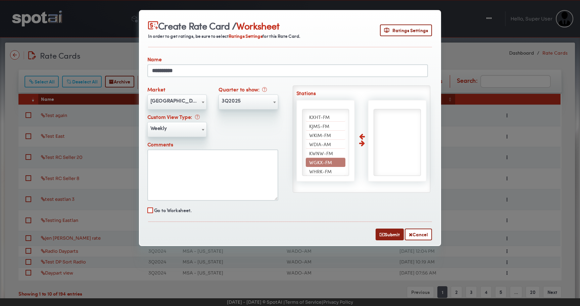
click at [317, 161] on span "WGKX-FM" at bounding box center [320, 162] width 23 height 7
select select "*****"
click at [325, 148] on span "WRBO-FM" at bounding box center [320, 149] width 23 height 7
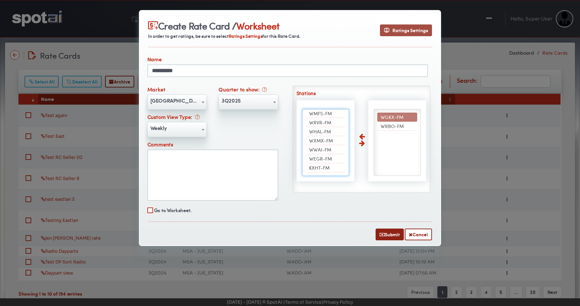
click at [391, 31] on span "Ratings Settings" at bounding box center [406, 30] width 44 height 7
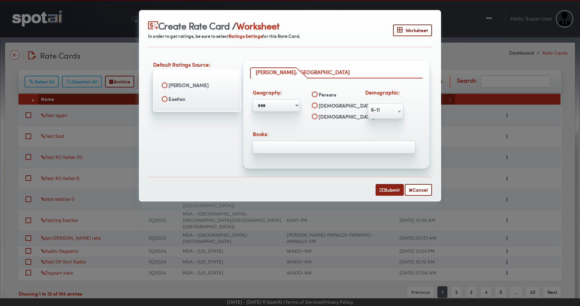
click at [192, 96] on label "Eastlan" at bounding box center [196, 98] width 77 height 11
click at [379, 111] on span "6-11" at bounding box center [385, 109] width 35 height 11
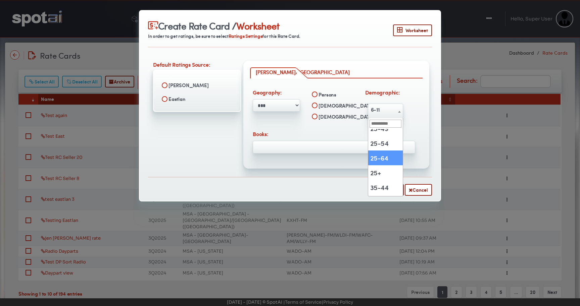
scroll to position [464, 0]
select select "**********"
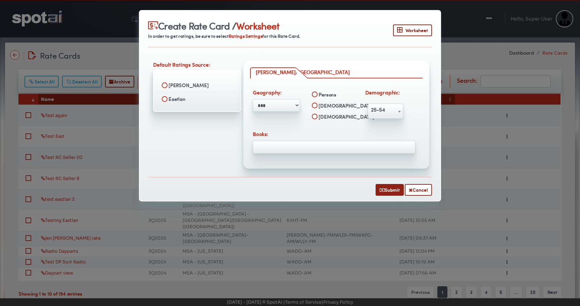
click at [283, 146] on ul at bounding box center [334, 145] width 162 height 6
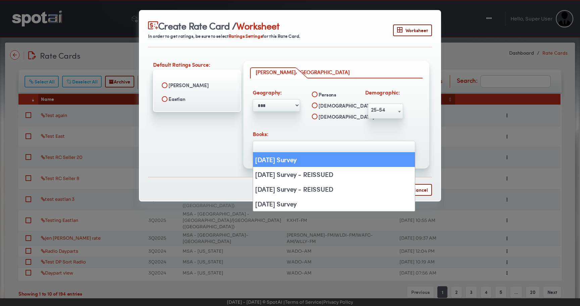
select select "*****"
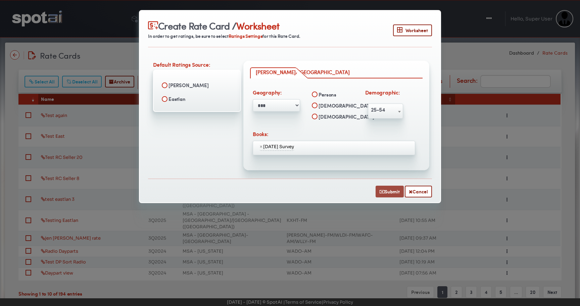
click at [386, 190] on button "Submit" at bounding box center [389, 192] width 28 height 12
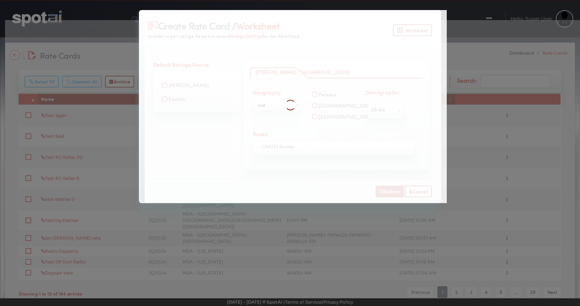
select select
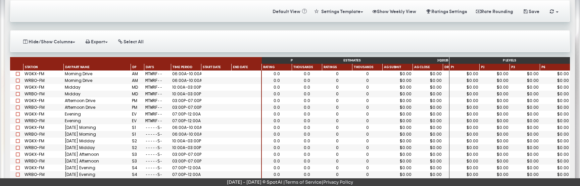
click at [17, 78] on span at bounding box center [18, 80] width 4 height 4
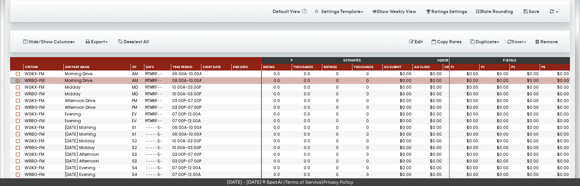
click at [522, 39] on button "Reset" at bounding box center [516, 42] width 27 height 12
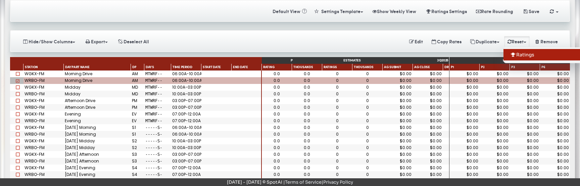
click at [515, 52] on link "Ratings" at bounding box center [543, 54] width 81 height 11
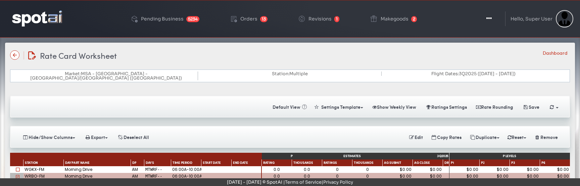
click at [46, 20] on img at bounding box center [37, 18] width 50 height 16
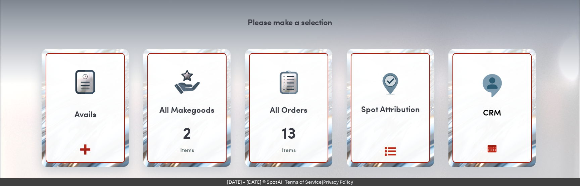
scroll to position [70, 0]
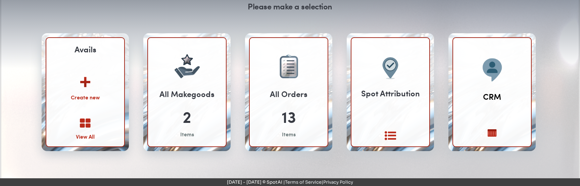
click at [86, 82] on img at bounding box center [85, 79] width 36 height 26
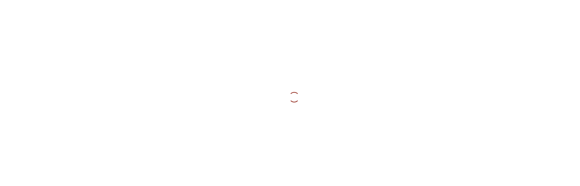
select select
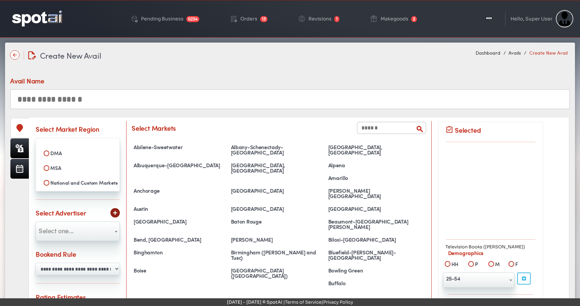
click at [25, 98] on input "text" at bounding box center [289, 99] width 559 height 20
paste input "******"
type input "**********"
click at [60, 168] on label "MSA" at bounding box center [77, 167] width 75 height 11
select select
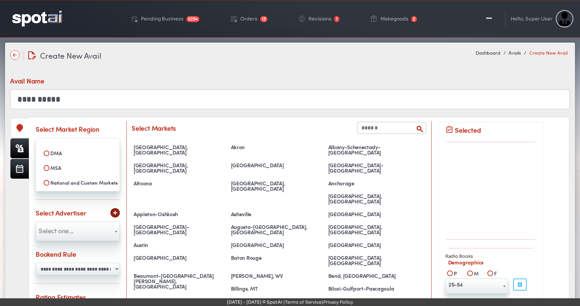
click at [365, 125] on input "text" at bounding box center [391, 128] width 69 height 12
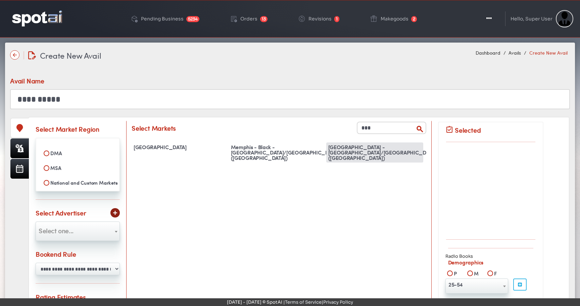
type input "***"
click at [358, 149] on div "[GEOGRAPHIC_DATA] - [GEOGRAPHIC_DATA]/[GEOGRAPHIC_DATA] ([GEOGRAPHIC_DATA])" at bounding box center [374, 153] width 97 height 20
select select "**********"
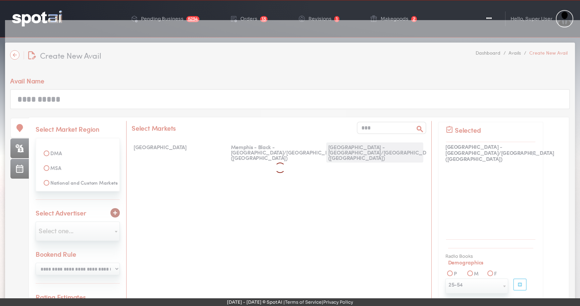
select select
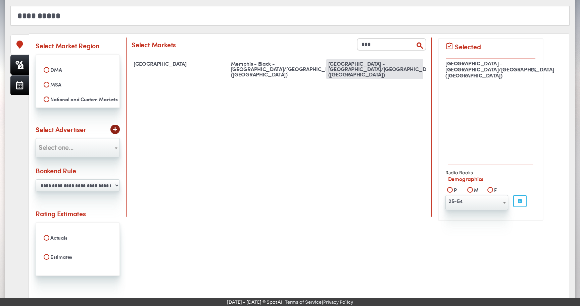
scroll to position [96, 0]
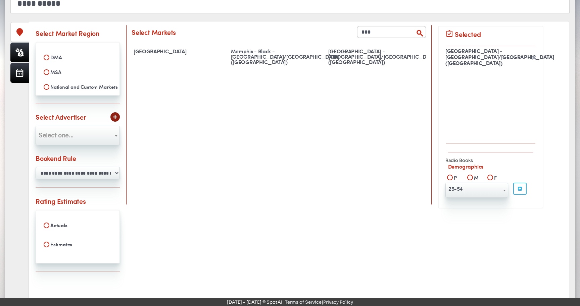
click at [100, 133] on span "Select one..." at bounding box center [78, 134] width 84 height 11
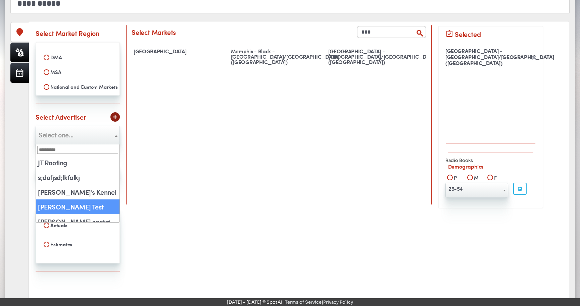
select select "**"
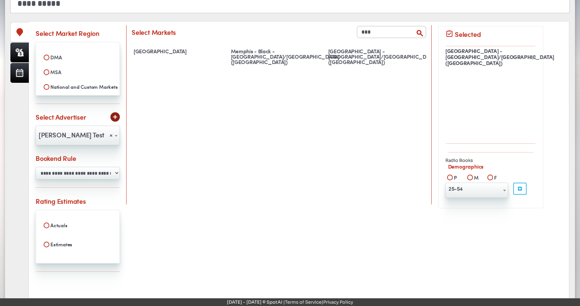
click at [488, 185] on span "25-54" at bounding box center [476, 190] width 63 height 15
click at [470, 185] on span "25-49" at bounding box center [476, 188] width 62 height 11
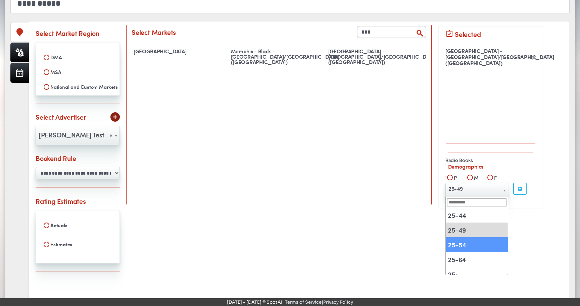
select select "**********"
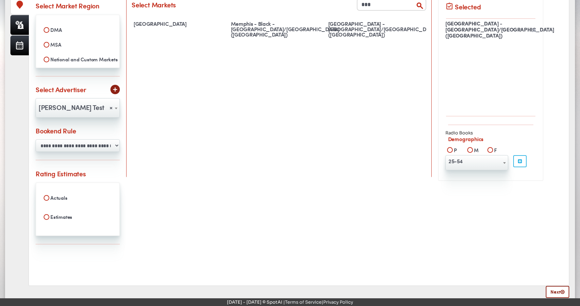
scroll to position [130, 0]
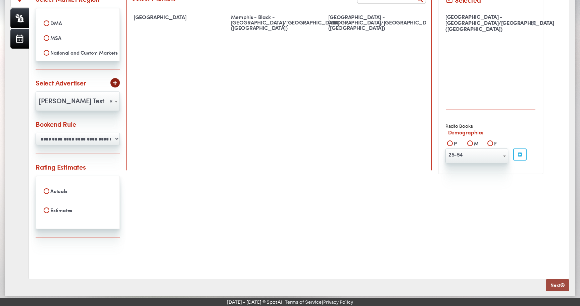
click at [551, 185] on link "Next" at bounding box center [556, 285] width 23 height 12
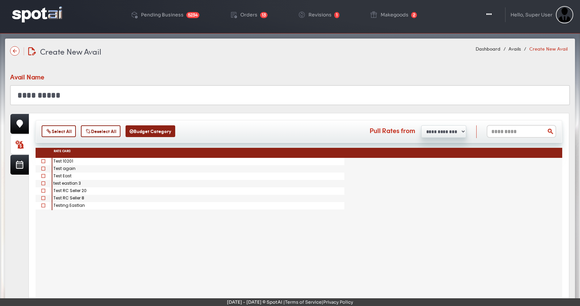
scroll to position [0, 0]
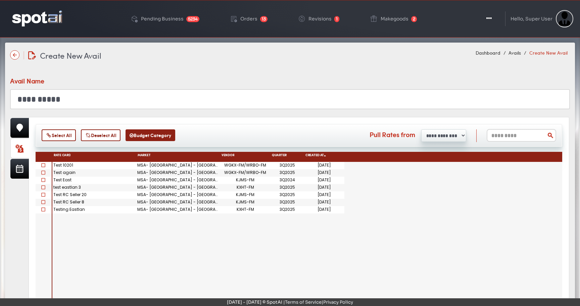
click at [43, 166] on span at bounding box center [43, 165] width 4 height 4
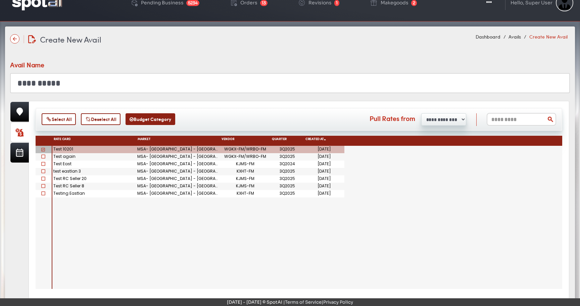
scroll to position [43, 0]
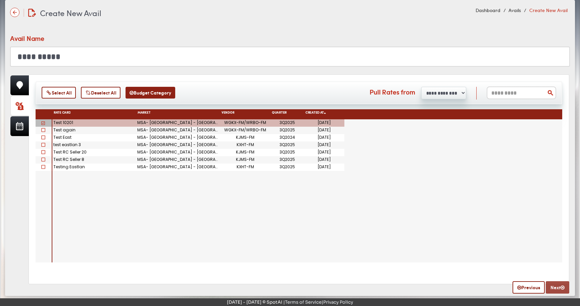
click at [553, 185] on link "Next" at bounding box center [556, 287] width 23 height 12
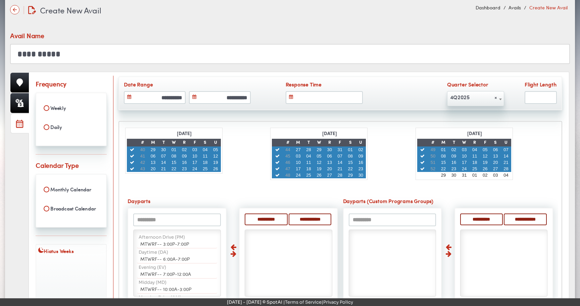
scroll to position [46, 0]
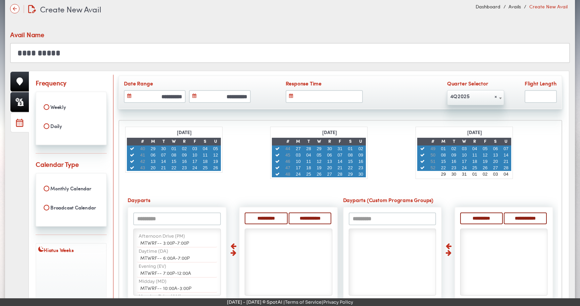
click at [478, 95] on span "× 4Q2025" at bounding box center [475, 96] width 56 height 11
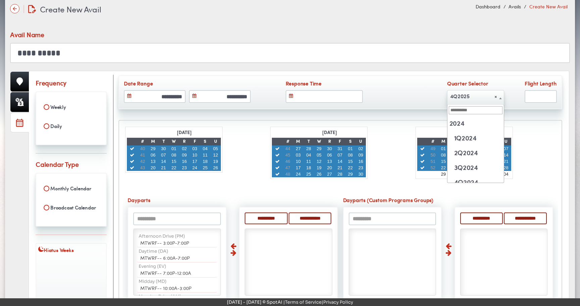
scroll to position [103, 0]
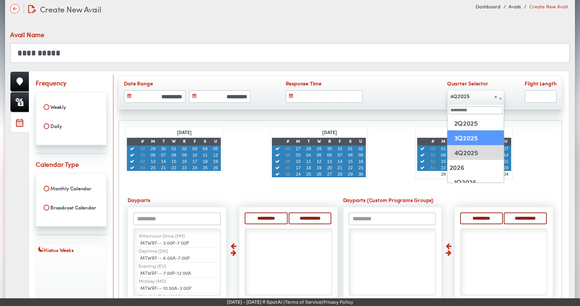
type input "**********"
select select "******"
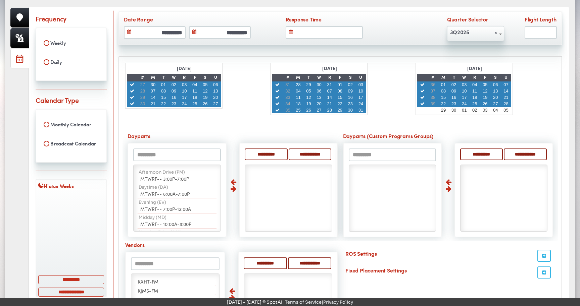
scroll to position [115, 0]
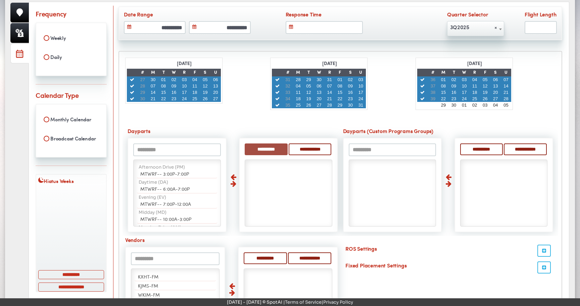
click at [257, 147] on input "**********" at bounding box center [266, 150] width 43 height 12
select select "**"
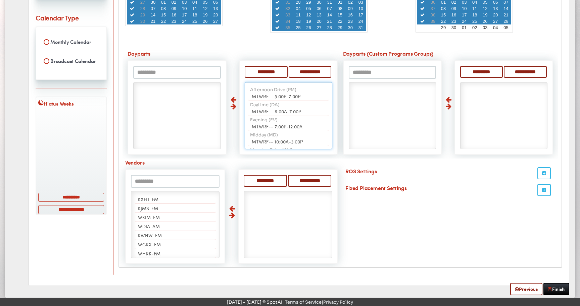
scroll to position [209, 0]
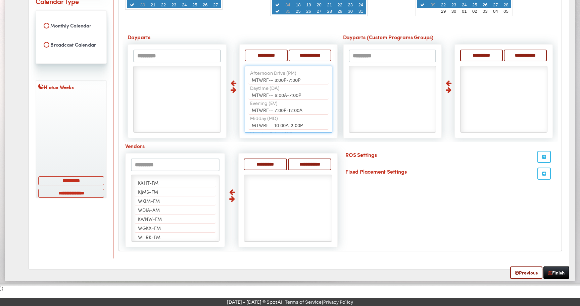
click at [161, 164] on input "text" at bounding box center [175, 165] width 89 height 13
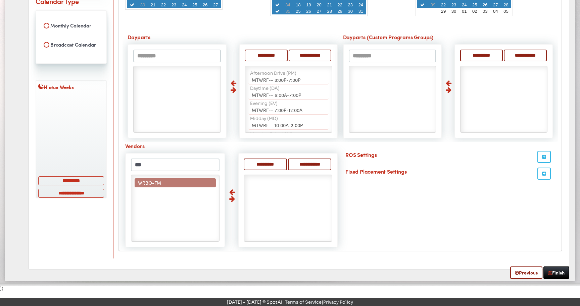
type input "***"
click at [163, 181] on li "WRBO-FM" at bounding box center [175, 182] width 81 height 9
select select "*****"
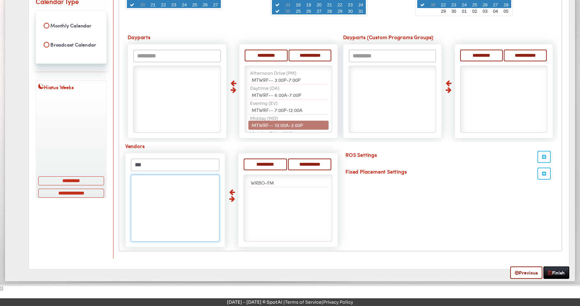
click at [163, 168] on input "***" at bounding box center [175, 165] width 89 height 13
type input "**"
click at [166, 183] on li "WGKX-FM" at bounding box center [175, 182] width 81 height 9
select select "*****"
click at [551, 185] on link "Finish" at bounding box center [556, 273] width 26 height 12
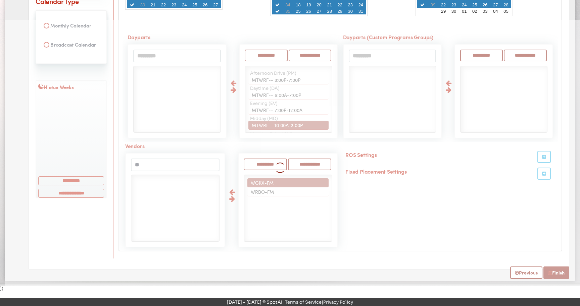
select select
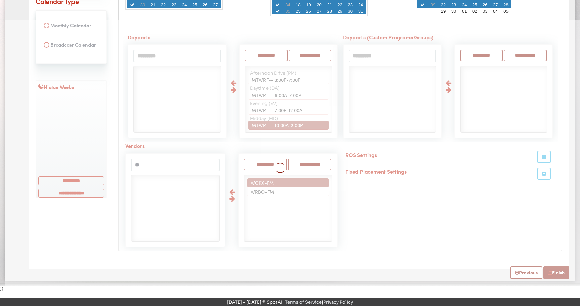
select select
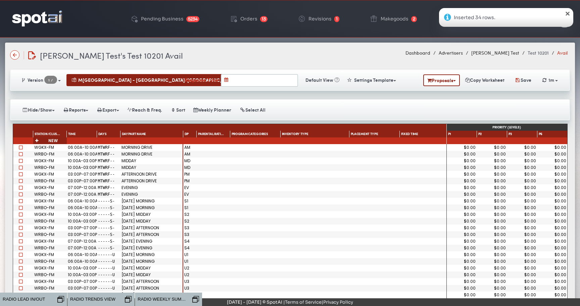
drag, startPoint x: 153, startPoint y: 135, endPoint x: 181, endPoint y: 133, distance: 28.2
click at [181, 133] on div at bounding box center [181, 135] width 1 height 7
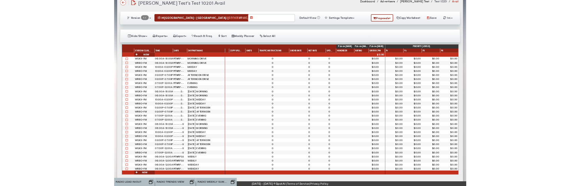
scroll to position [0, 320]
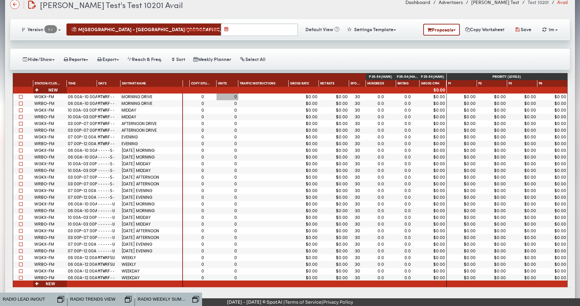
click at [231, 99] on div "0" at bounding box center [227, 97] width 22 height 7
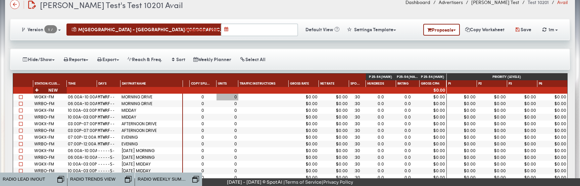
click at [19, 104] on span at bounding box center [21, 104] width 4 height 4
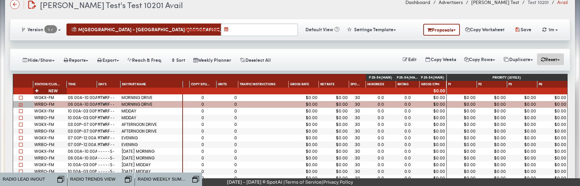
click at [546, 61] on button "Reset" at bounding box center [550, 59] width 27 height 12
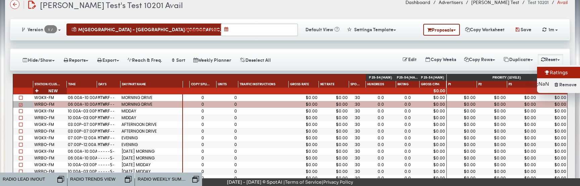
click at [545, 74] on icon at bounding box center [546, 72] width 6 height 5
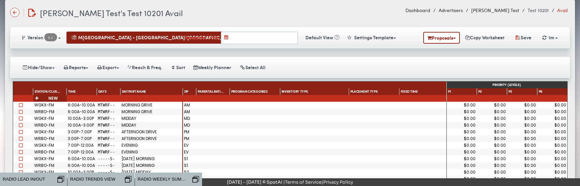
scroll to position [43, 0]
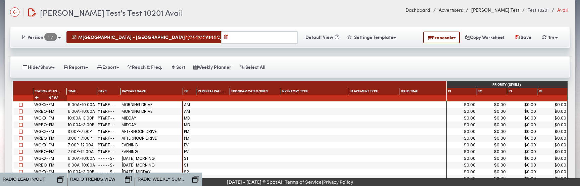
click at [21, 110] on span at bounding box center [21, 111] width 4 height 4
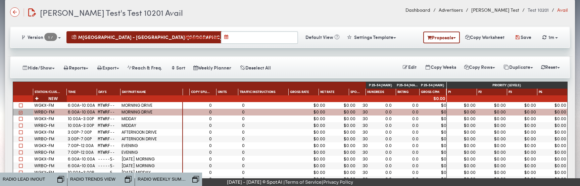
scroll to position [0, 320]
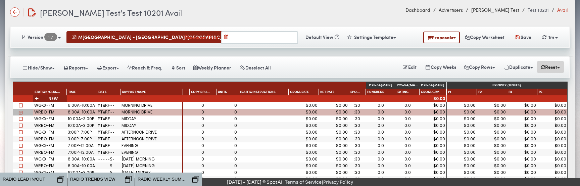
click at [544, 68] on button "Reset" at bounding box center [550, 67] width 27 height 12
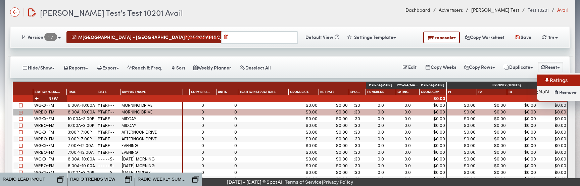
click at [544, 81] on icon at bounding box center [546, 80] width 6 height 5
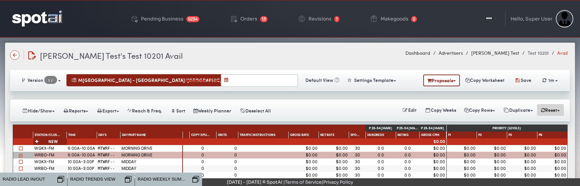
click at [547, 109] on button "Reset" at bounding box center [550, 110] width 27 height 12
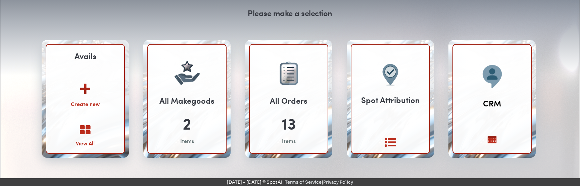
scroll to position [65, 0]
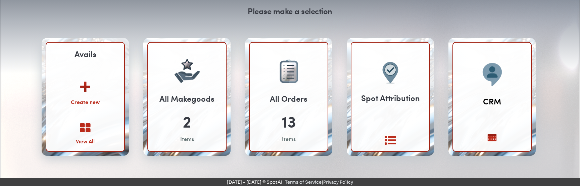
click at [86, 126] on icon at bounding box center [85, 127] width 11 height 11
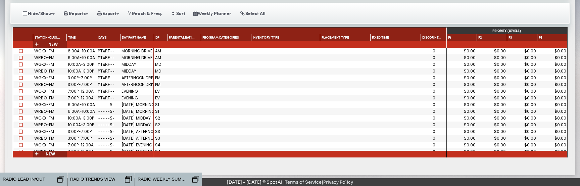
scroll to position [97, 0]
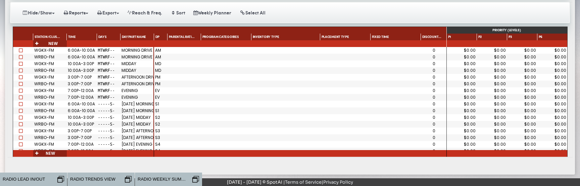
click at [20, 56] on span at bounding box center [21, 57] width 4 height 4
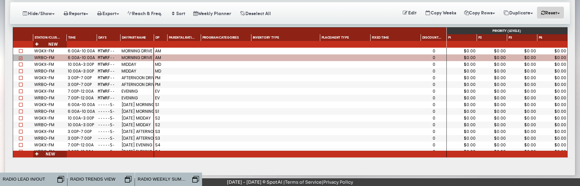
click at [550, 14] on button "Reset" at bounding box center [550, 13] width 27 height 12
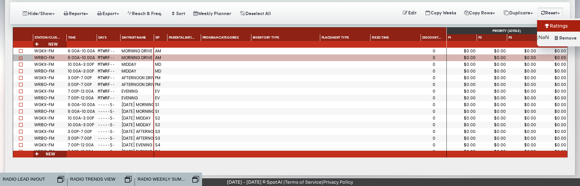
click at [546, 26] on icon at bounding box center [546, 25] width 6 height 5
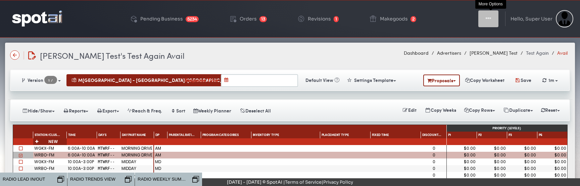
click at [488, 17] on icon "button" at bounding box center [487, 18] width 5 height 7
click at [496, 18] on button "Toggle Dropdown" at bounding box center [488, 18] width 20 height 17
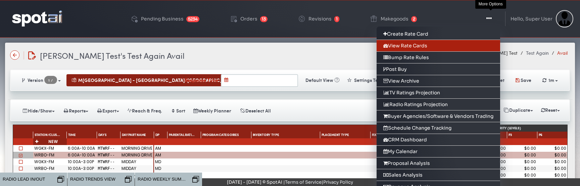
click at [472, 43] on link "View Rate Cards" at bounding box center [437, 46] width 123 height 12
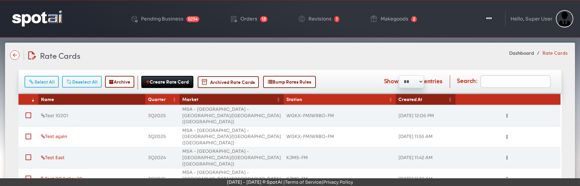
click at [63, 113] on link "Test 10201" at bounding box center [54, 116] width 27 height 6
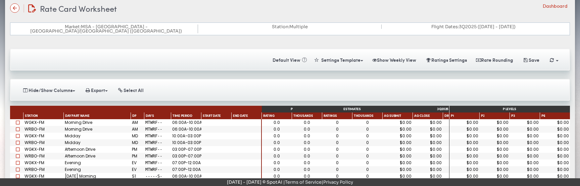
scroll to position [48, 0]
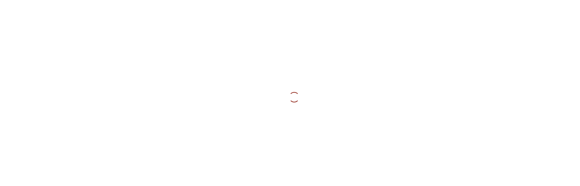
scroll to position [48, 0]
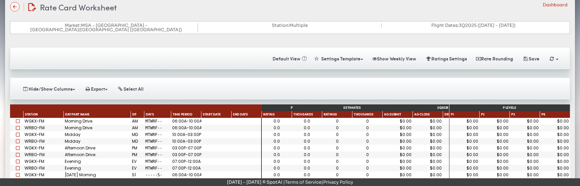
click at [19, 126] on span at bounding box center [18, 128] width 4 height 4
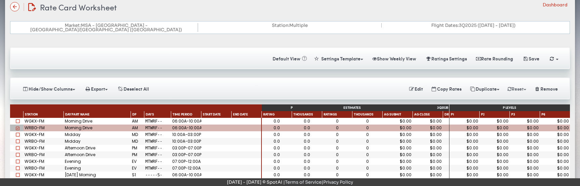
click at [519, 83] on button "Reset" at bounding box center [516, 89] width 27 height 12
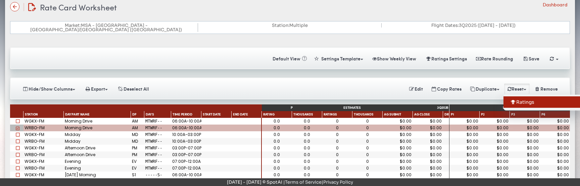
click at [516, 99] on link "Ratings" at bounding box center [543, 101] width 81 height 11
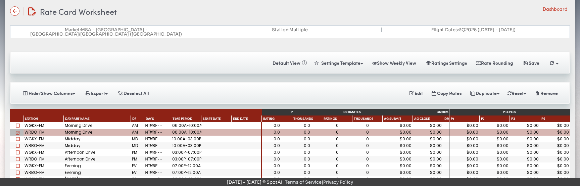
scroll to position [45, 0]
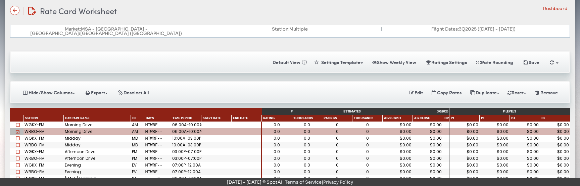
click at [298, 28] on div "Station: Multiple" at bounding box center [289, 29] width 183 height 4
click at [334, 12] on div "Rate Card Worksheet Rate Card Worksheet Dashboard" at bounding box center [289, 11] width 559 height 12
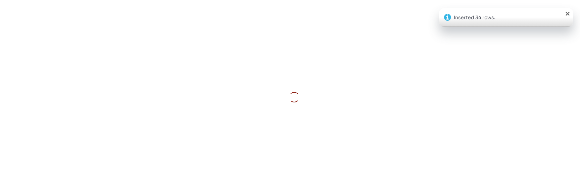
scroll to position [45, 0]
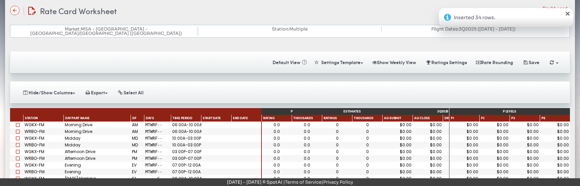
click at [18, 129] on span at bounding box center [18, 131] width 4 height 4
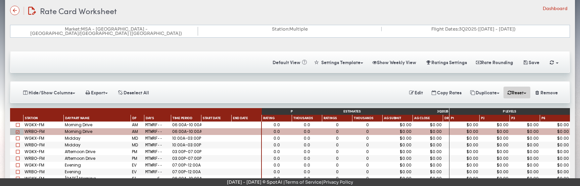
click at [521, 90] on button "Reset" at bounding box center [516, 93] width 27 height 12
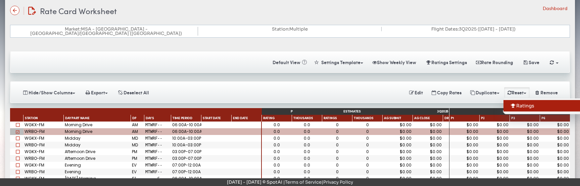
click at [518, 100] on link "Ratings" at bounding box center [543, 105] width 81 height 11
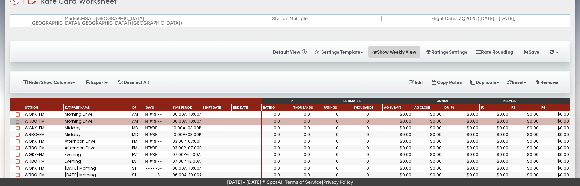
scroll to position [56, 0]
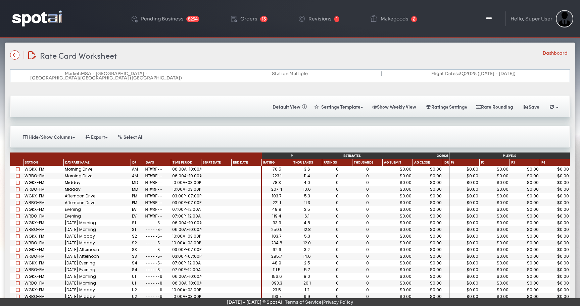
click at [47, 17] on img at bounding box center [37, 18] width 50 height 16
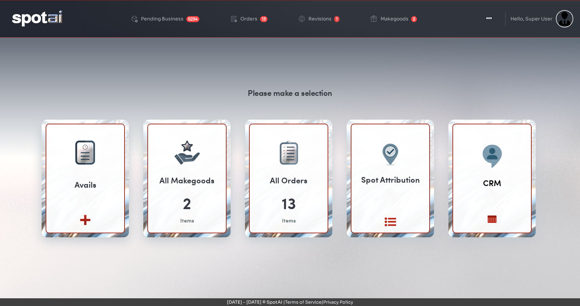
click at [318, 95] on div "Please make a selection" at bounding box center [290, 93] width 85 height 12
click at [378, 90] on div "Please make a selection Avails Create new View All 2 Items 13" at bounding box center [289, 170] width 513 height 166
click at [45, 18] on img at bounding box center [37, 18] width 50 height 16
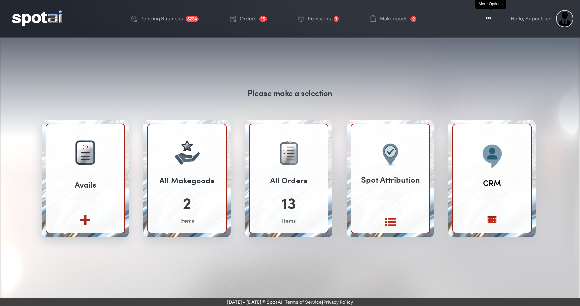
click at [491, 17] on icon "button" at bounding box center [487, 18] width 5 height 7
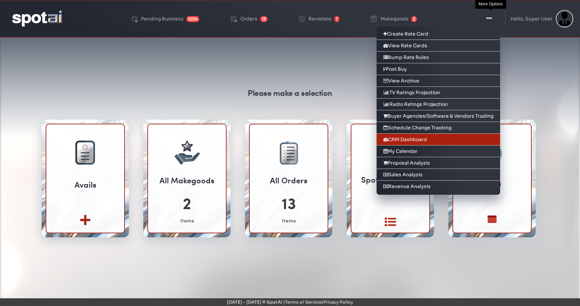
click at [471, 136] on link "CRM Dashboard" at bounding box center [437, 140] width 123 height 12
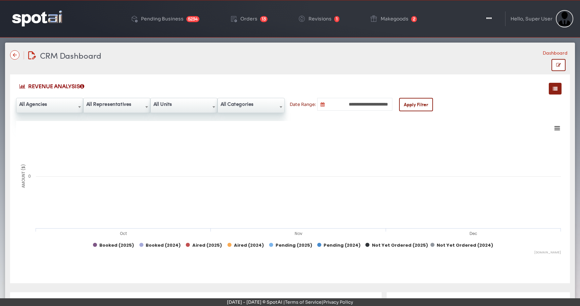
click at [60, 18] on img at bounding box center [37, 18] width 50 height 16
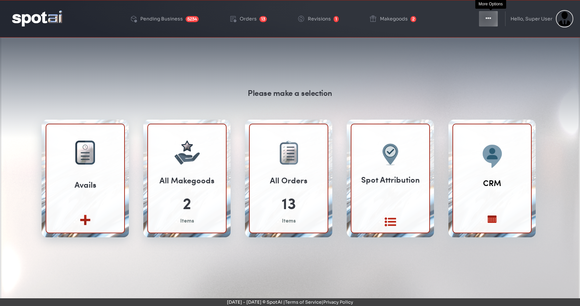
click at [486, 18] on button "Toggle Dropdown" at bounding box center [488, 18] width 20 height 17
click at [491, 18] on button "Toggle Dropdown" at bounding box center [488, 18] width 20 height 17
click at [492, 21] on button "Toggle Dropdown" at bounding box center [488, 18] width 20 height 17
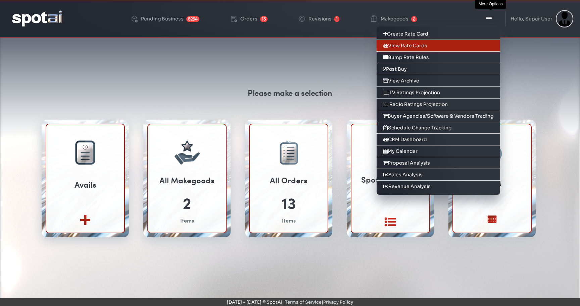
click at [482, 43] on link "View Rate Cards" at bounding box center [437, 46] width 123 height 12
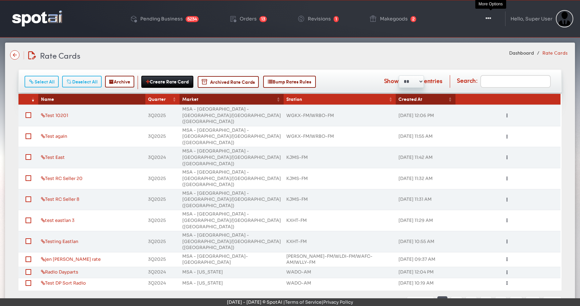
click at [490, 18] on icon "button" at bounding box center [487, 18] width 5 height 7
click at [488, 21] on icon "button" at bounding box center [487, 18] width 5 height 7
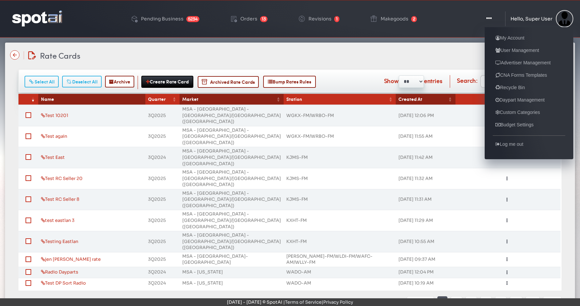
click at [529, 22] on div "Hello, Super User My Account User Management Advertiser Management CNA Forms Te…" at bounding box center [541, 18] width 63 height 17
click at [517, 38] on link "My Account" at bounding box center [509, 38] width 34 height 8
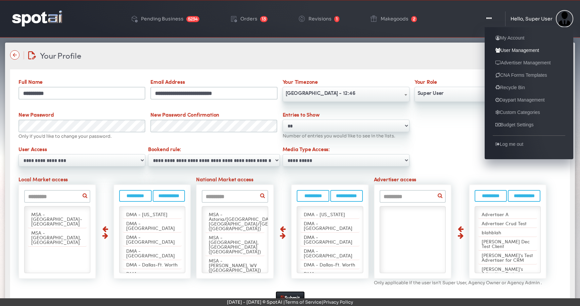
click at [515, 49] on link "User Management" at bounding box center [516, 50] width 49 height 8
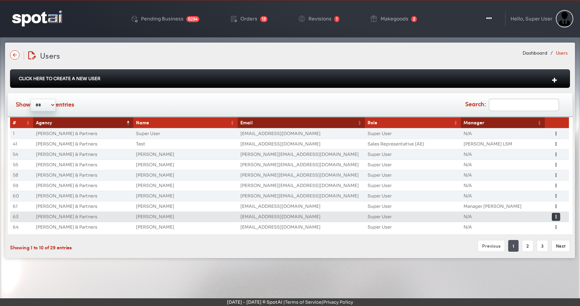
click at [557, 215] on button "Toggle Dropdown" at bounding box center [555, 217] width 8 height 8
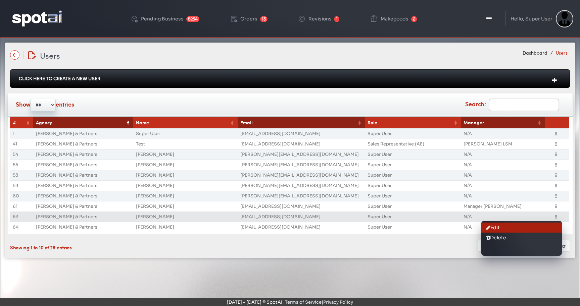
click at [526, 228] on link "Edit" at bounding box center [521, 228] width 81 height 10
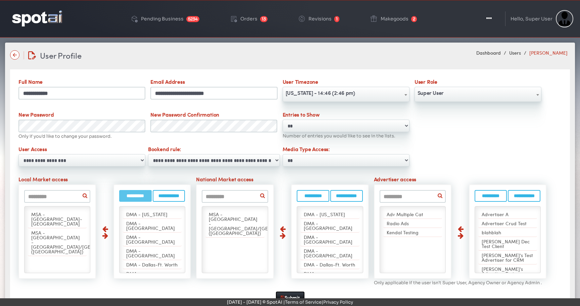
click at [133, 198] on input "**********" at bounding box center [135, 196] width 33 height 12
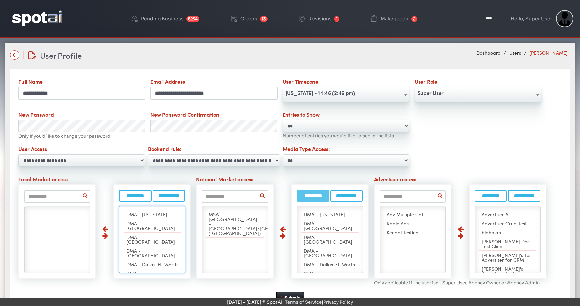
click at [302, 196] on input "**********" at bounding box center [313, 196] width 33 height 12
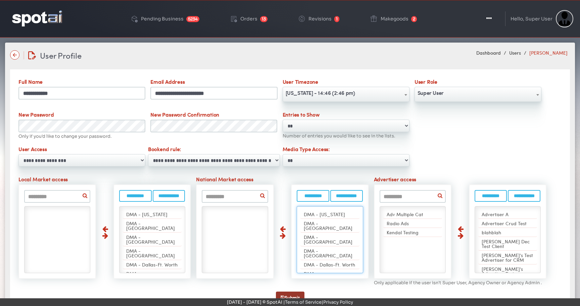
click at [284, 292] on button "Submit" at bounding box center [290, 298] width 29 height 12
click at [298, 155] on select "**********" at bounding box center [345, 160] width 127 height 12
select select "****"
click at [282, 154] on select "**********" at bounding box center [345, 160] width 127 height 12
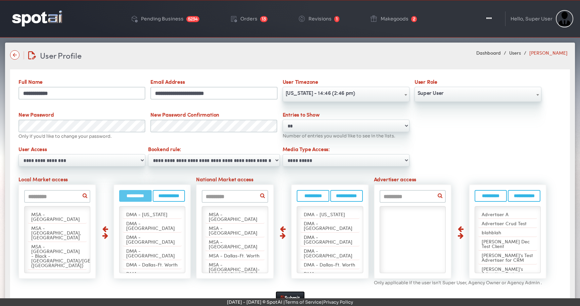
click at [127, 195] on input "**********" at bounding box center [135, 196] width 33 height 12
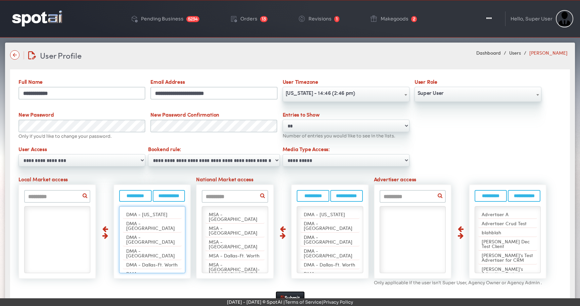
click at [218, 197] on input "text" at bounding box center [235, 196] width 66 height 13
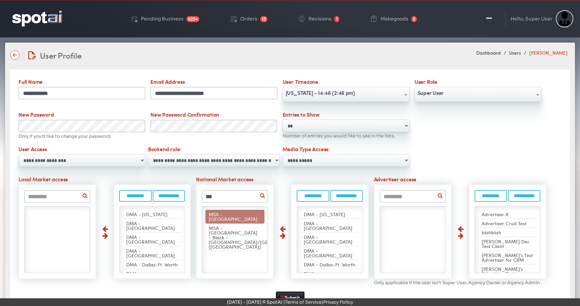
type input "***"
click at [222, 213] on span "MSA - [GEOGRAPHIC_DATA]" at bounding box center [233, 216] width 49 height 11
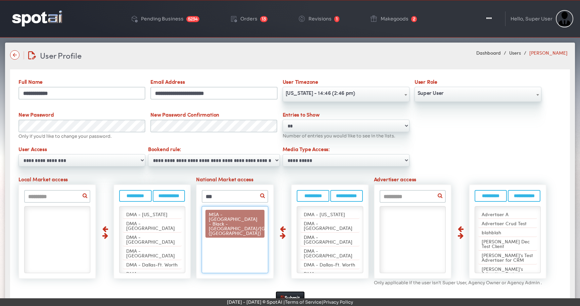
click at [227, 216] on span "MSA - [GEOGRAPHIC_DATA] - Black - [GEOGRAPHIC_DATA]/[GEOGRAPHIC_DATA] ([GEOGRAP…" at bounding box center [259, 223] width 100 height 25
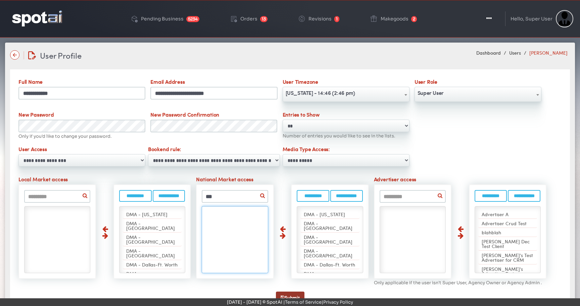
click at [282, 294] on button "Submit" at bounding box center [290, 298] width 29 height 12
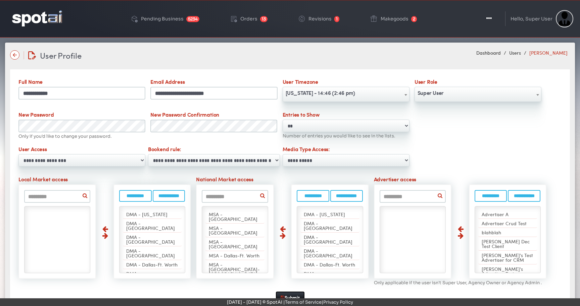
click at [39, 20] on img at bounding box center [37, 18] width 50 height 16
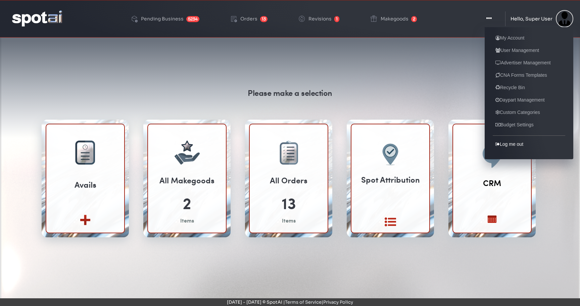
click at [505, 144] on link "Log me out" at bounding box center [508, 144] width 33 height 8
